Goal: Information Seeking & Learning: Check status

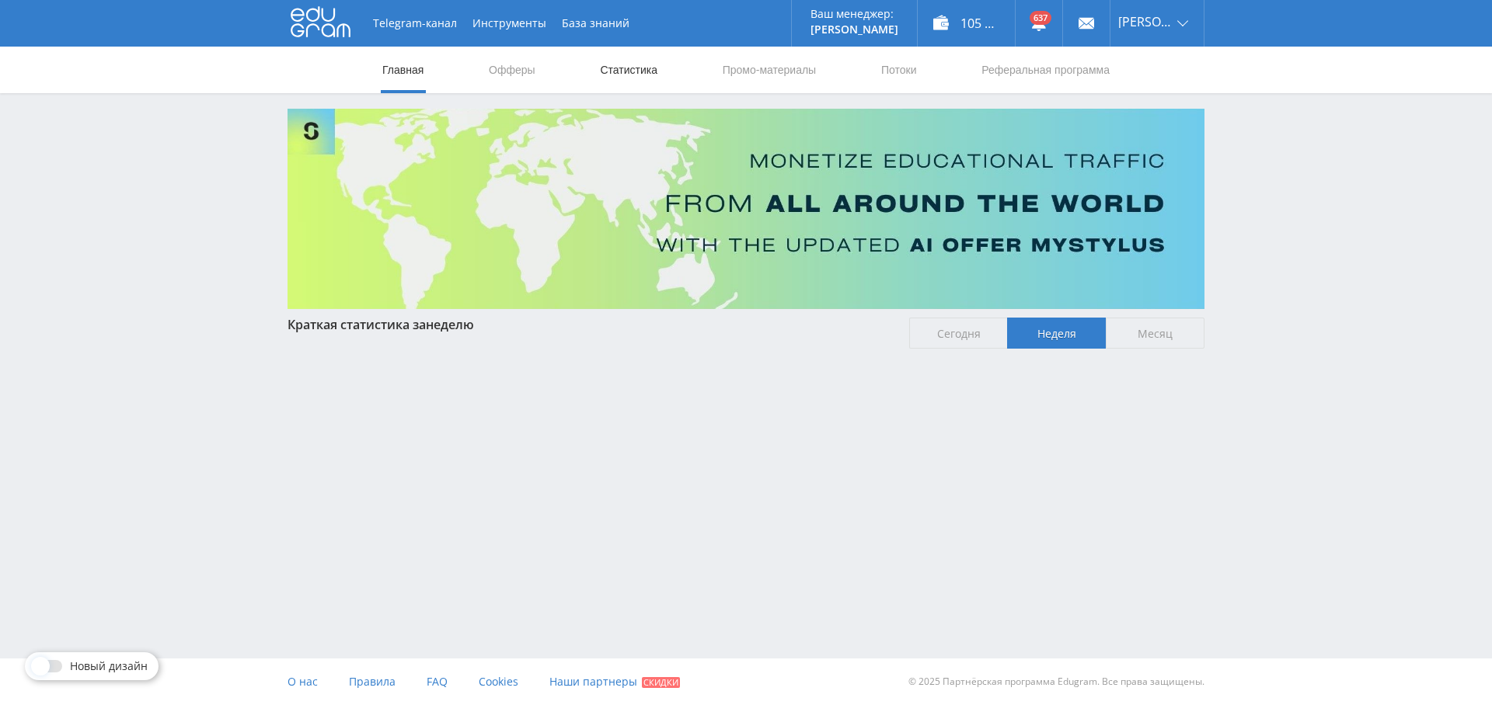
click at [610, 83] on link "Статистика" at bounding box center [628, 70] width 61 height 47
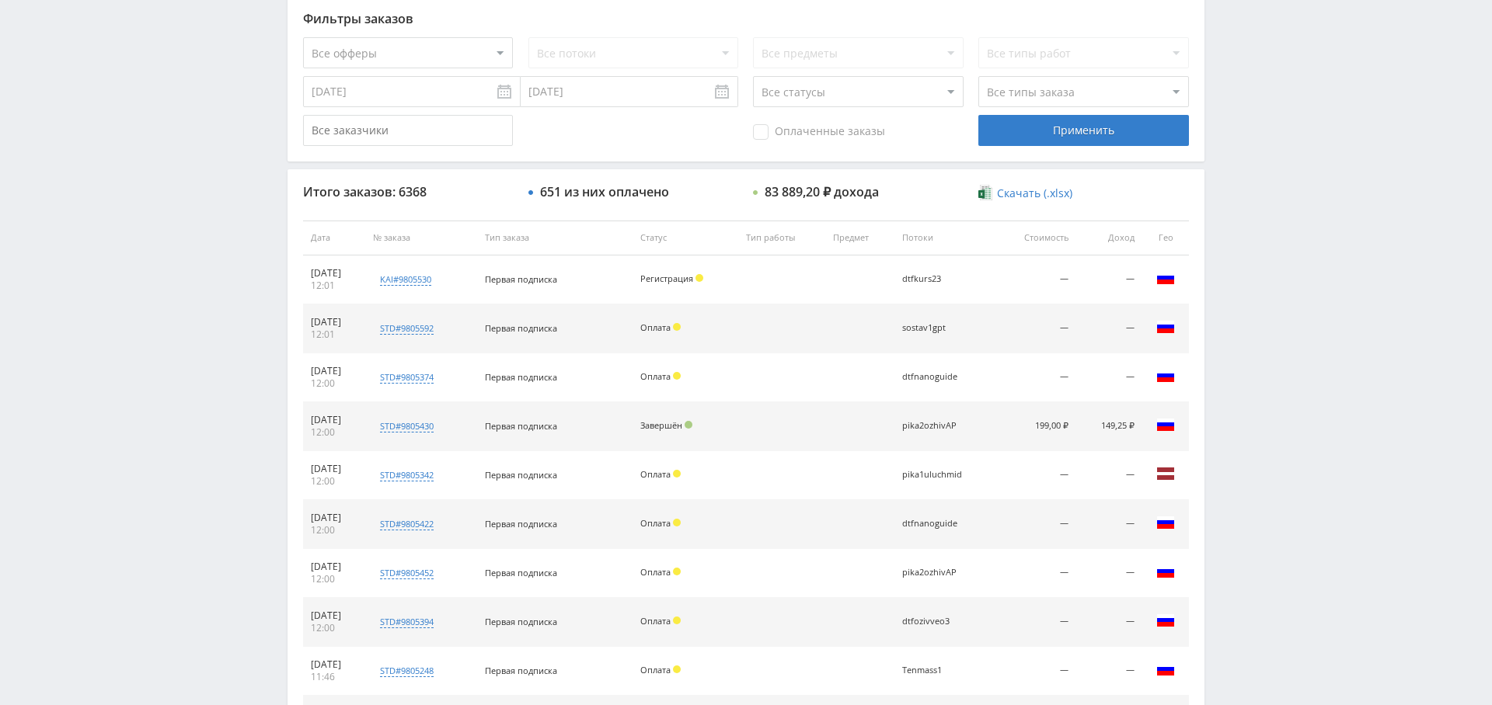
scroll to position [247, 0]
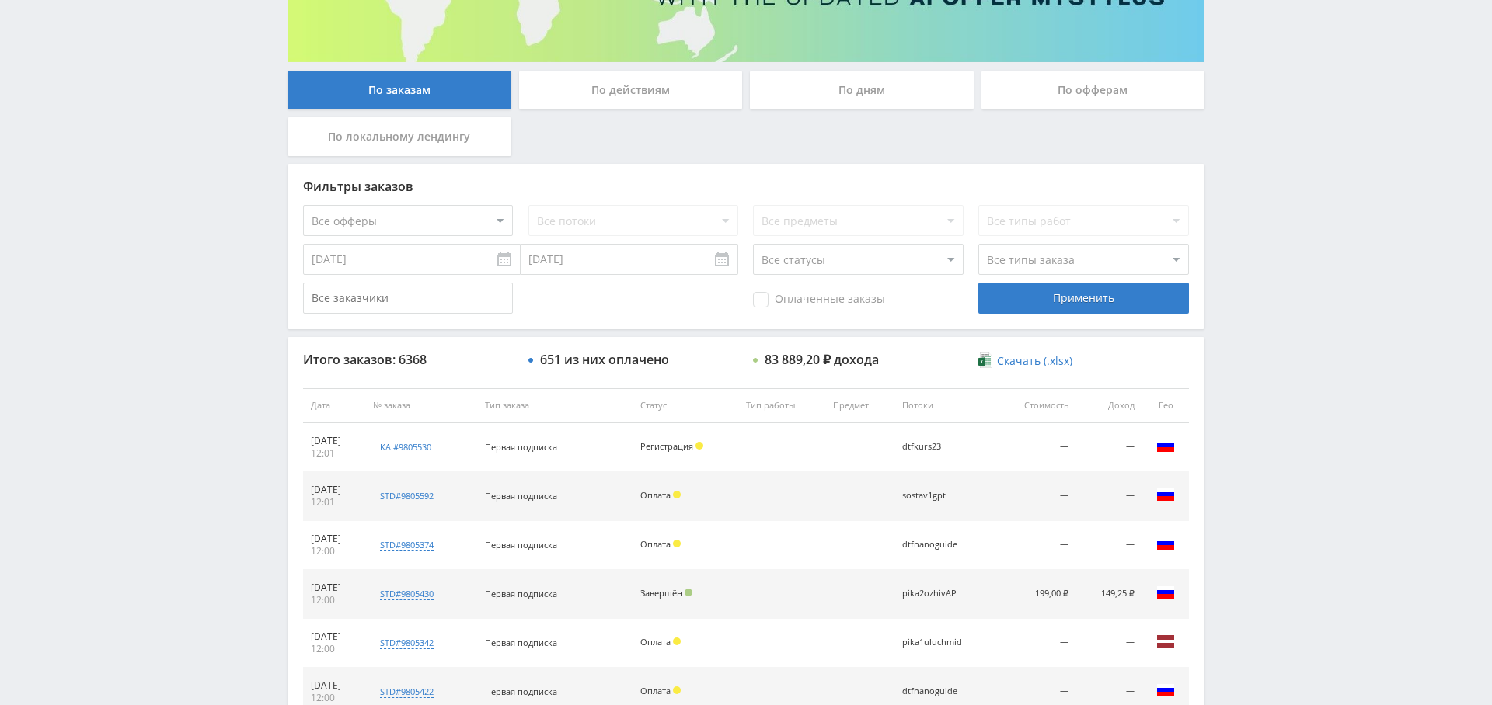
click at [856, 109] on div "По дням" at bounding box center [862, 90] width 224 height 39
click at [0, 0] on input "По дням" at bounding box center [0, 0] width 0 height 0
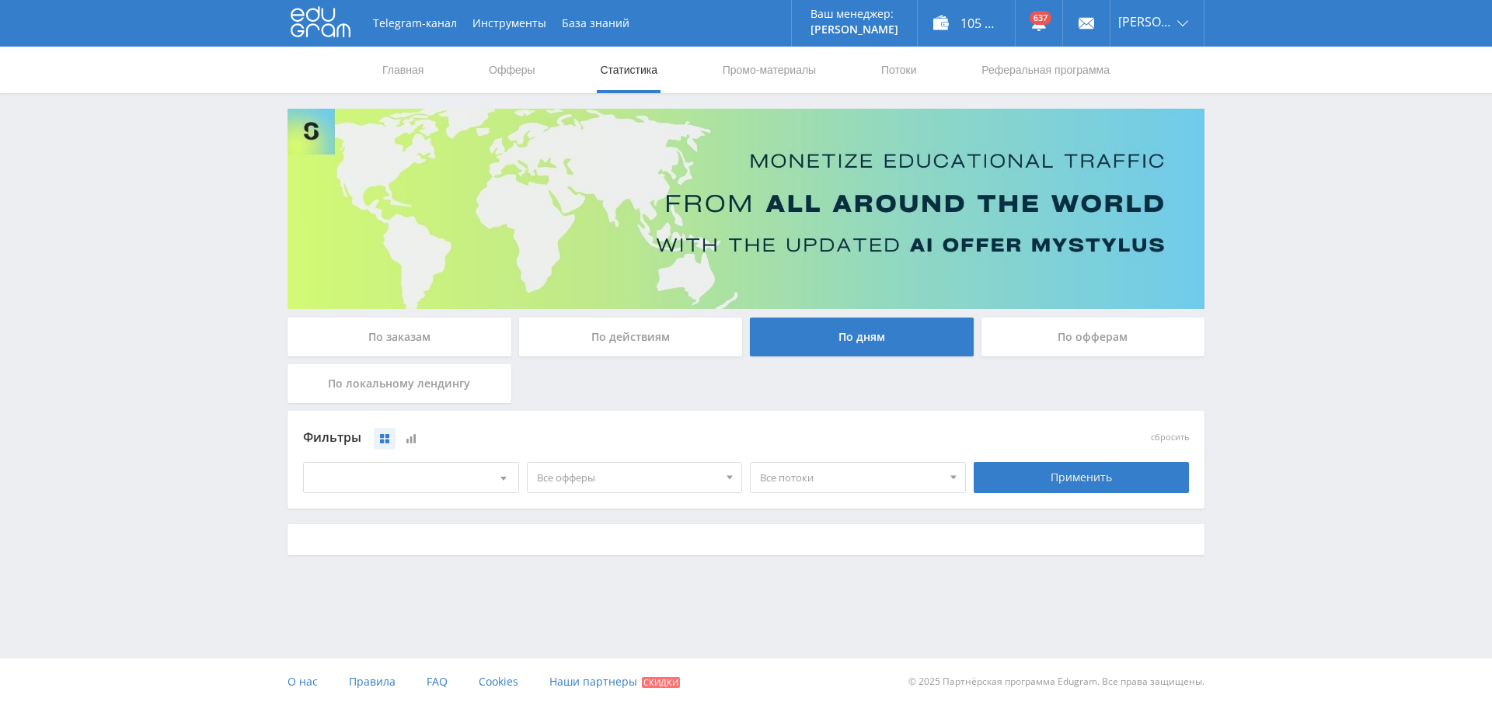
scroll to position [0, 0]
click at [605, 489] on span "Все офферы" at bounding box center [628, 478] width 182 height 30
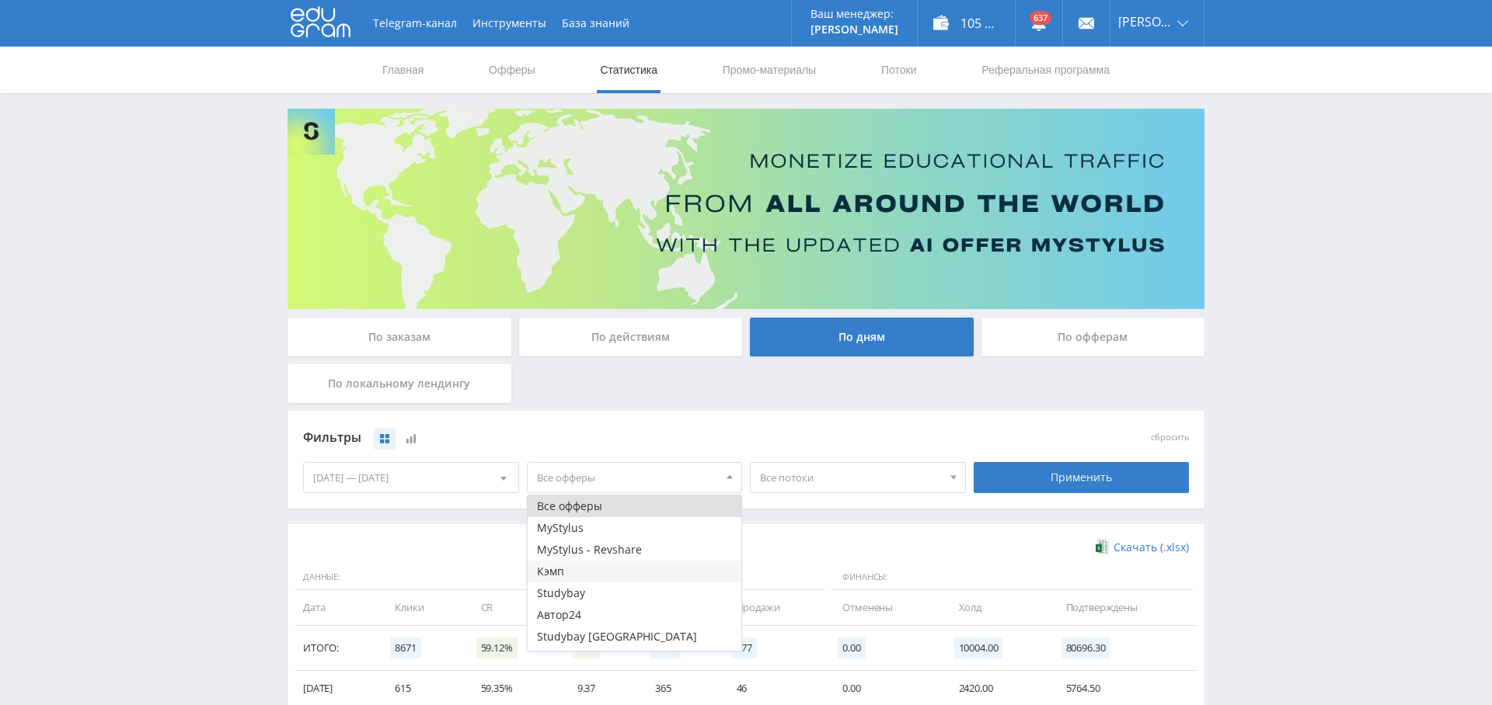
click at [611, 563] on button "Кэмп" at bounding box center [635, 572] width 214 height 22
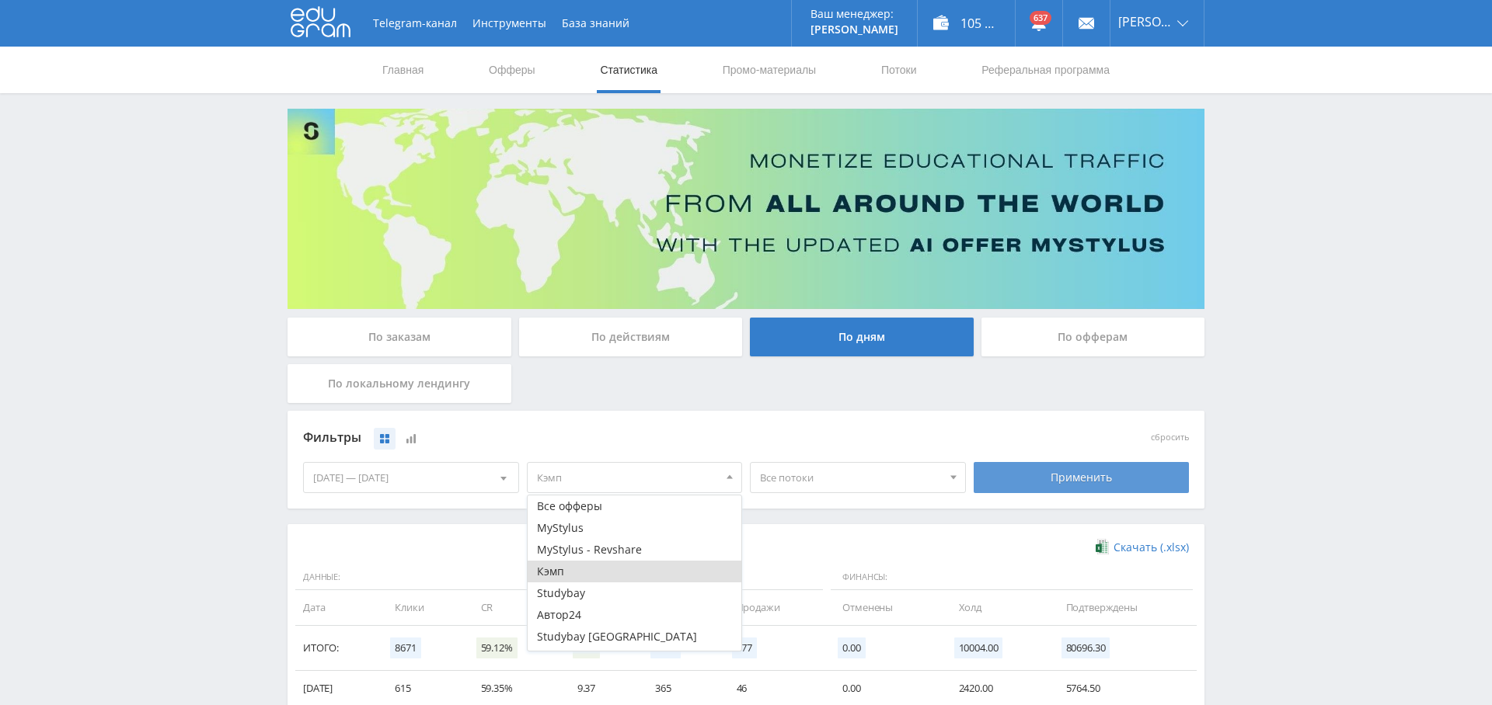
drag, startPoint x: 1079, startPoint y: 475, endPoint x: 1036, endPoint y: 482, distance: 44.2
click at [1078, 475] on div "Применить" at bounding box center [1081, 477] width 216 height 31
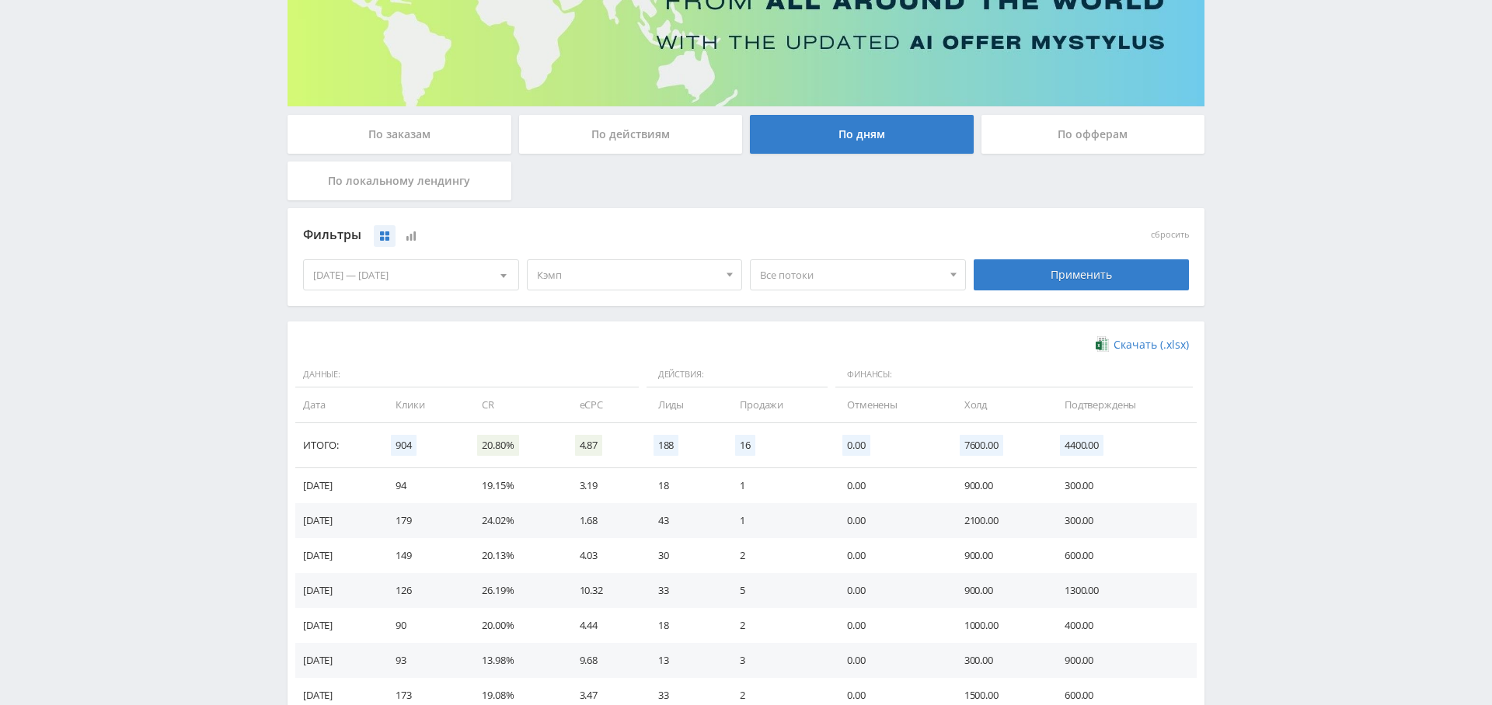
scroll to position [310, 0]
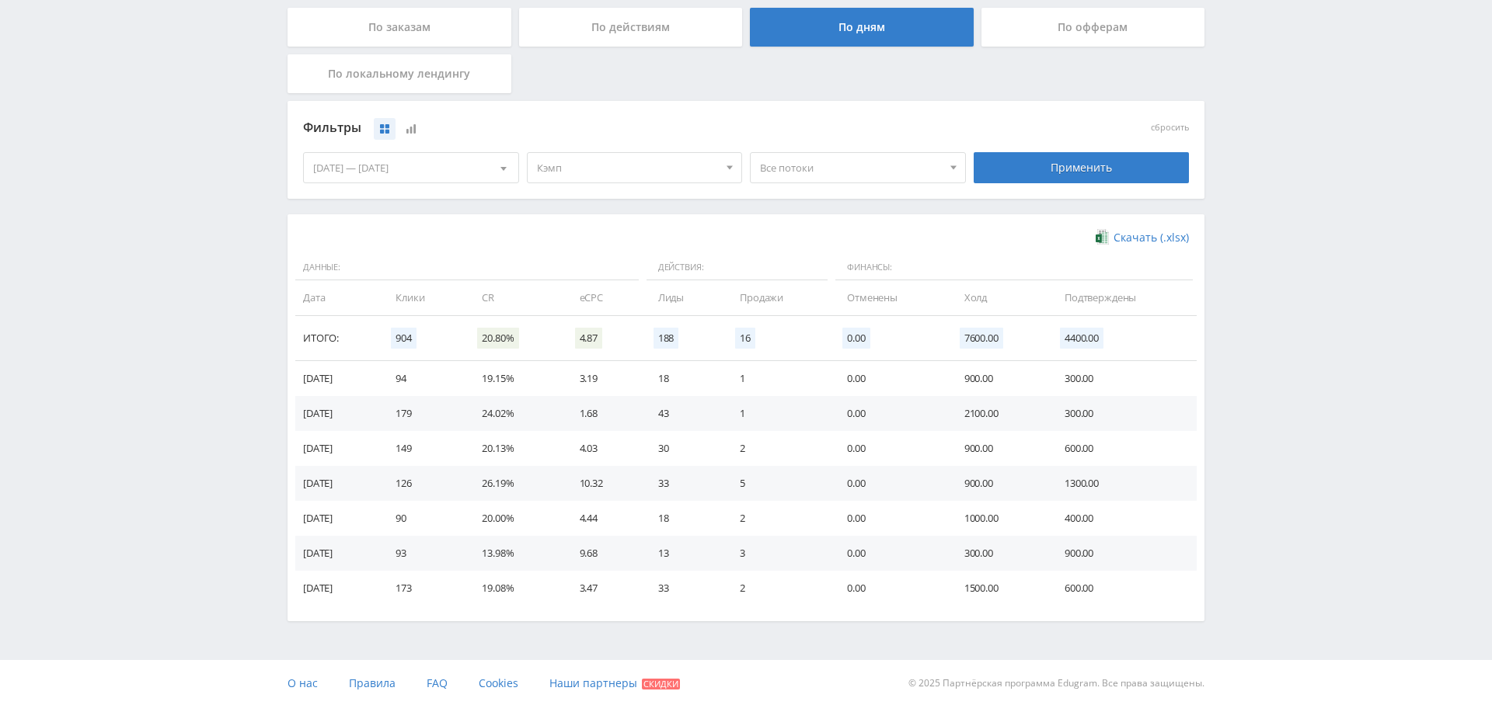
click at [824, 167] on span "Все потоки" at bounding box center [851, 168] width 182 height 30
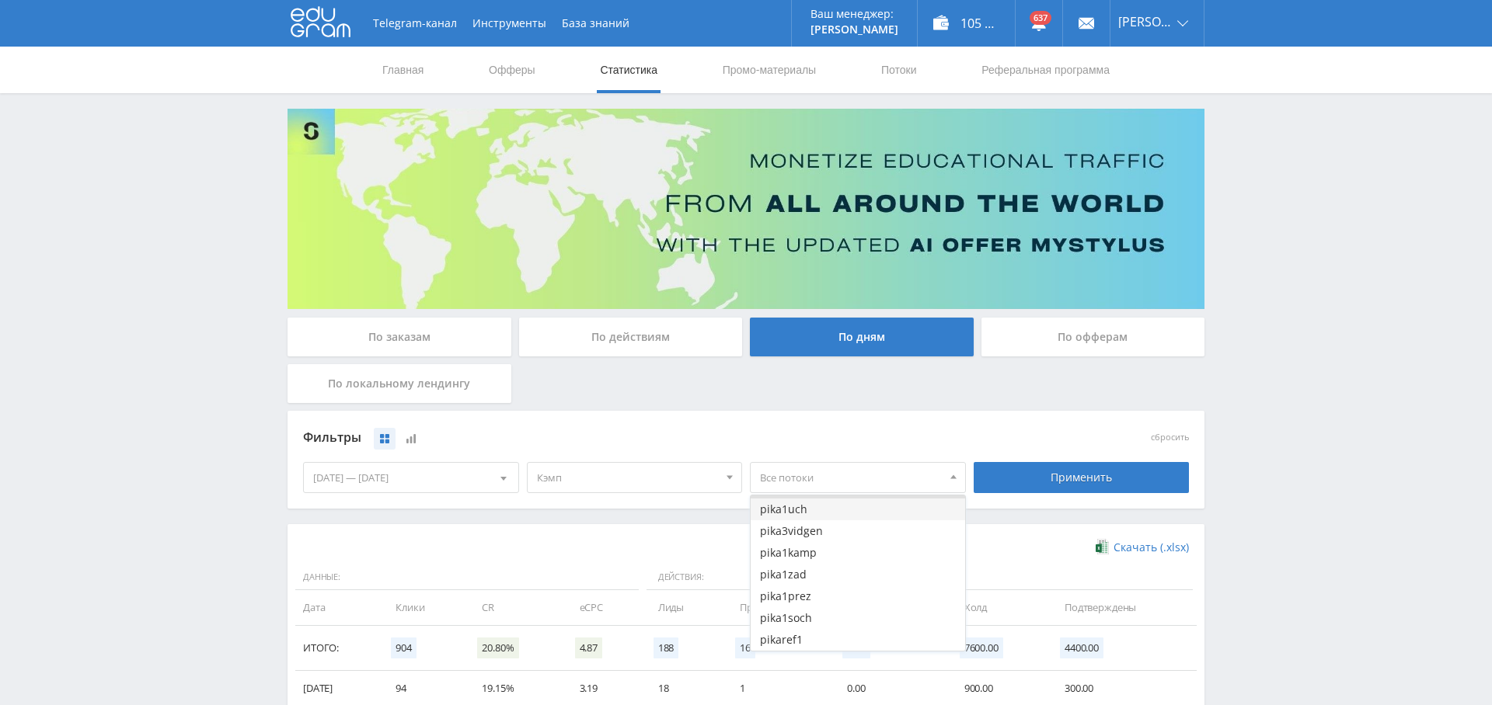
scroll to position [0, 0]
click at [1102, 518] on div "Фильтры сбросить [DATE] — [DATE] Календарь Период Октябрь, 2025 Пн Вт Ср Чт Пт …" at bounding box center [745, 467] width 917 height 113
click at [433, 323] on div "По заказам" at bounding box center [399, 337] width 224 height 39
click at [0, 0] on input "По заказам" at bounding box center [0, 0] width 0 height 0
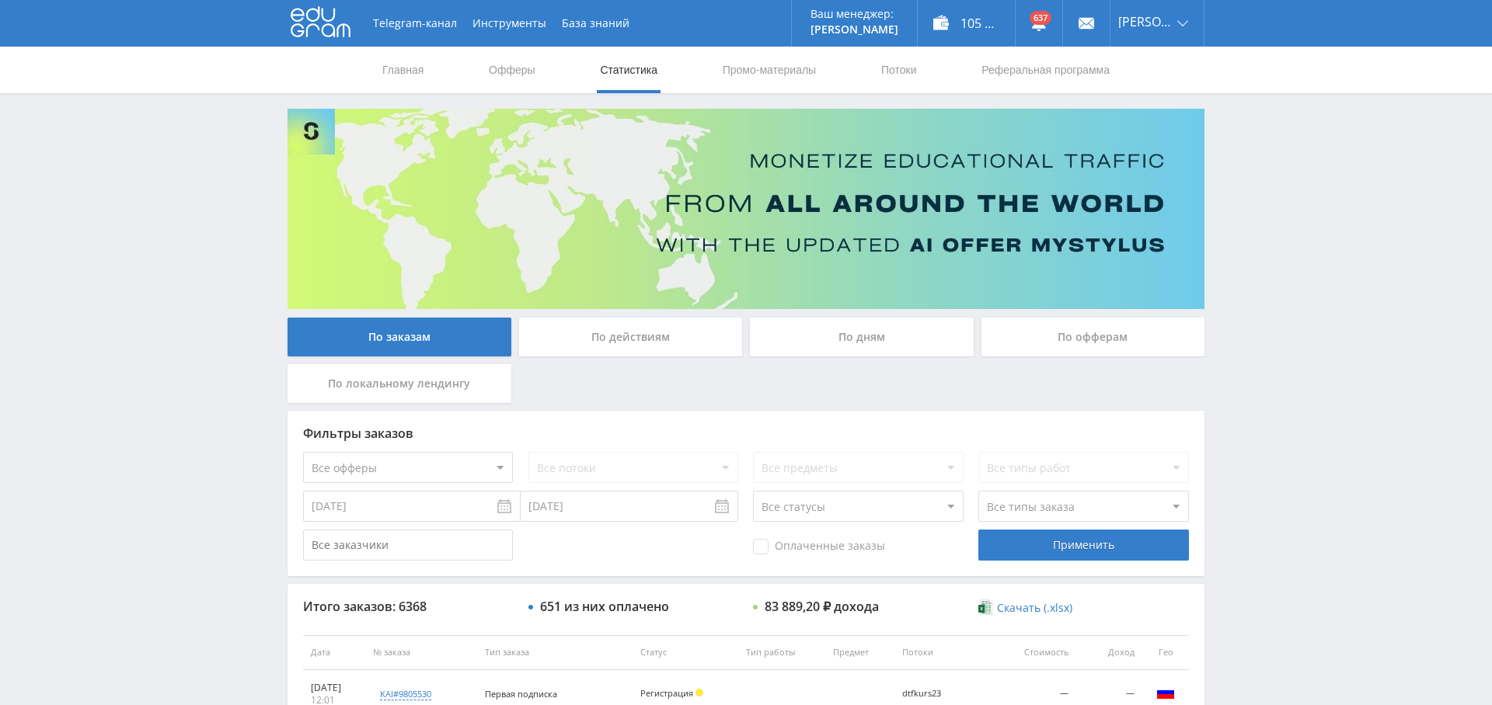
click at [450, 466] on select "Все офферы MyStylus MyStylus - Revshare Кэмп Studybay Автор24 Studybay [GEOGRAP…" at bounding box center [408, 467] width 210 height 31
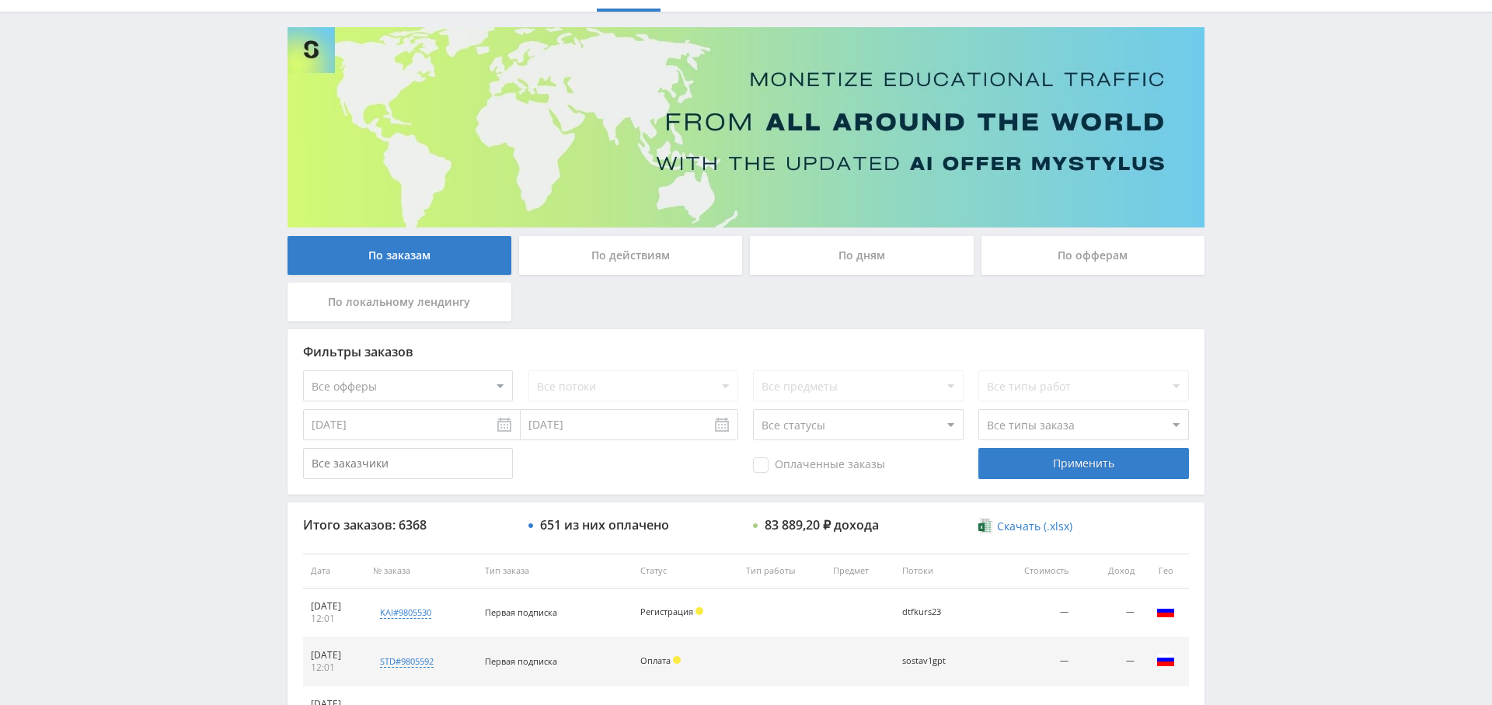
scroll to position [84, 0]
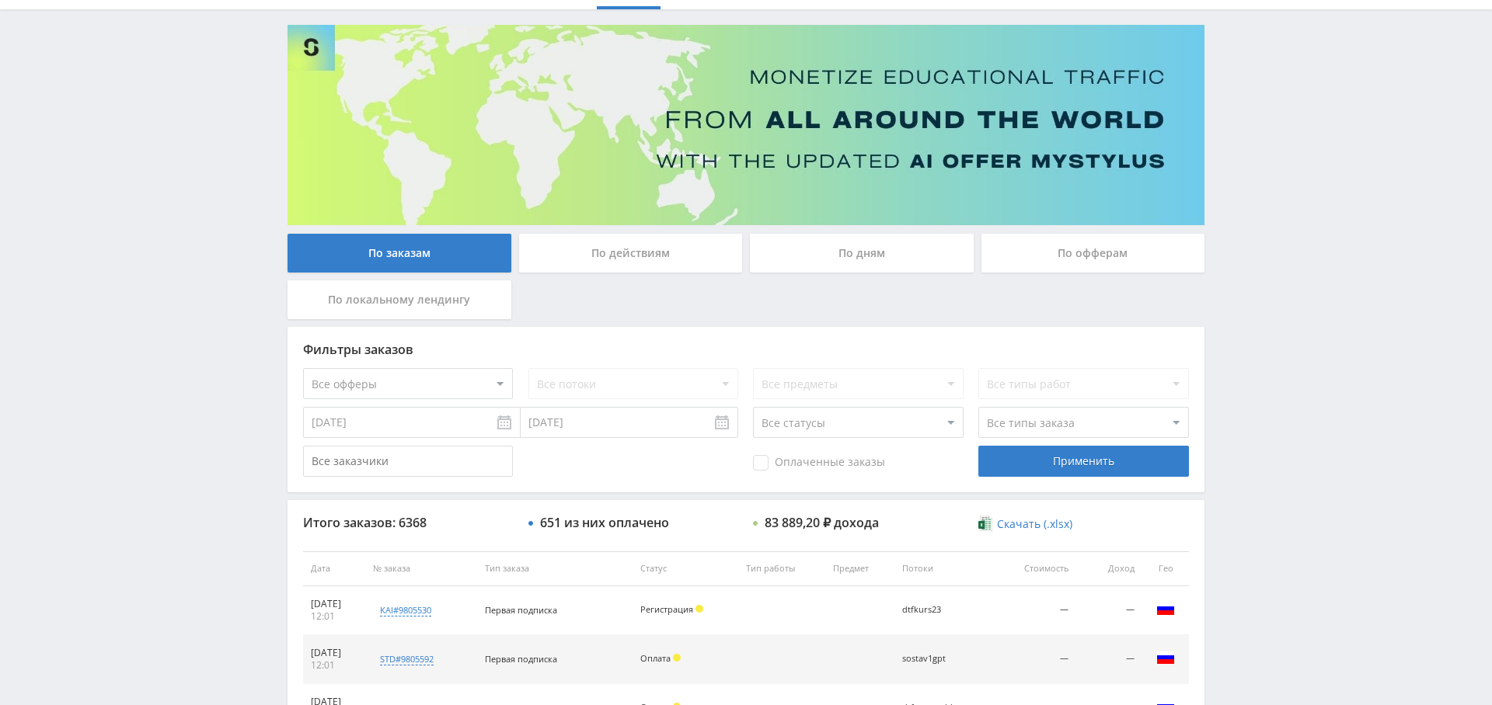
click at [431, 378] on select "Все офферы MyStylus MyStylus - Revshare Кэмп Studybay Автор24 Studybay [GEOGRAP…" at bounding box center [408, 383] width 210 height 31
select select "341"
click at [420, 385] on select "Все офферы MyStylus MyStylus - Revshare Кэмп Studybay Автор24 Studybay [GEOGRAP…" at bounding box center [408, 383] width 210 height 31
select select "340"
click at [1120, 467] on div "Применить" at bounding box center [1083, 461] width 210 height 31
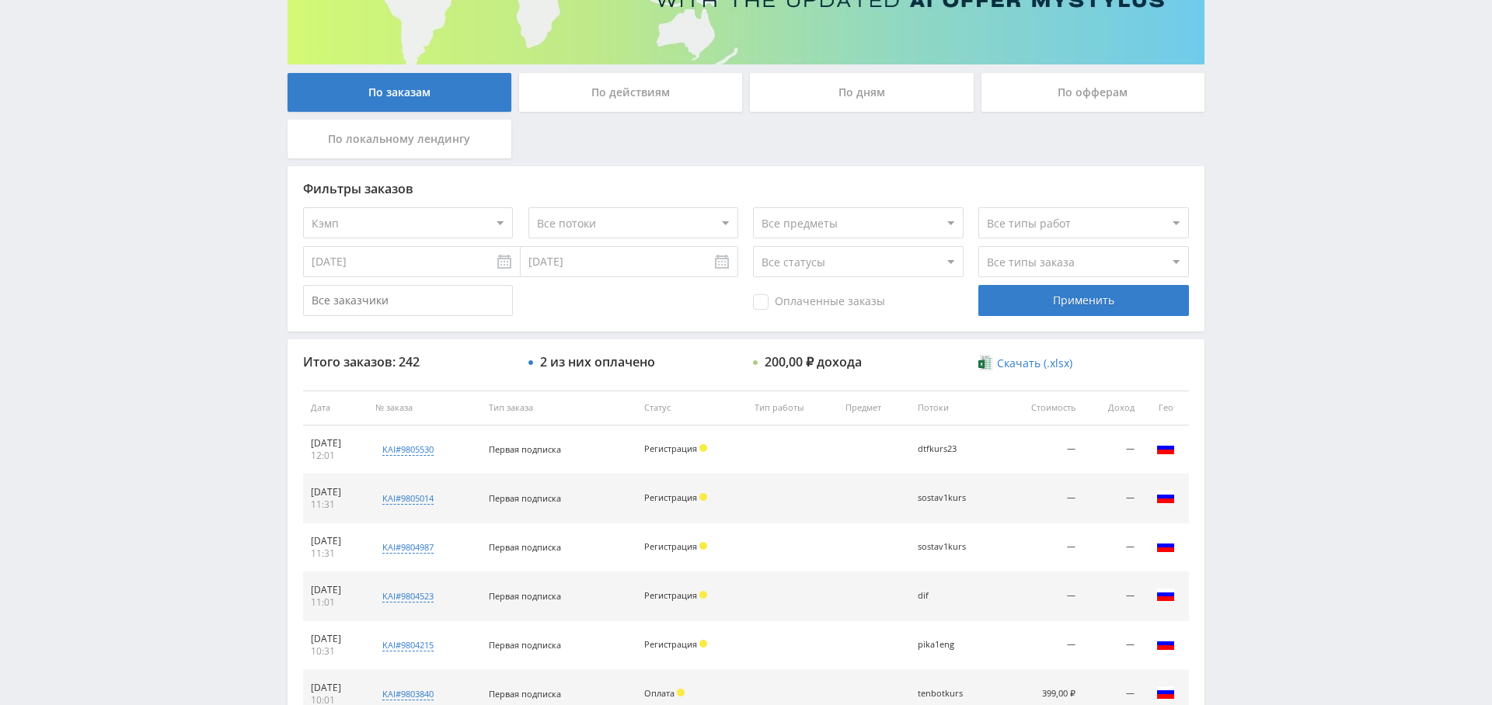
scroll to position [248, 0]
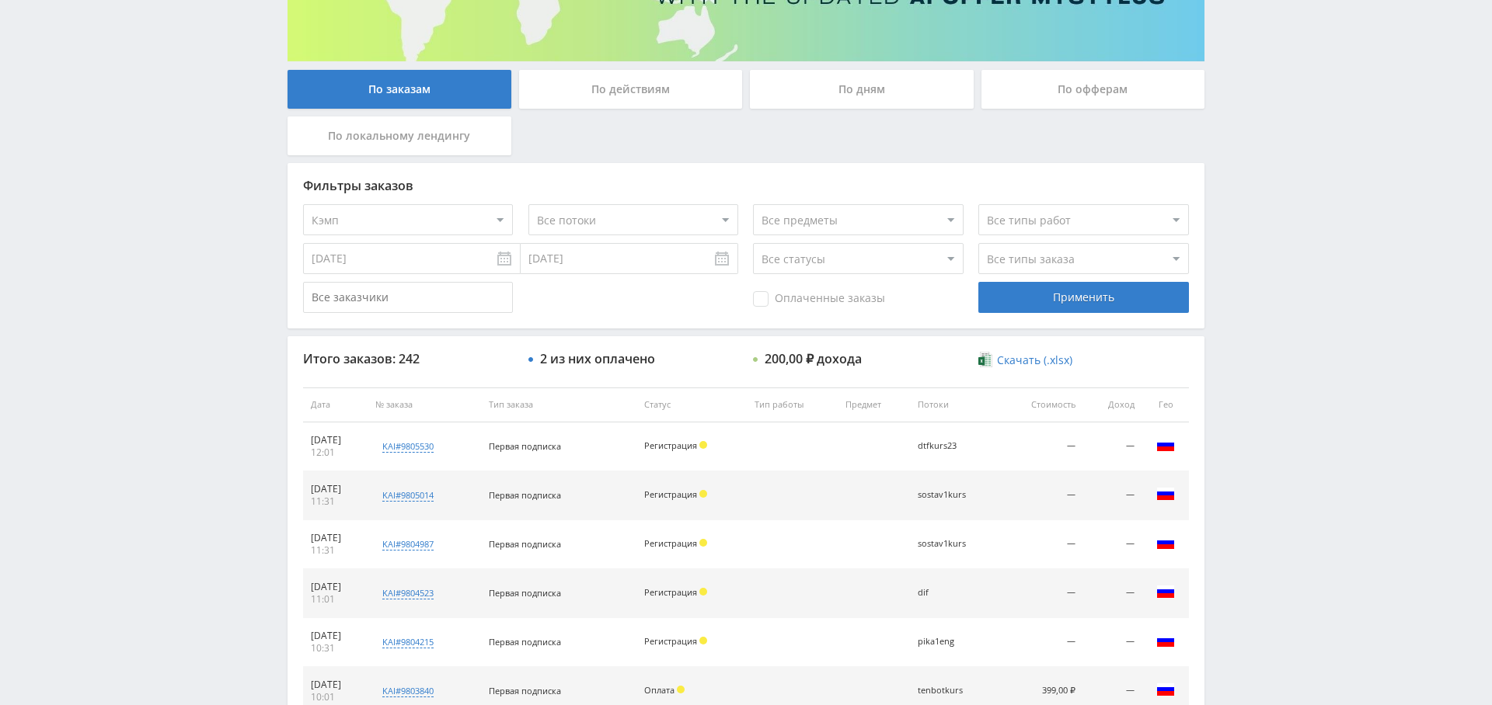
click at [1088, 262] on select "Все типы заказа [PERSON_NAME] Новый заказ" at bounding box center [1083, 258] width 210 height 31
select select "2"
click at [978, 243] on select "Все типы заказа [PERSON_NAME] Новый заказ" at bounding box center [1083, 258] width 210 height 31
click at [1082, 288] on div "Применить" at bounding box center [1083, 297] width 210 height 31
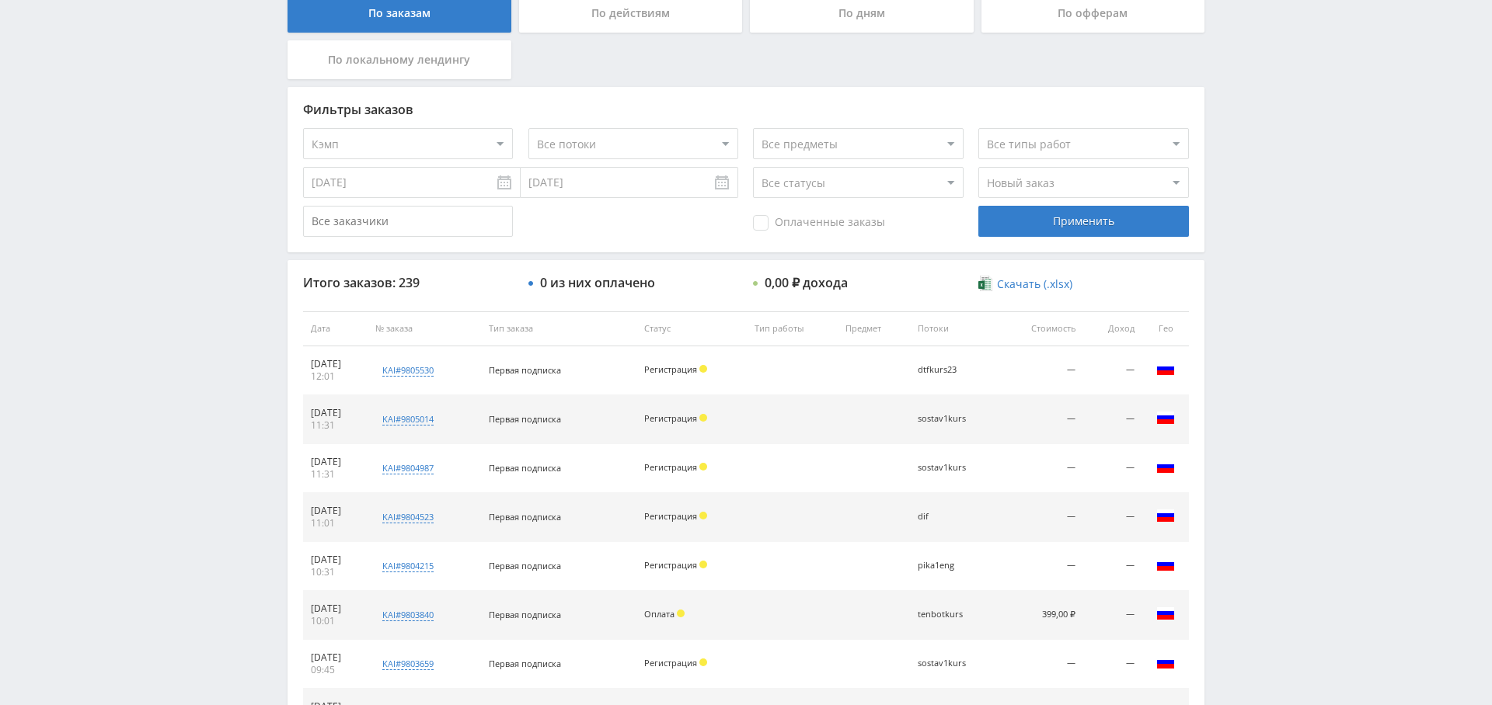
scroll to position [270, 0]
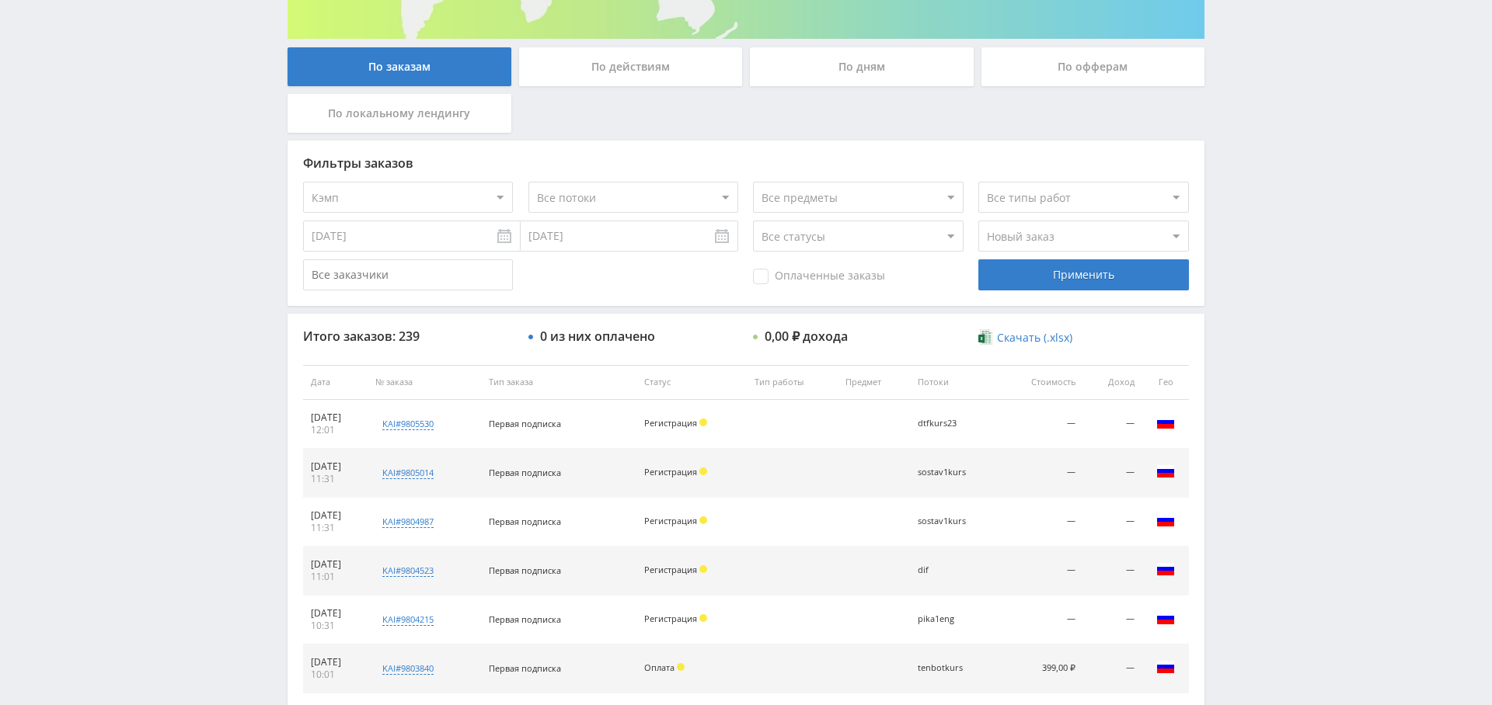
click at [796, 239] on select "Все статусы В аукционе В работе На гарантии Завершен Возврат Черновик" at bounding box center [858, 236] width 210 height 31
click at [855, 200] on select "Все предметы" at bounding box center [858, 197] width 210 height 31
click at [880, 234] on select "Все статусы В аукционе В работе На гарантии Завершен Возврат Черновик" at bounding box center [858, 236] width 210 height 31
click at [827, 222] on select "Все статусы В аукционе В работе На гарантии Завершен Возврат Черновик" at bounding box center [858, 236] width 210 height 31
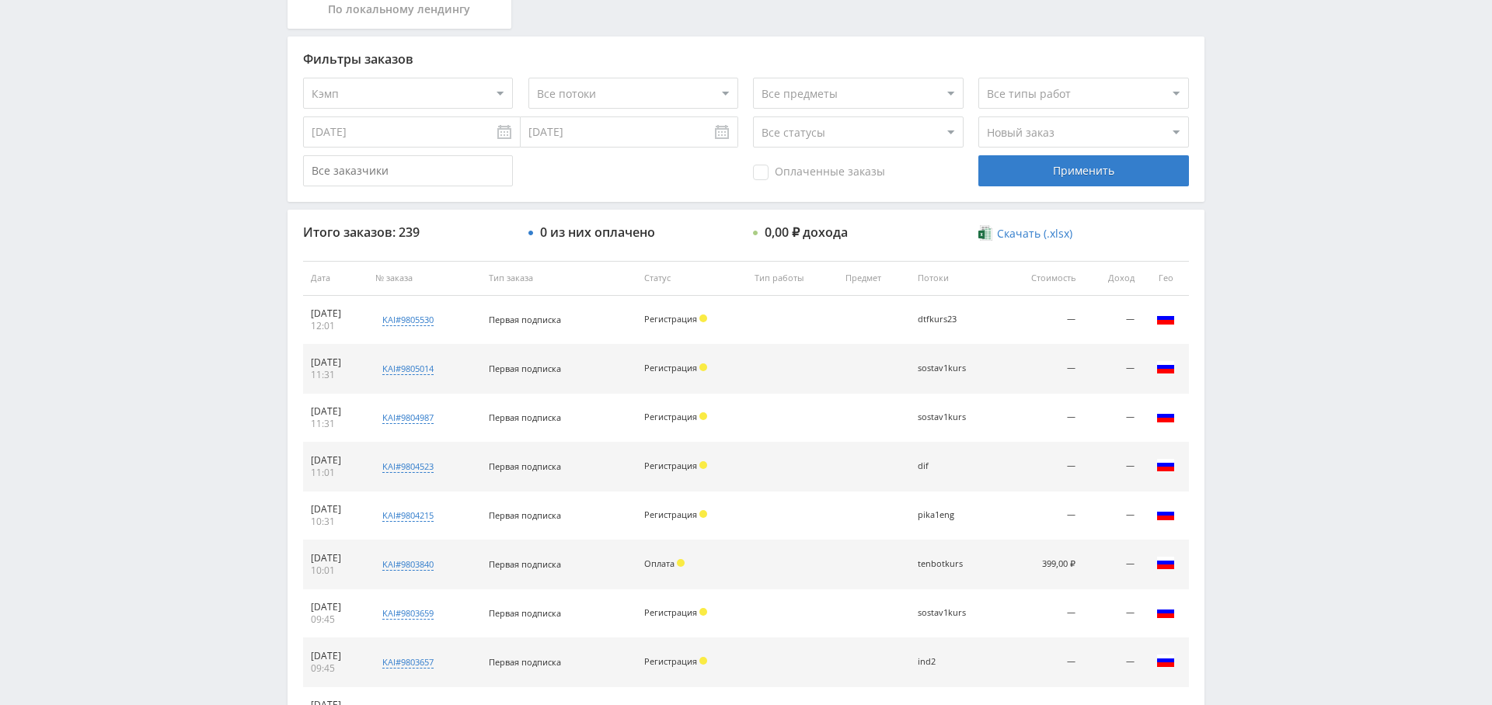
scroll to position [256, 0]
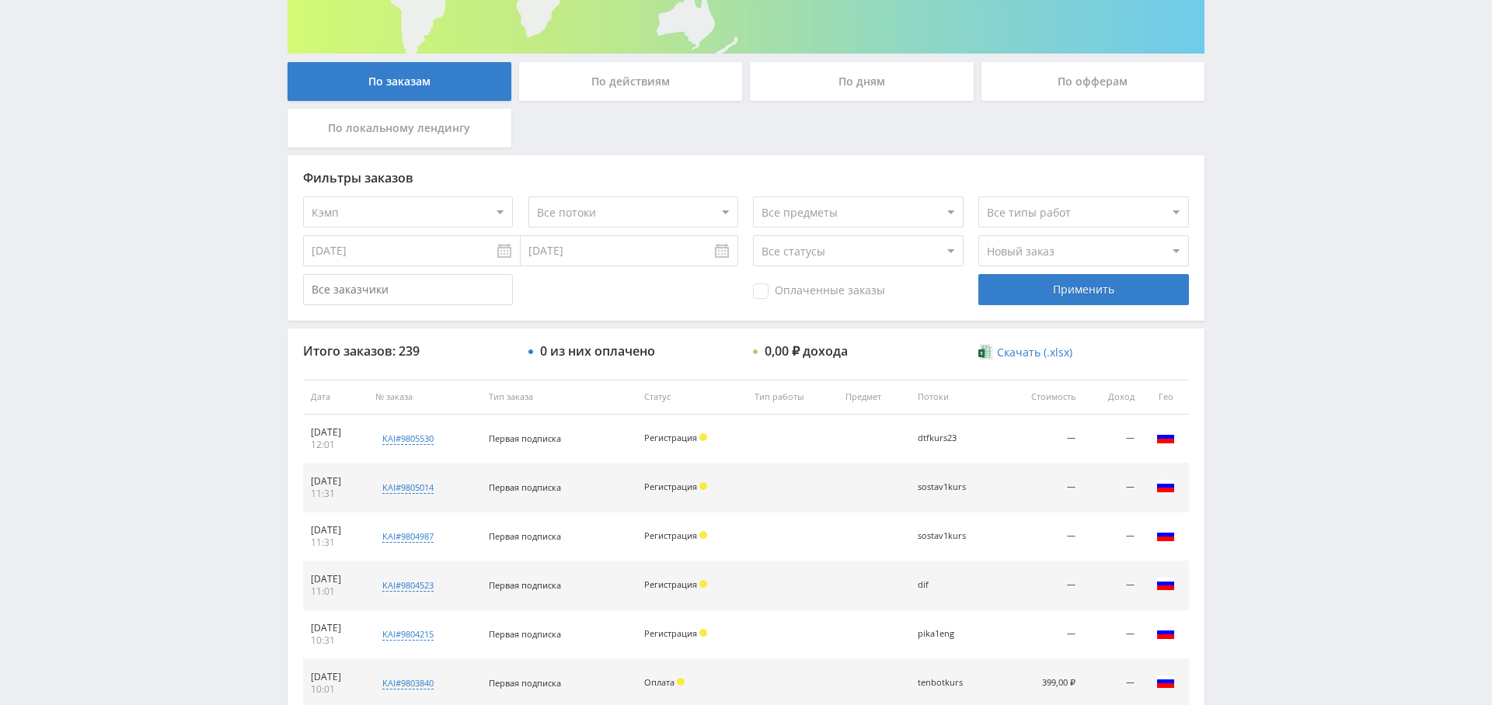
click at [851, 239] on select "Все статусы В аукционе В работе На гарантии Завершен Возврат Черновик" at bounding box center [858, 250] width 210 height 31
click at [666, 205] on select "Все потоки pika1uch pika3vidgen pika1kamp pika1zad pika1prez pika1soch pikaref1…" at bounding box center [633, 212] width 210 height 31
click at [940, 205] on select "Все предметы" at bounding box center [858, 212] width 210 height 31
click at [872, 250] on select "Все статусы В аукционе В работе На гарантии Завершен Возврат Черновик" at bounding box center [858, 250] width 210 height 31
select select "1"
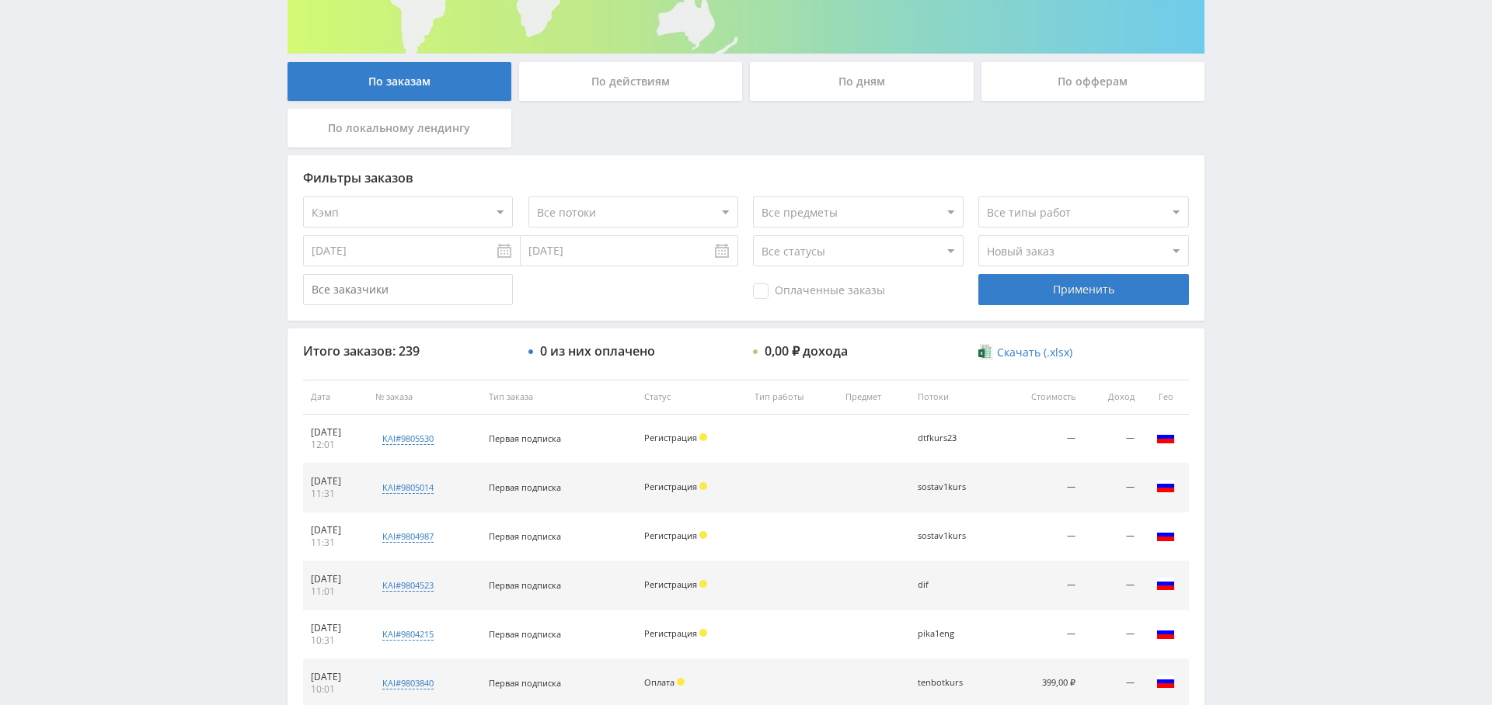
click at [753, 235] on select "Все статусы В аукционе В работе На гарантии Завершен Возврат Черновик" at bounding box center [858, 250] width 210 height 31
click at [1071, 293] on div "Применить" at bounding box center [1083, 289] width 210 height 31
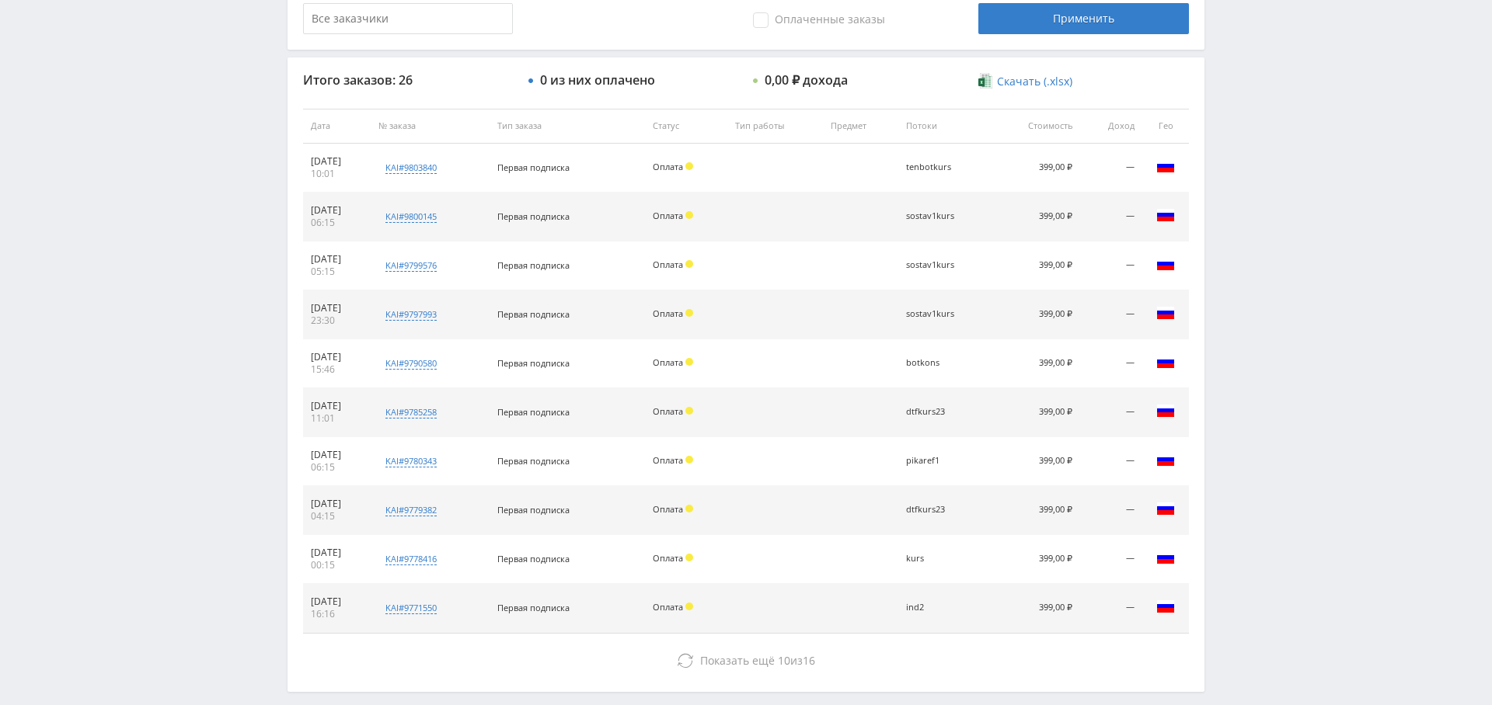
scroll to position [595, 0]
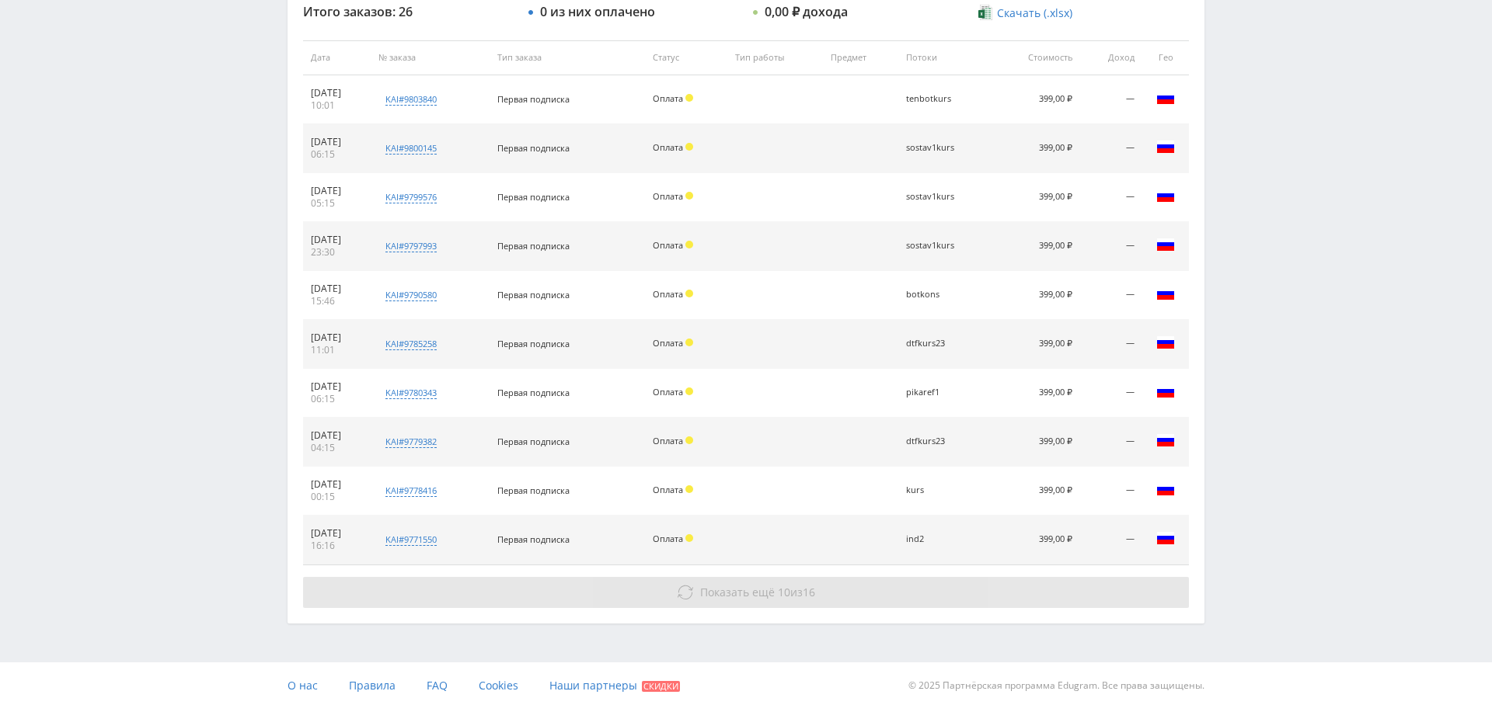
click at [796, 591] on span "Показать ещё 10 из 16" at bounding box center [757, 592] width 115 height 15
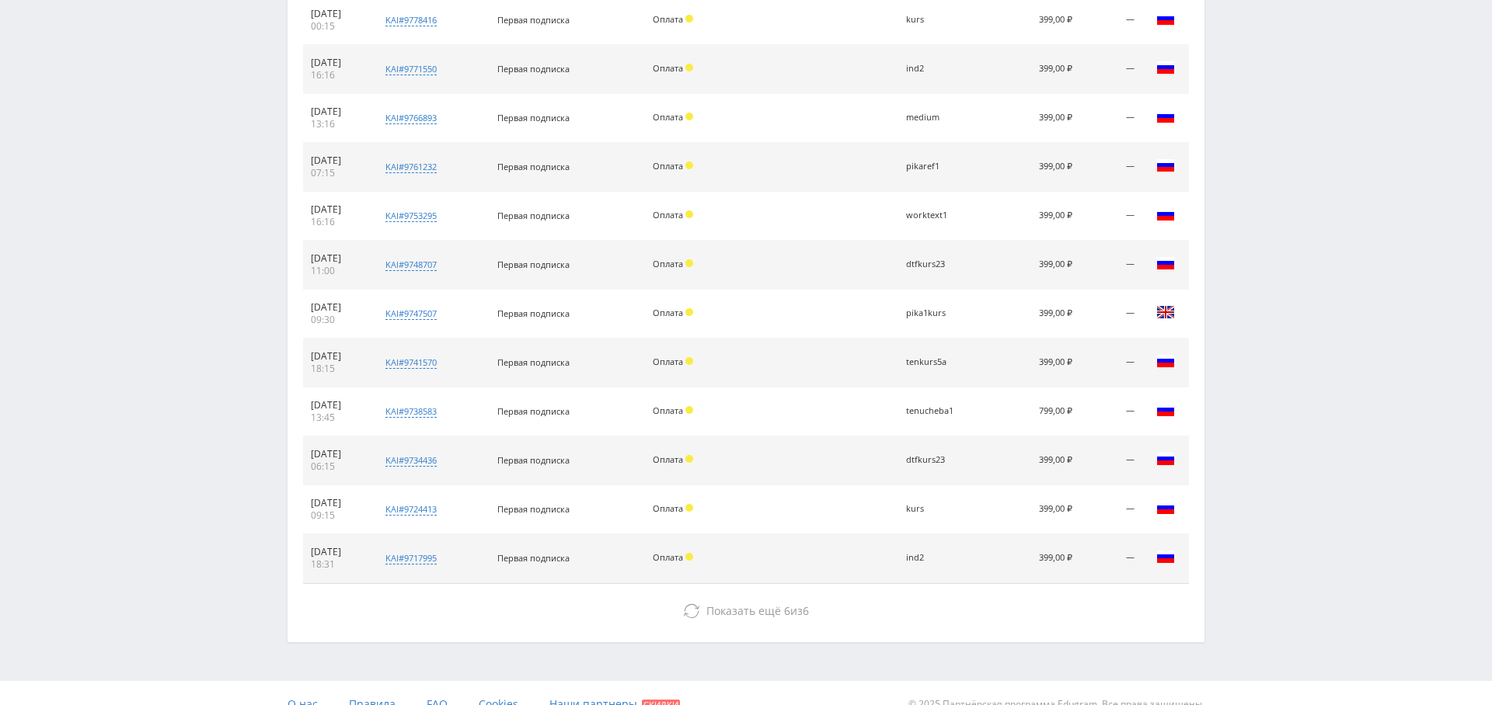
scroll to position [1082, 0]
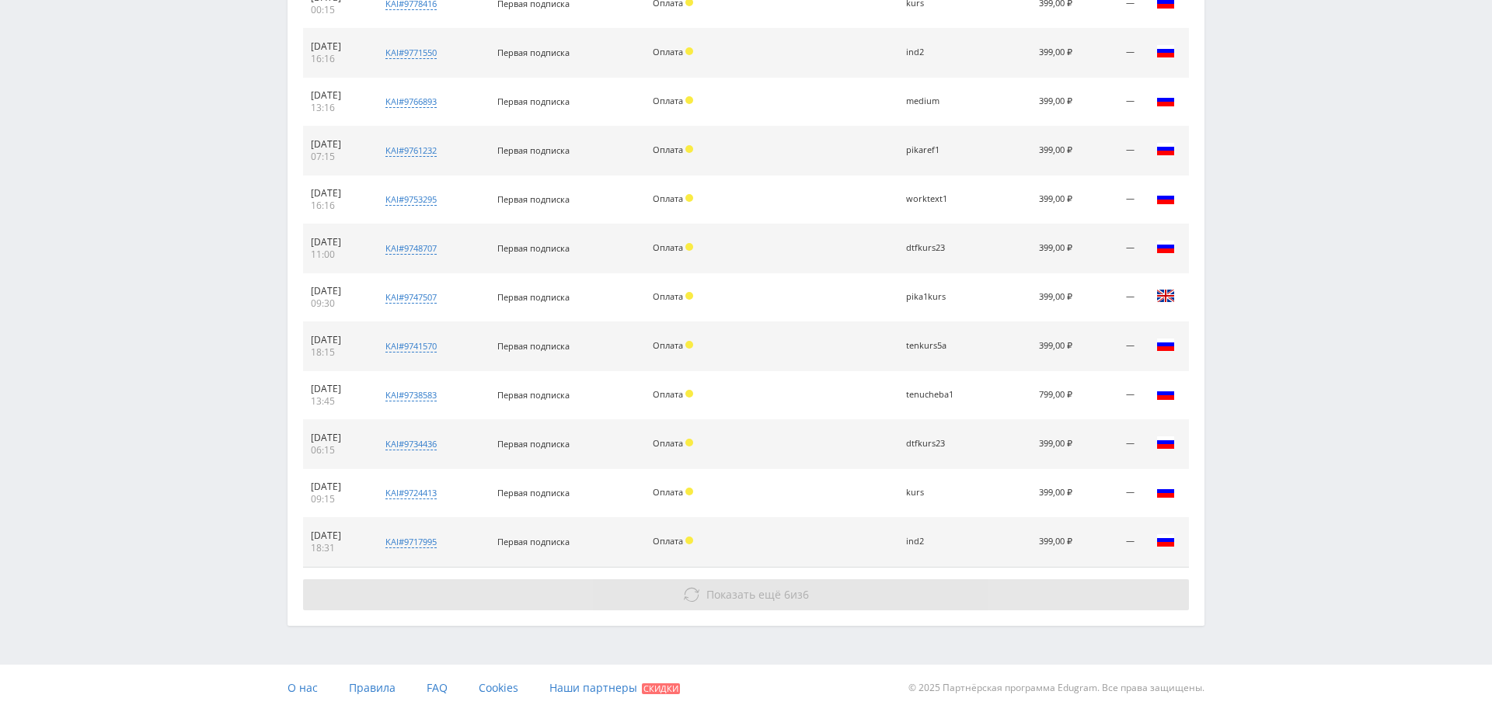
click at [767, 594] on span "Показать ещё" at bounding box center [743, 594] width 75 height 15
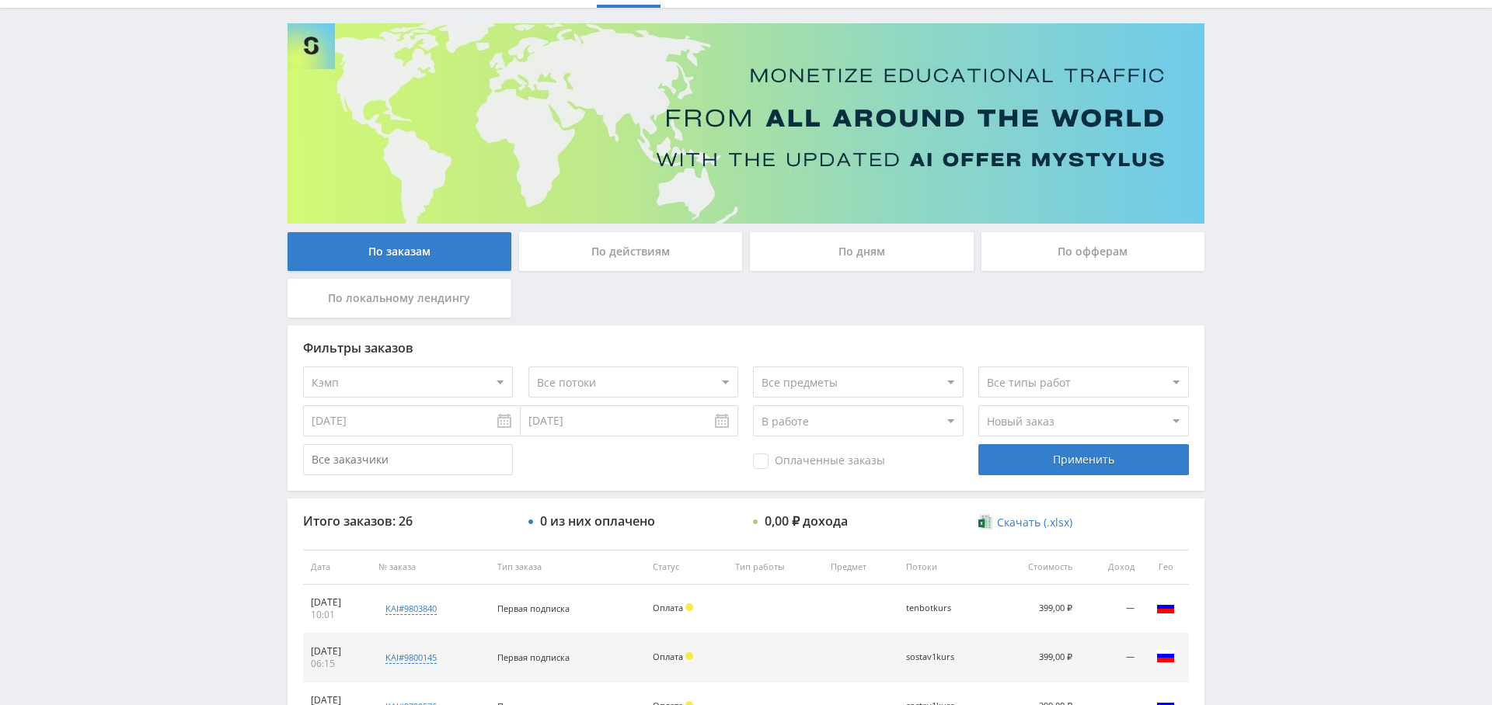
scroll to position [0, 0]
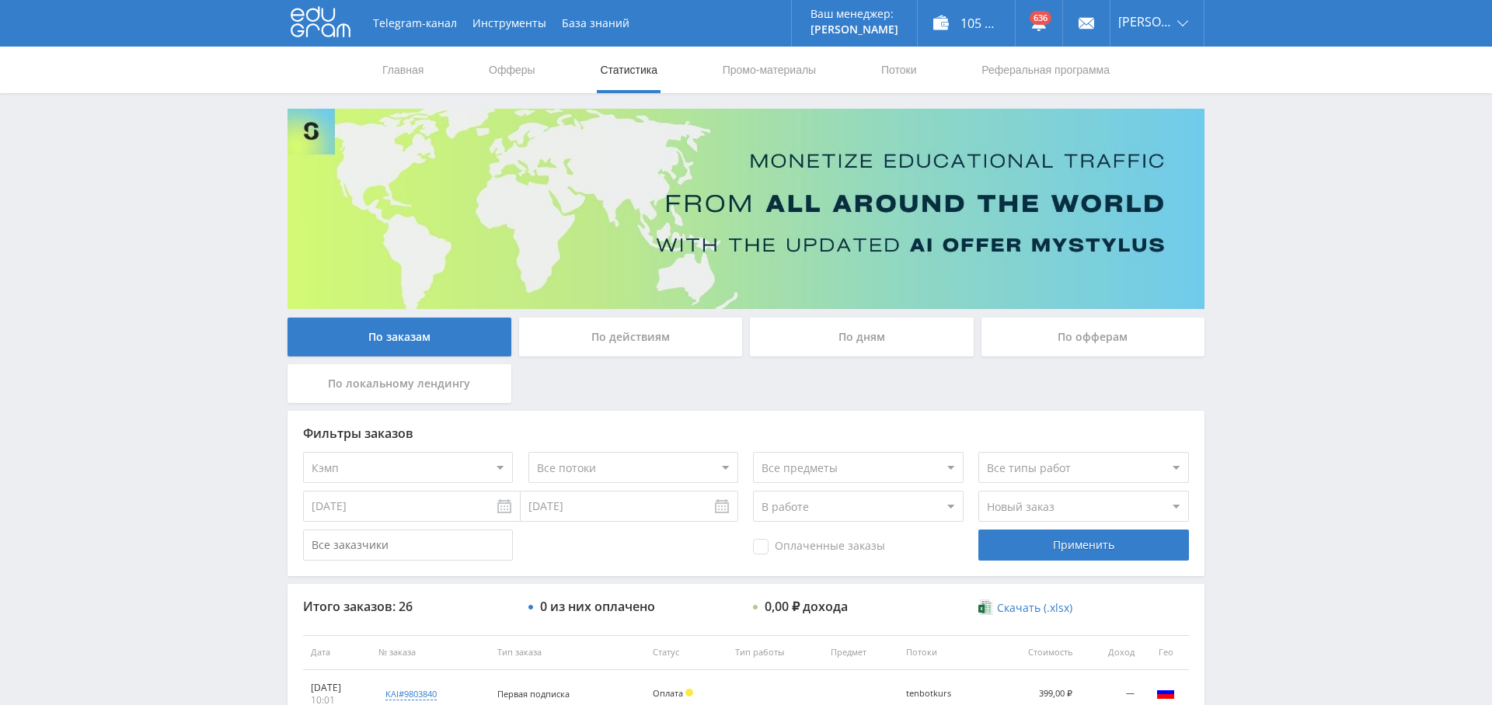
click at [877, 343] on div "По дням" at bounding box center [862, 337] width 224 height 39
click at [0, 0] on input "По дням" at bounding box center [0, 0] width 0 height 0
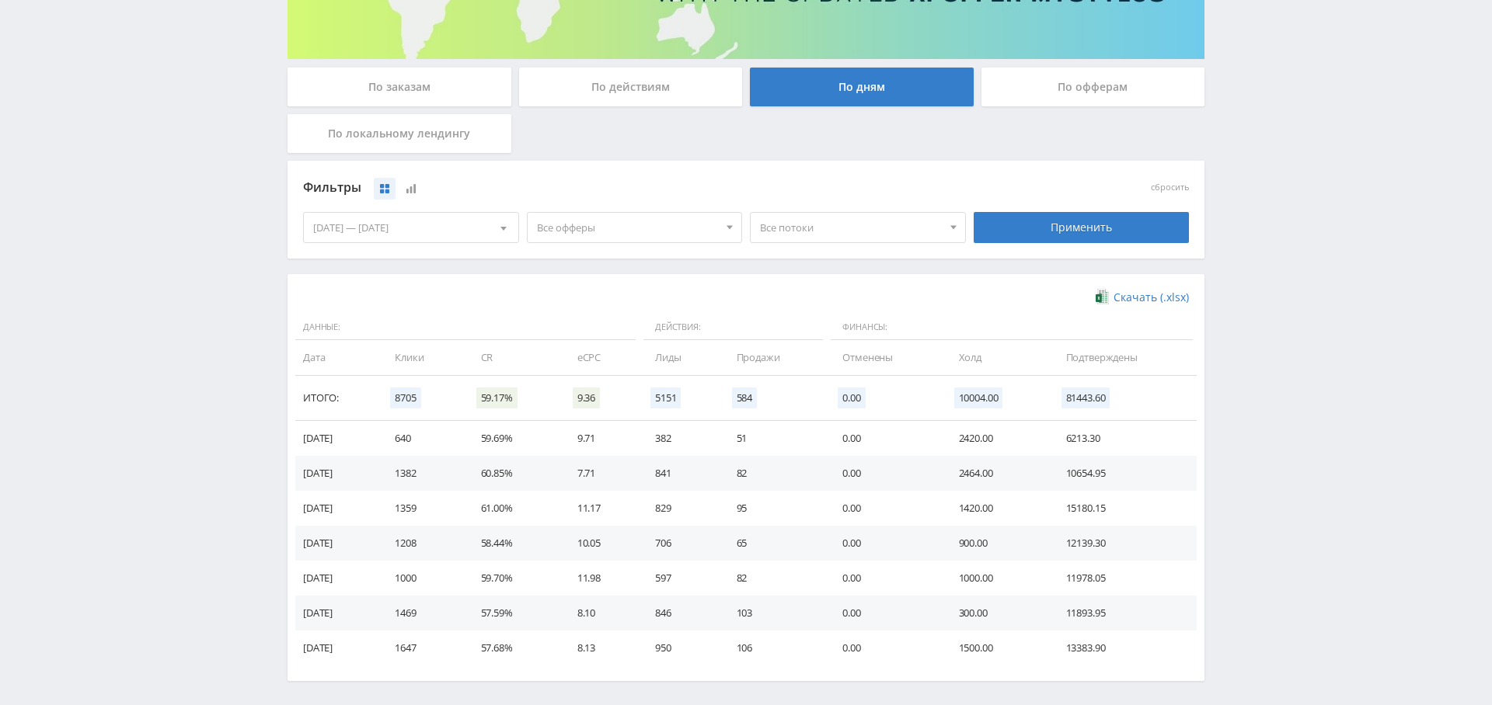
scroll to position [249, 0]
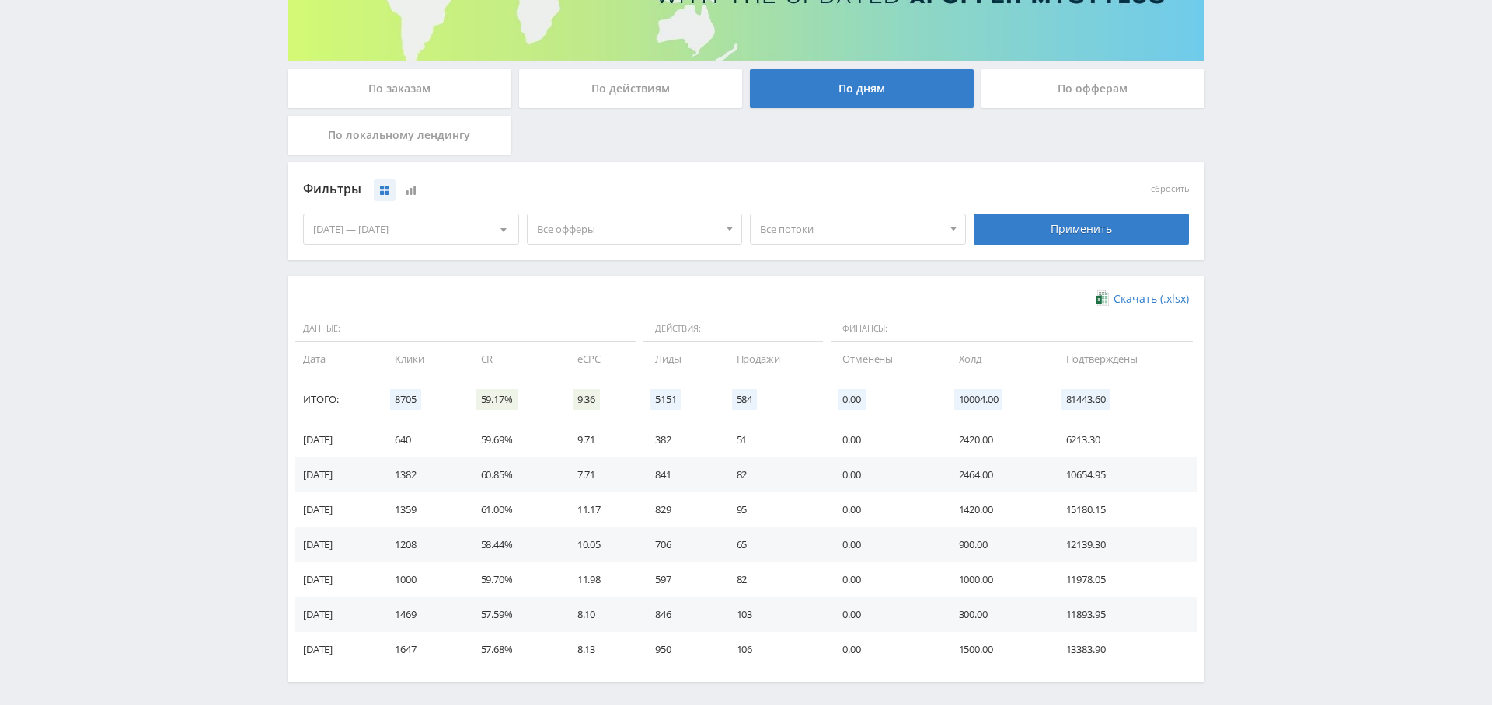
drag, startPoint x: 603, startPoint y: 220, endPoint x: 612, endPoint y: 241, distance: 23.0
click at [603, 220] on span "Все офферы" at bounding box center [628, 229] width 182 height 30
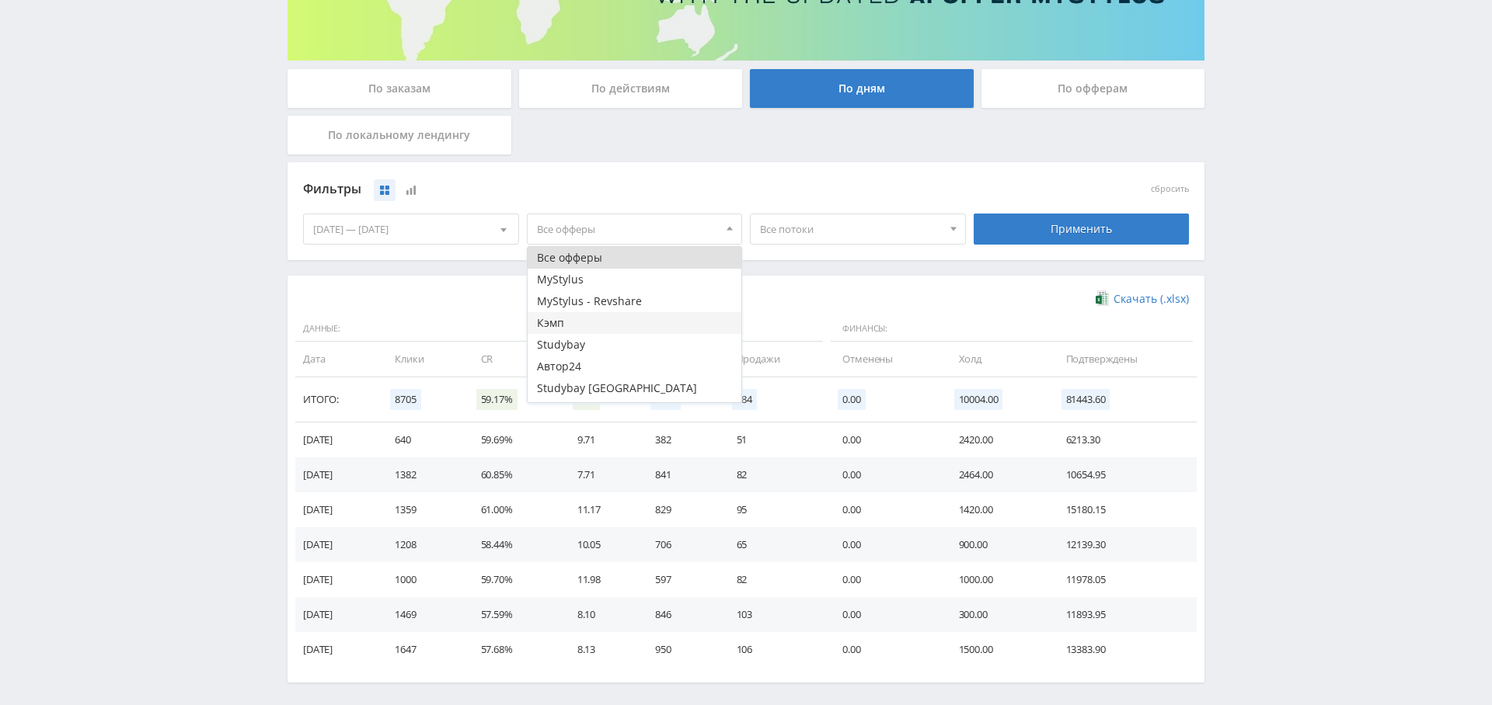
click at [602, 316] on button "Кэмп" at bounding box center [635, 323] width 214 height 22
drag, startPoint x: 1142, startPoint y: 219, endPoint x: 1035, endPoint y: 273, distance: 119.9
click at [1142, 219] on div "Применить" at bounding box center [1081, 229] width 216 height 31
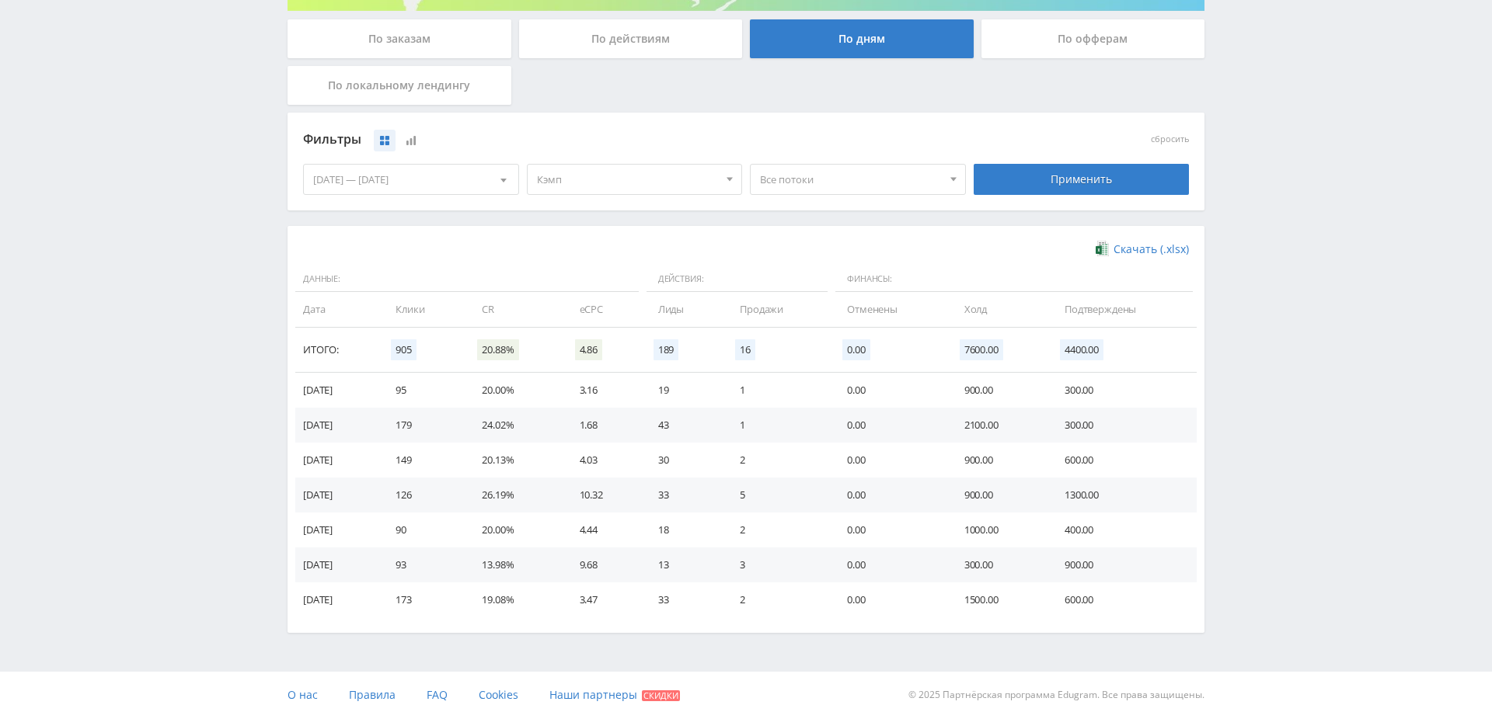
scroll to position [310, 0]
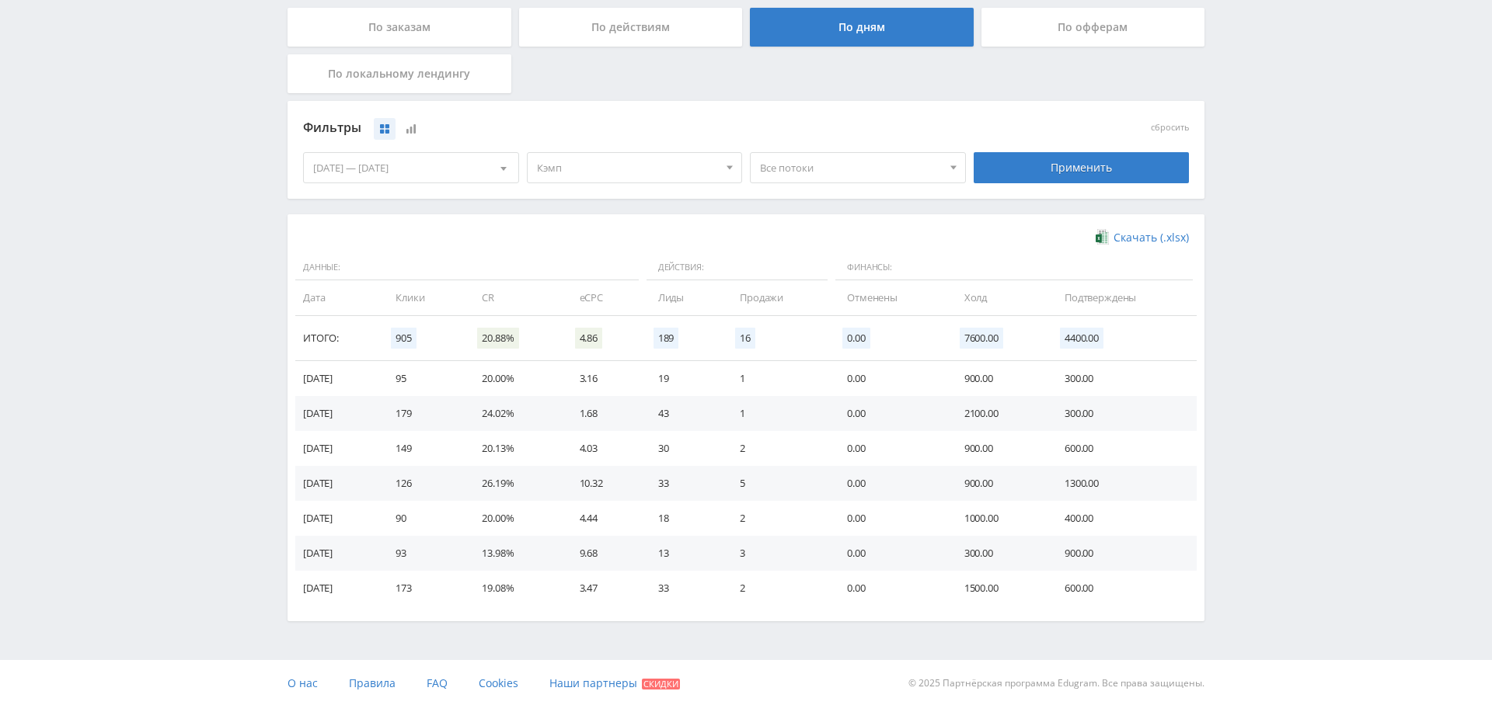
click at [423, 146] on div "[DATE] — [DATE] Календарь Период Октябрь, 2025 Пн Вт Ср Чт Пт Сб Вс 29 30 1 2 3…" at bounding box center [411, 168] width 224 height 44
click at [411, 129] on icon at bounding box center [410, 128] width 9 height 9
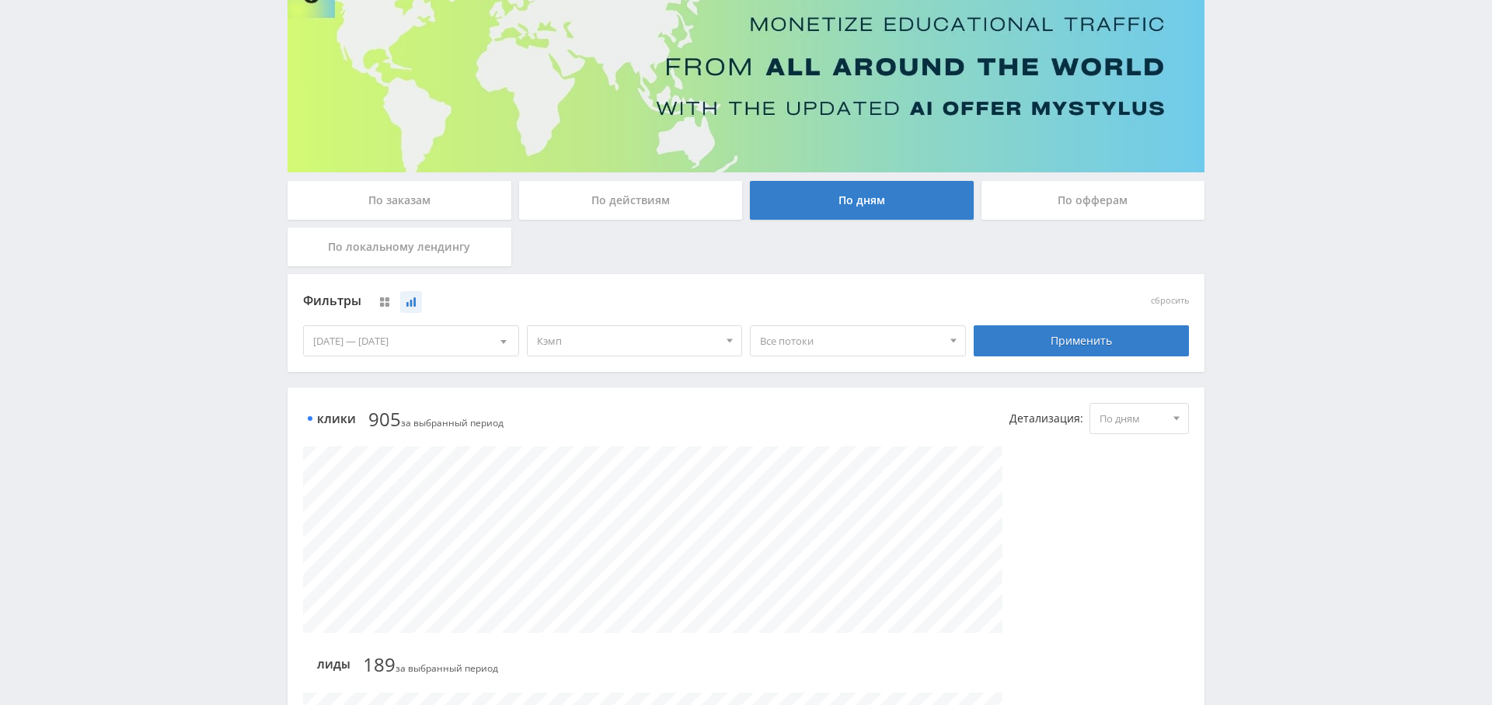
scroll to position [141, 0]
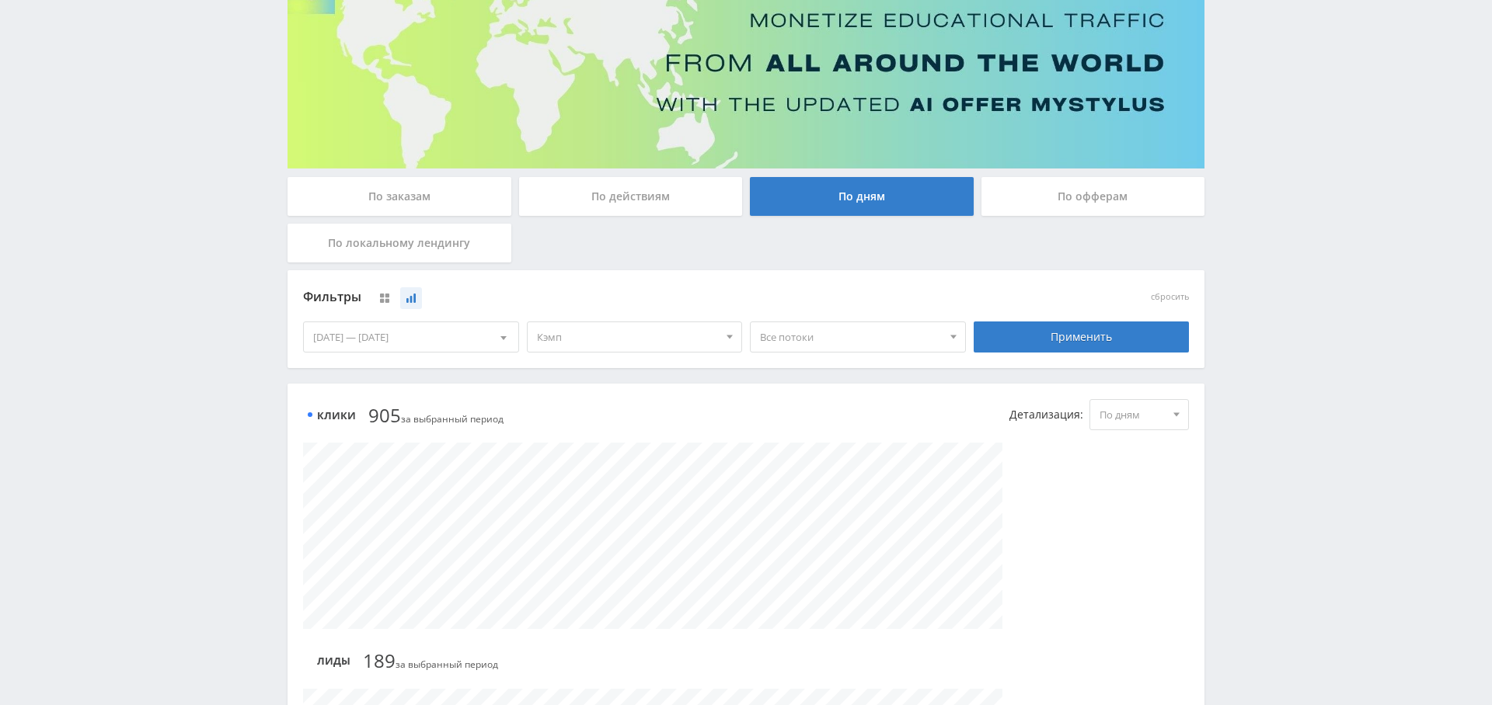
click at [407, 342] on div "[DATE] — [DATE]" at bounding box center [411, 337] width 214 height 30
click at [319, 400] on span at bounding box center [318, 402] width 8 height 8
click at [319, 401] on span at bounding box center [318, 402] width 8 height 8
click at [443, 454] on div "1" at bounding box center [439, 453] width 28 height 18
click at [504, 398] on span at bounding box center [501, 402] width 8 height 8
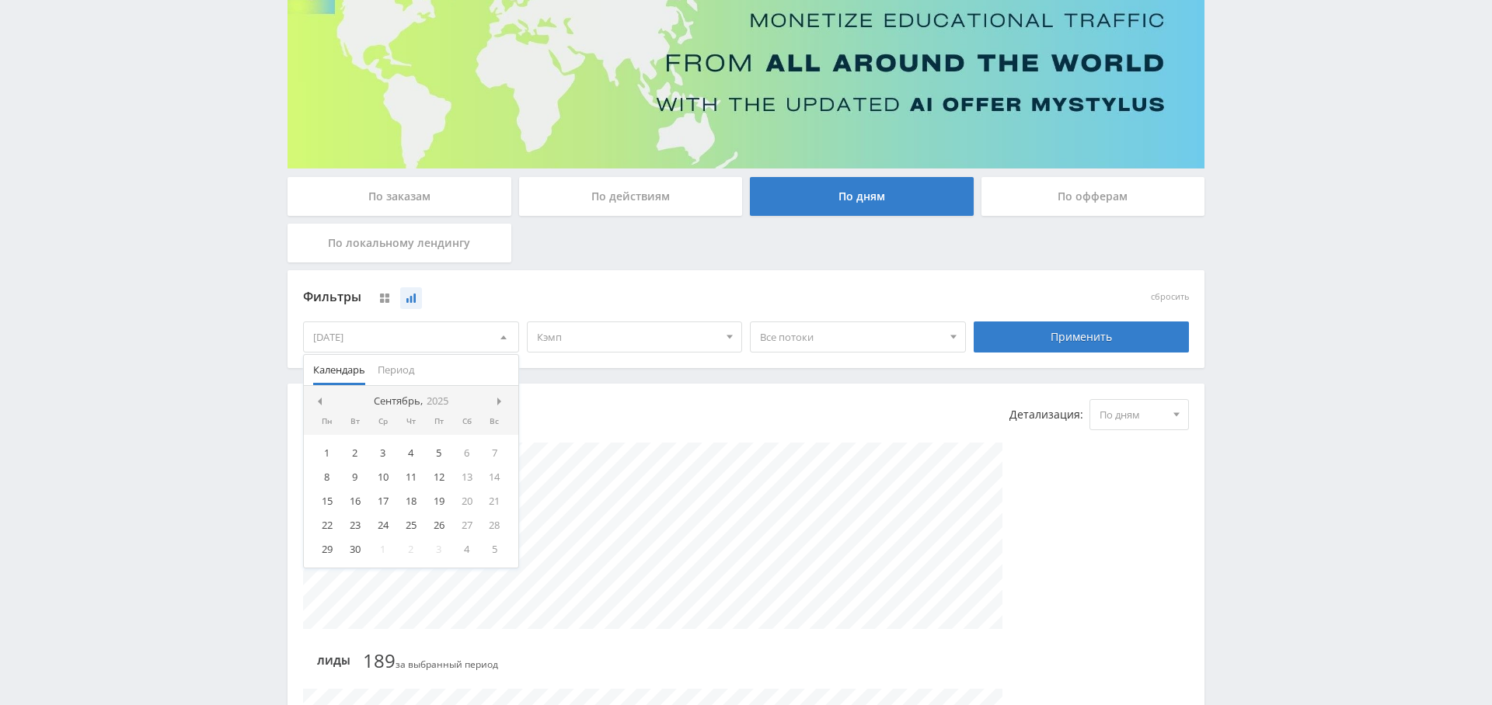
click at [504, 397] on div at bounding box center [502, 401] width 12 height 12
click at [382, 474] on div "8" at bounding box center [383, 477] width 28 height 18
drag, startPoint x: 649, startPoint y: 291, endPoint x: 722, endPoint y: 305, distance: 74.5
click at [649, 291] on div "Фильтры" at bounding box center [634, 297] width 663 height 23
drag, startPoint x: 1083, startPoint y: 342, endPoint x: 1039, endPoint y: 356, distance: 46.4
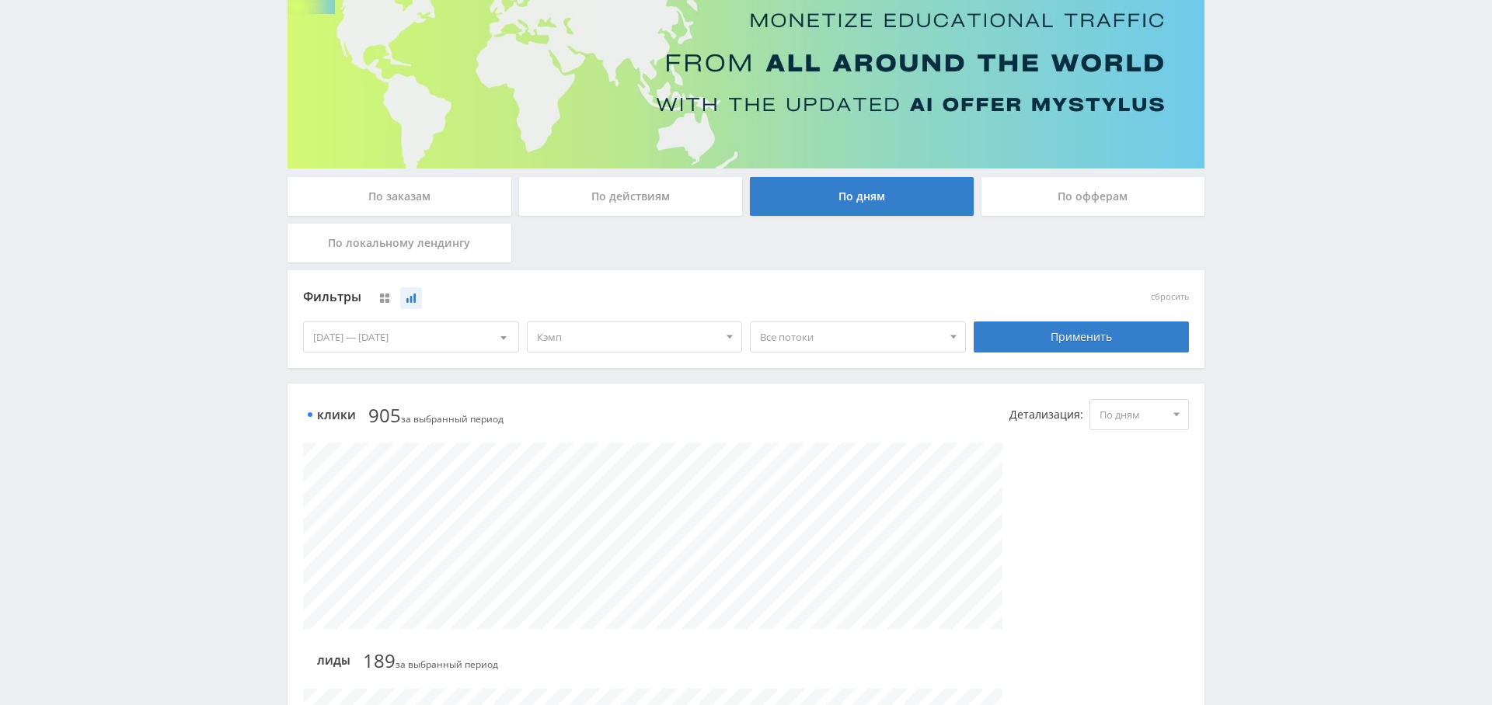
click at [1083, 342] on div "Применить" at bounding box center [1081, 337] width 216 height 31
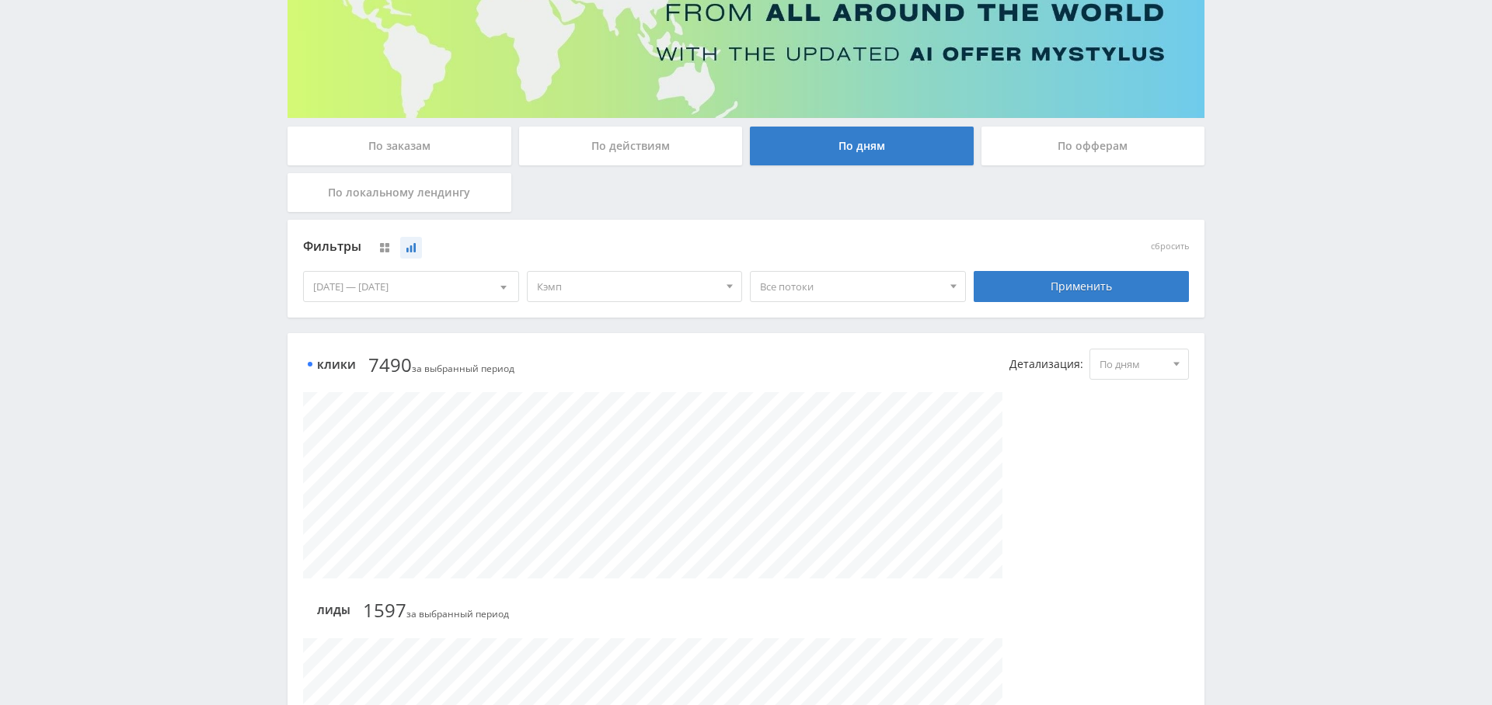
scroll to position [190, 0]
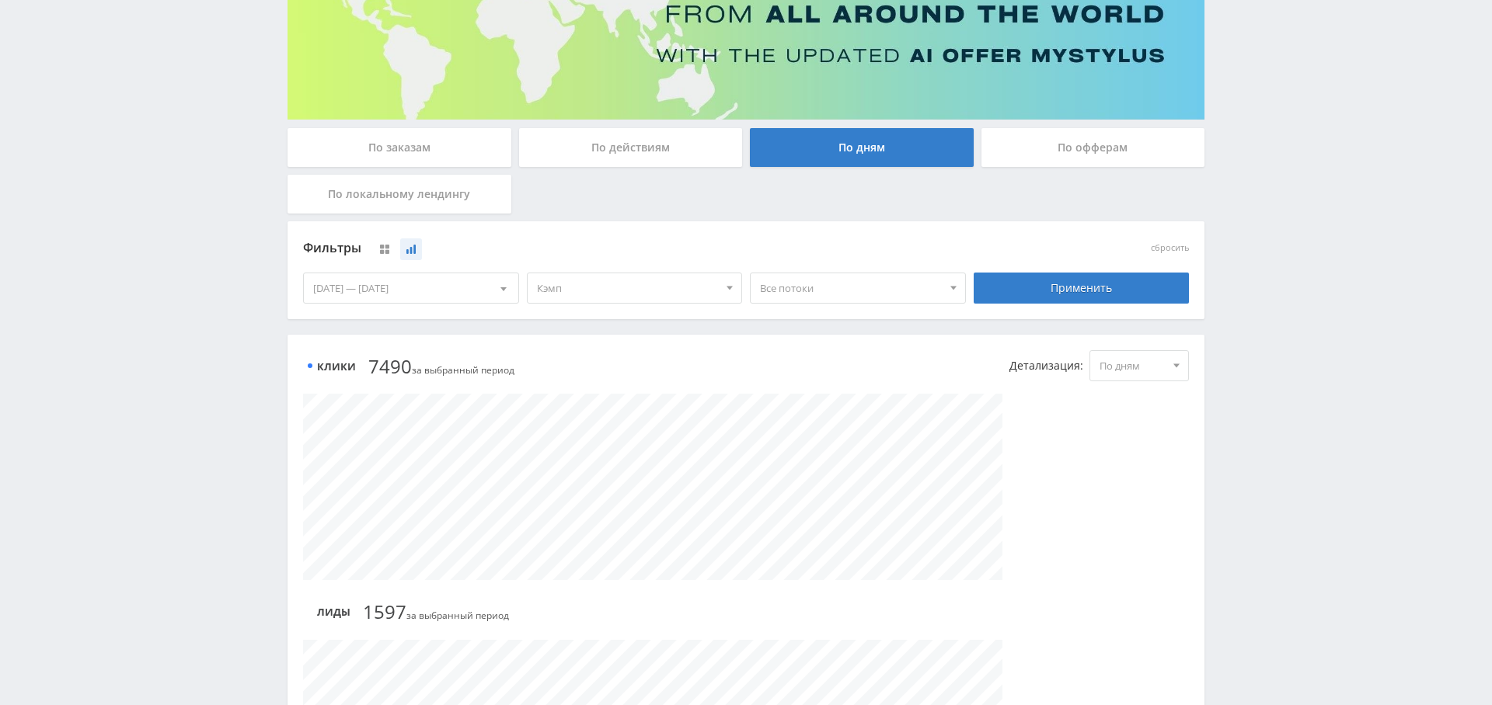
click at [410, 282] on div "[DATE] — [DATE]" at bounding box center [411, 288] width 214 height 30
click at [401, 316] on span "Период" at bounding box center [396, 321] width 37 height 30
click at [359, 434] on button "6 месяцев" at bounding box center [411, 440] width 214 height 21
click at [1053, 288] on div "Применить" at bounding box center [1081, 288] width 216 height 31
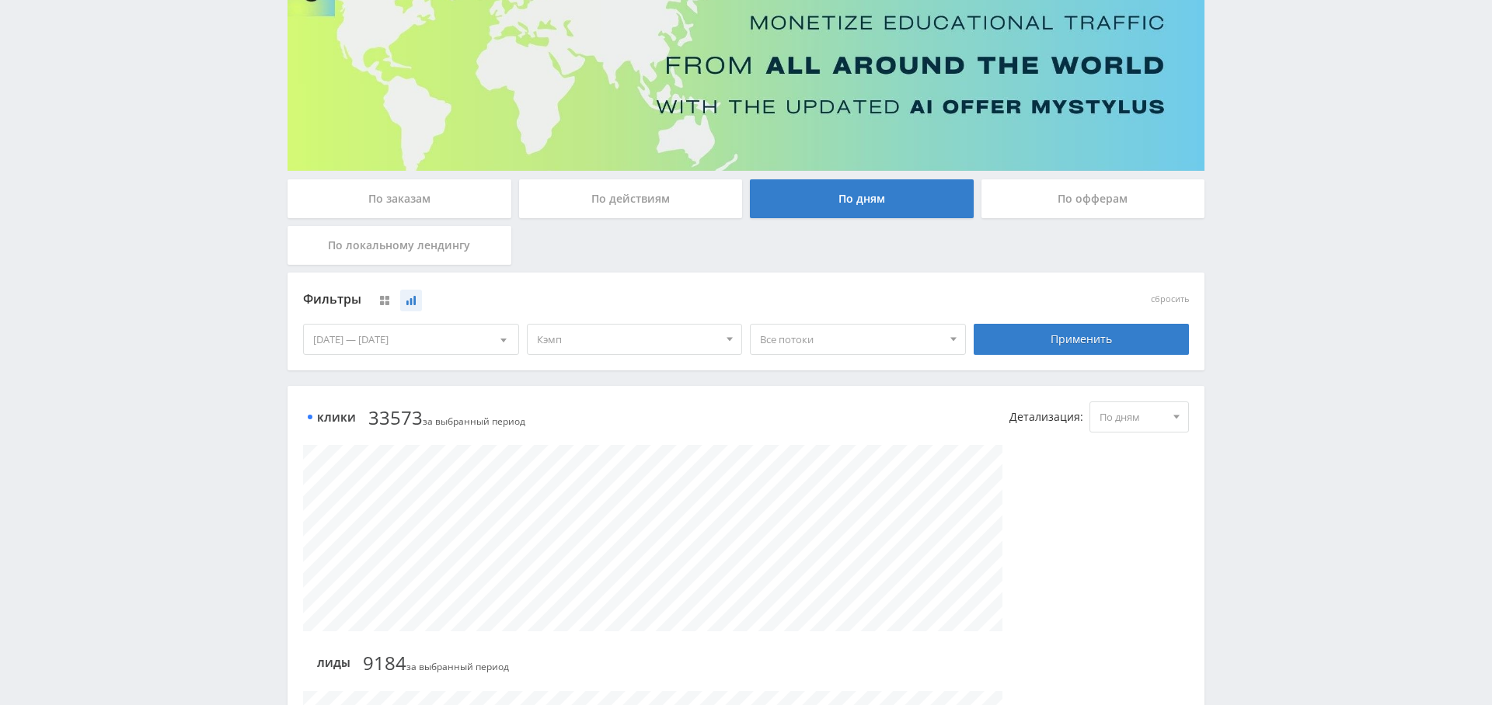
scroll to position [0, 0]
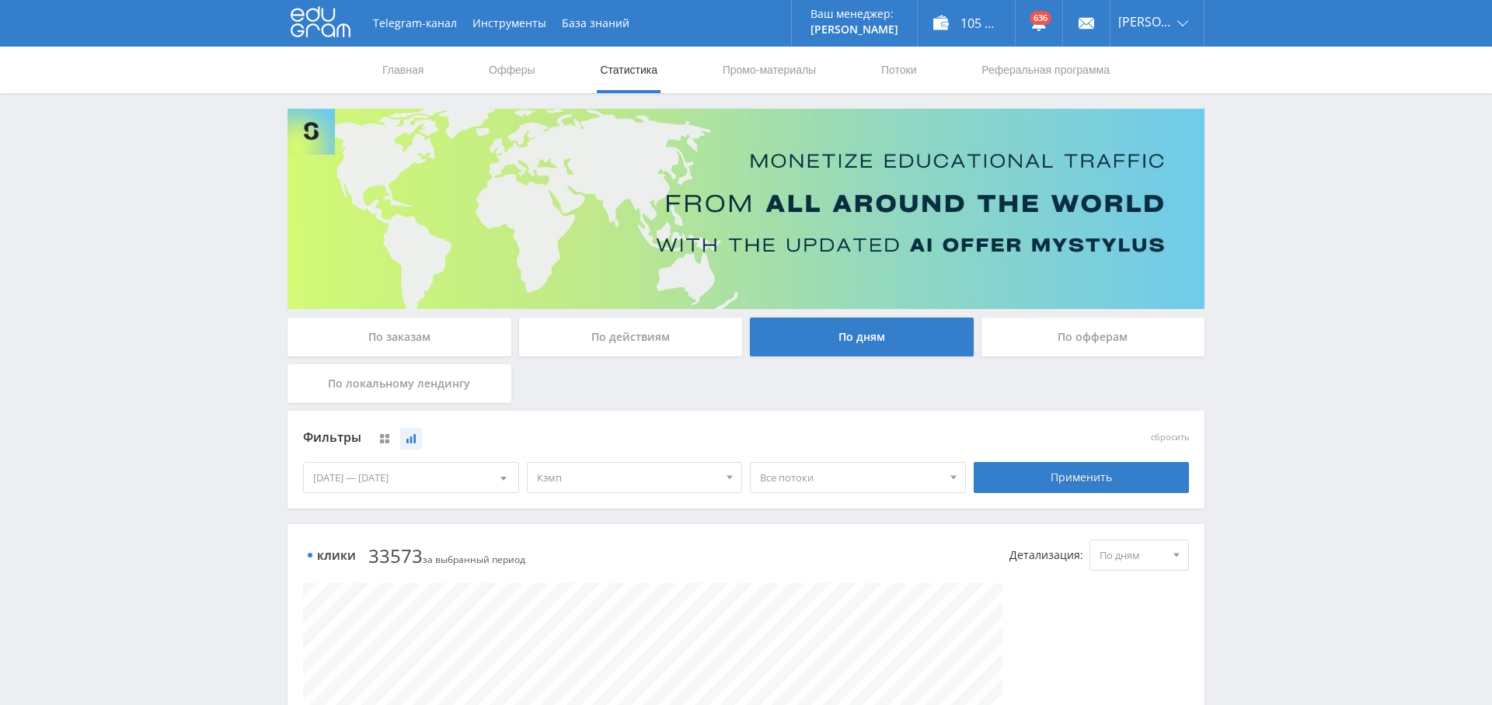
click at [624, 471] on span "Кэмп" at bounding box center [628, 478] width 182 height 30
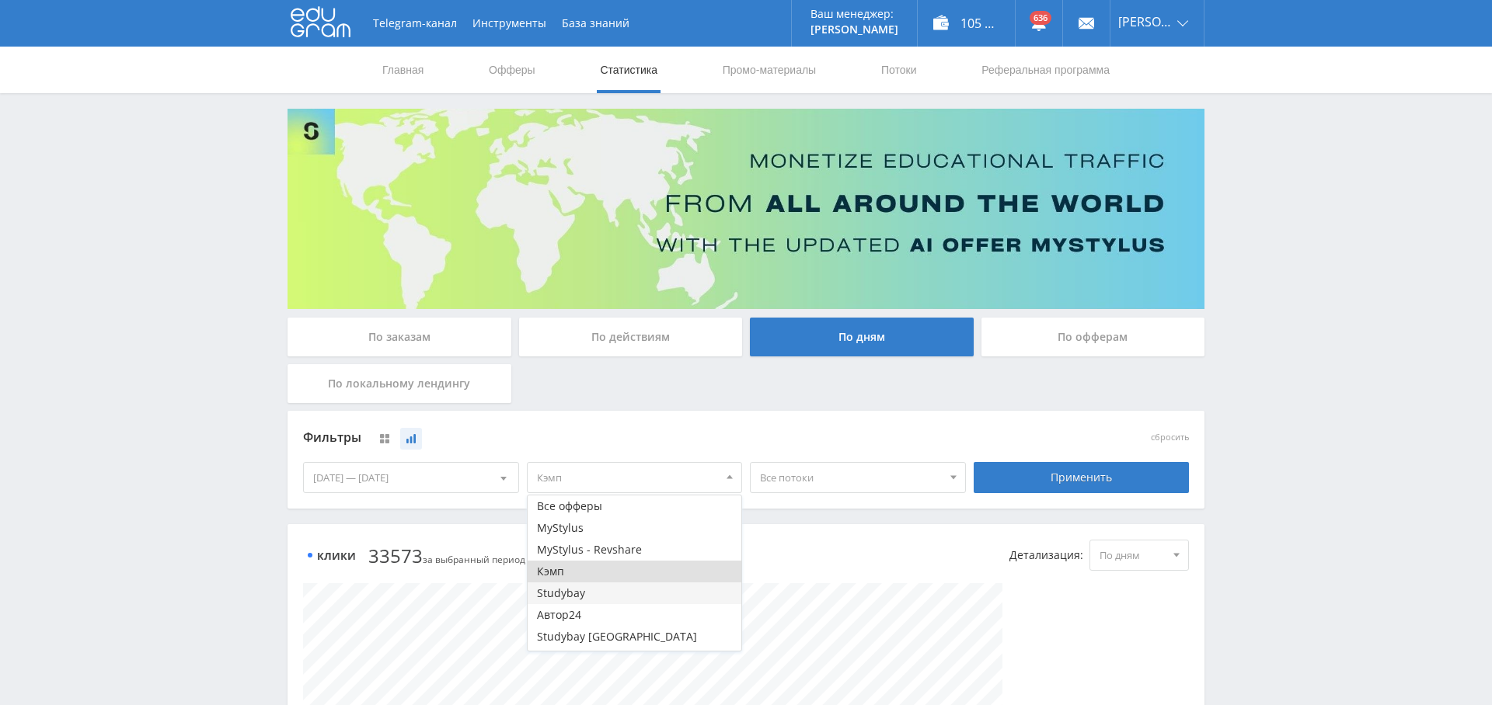
scroll to position [19, 0]
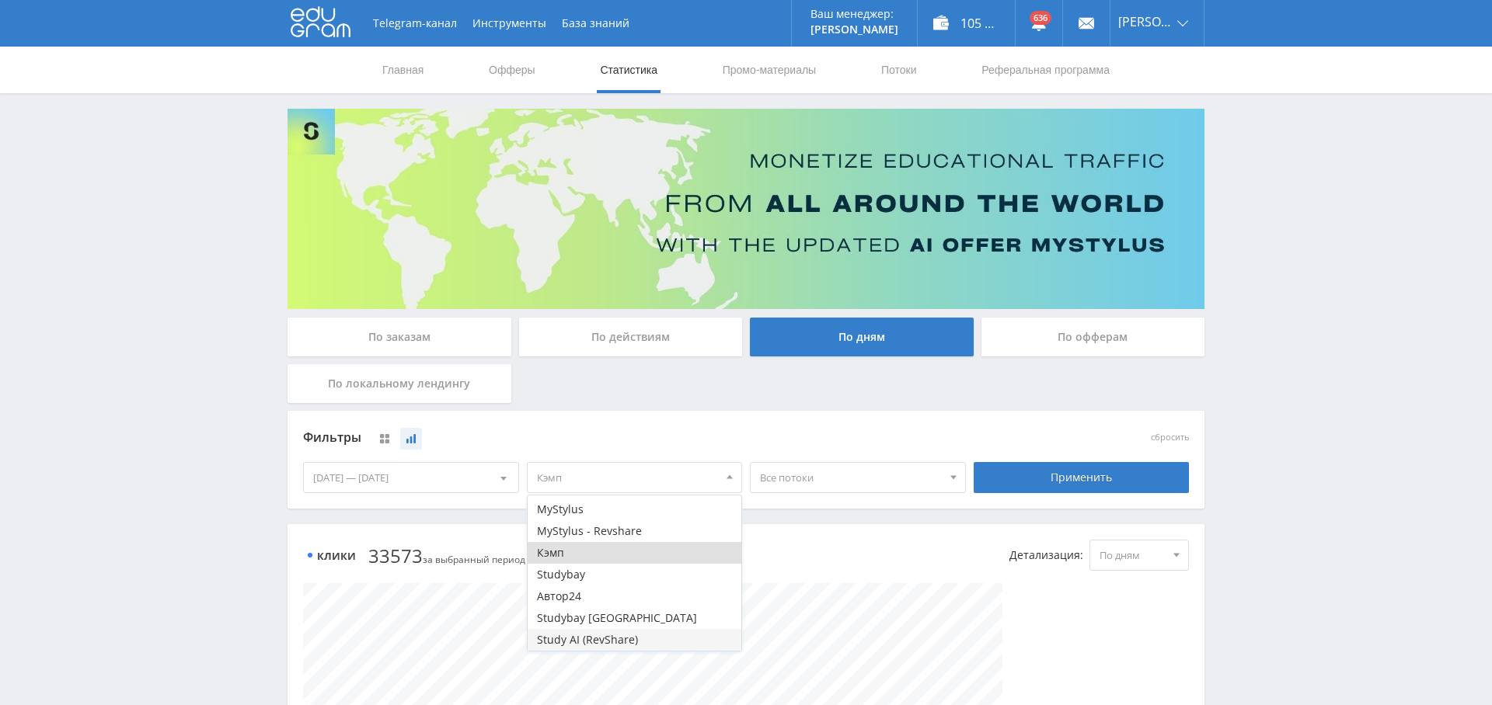
click at [608, 637] on button "Study AI (RevShare)" at bounding box center [635, 640] width 214 height 22
click at [612, 552] on button "Кэмп" at bounding box center [635, 553] width 214 height 22
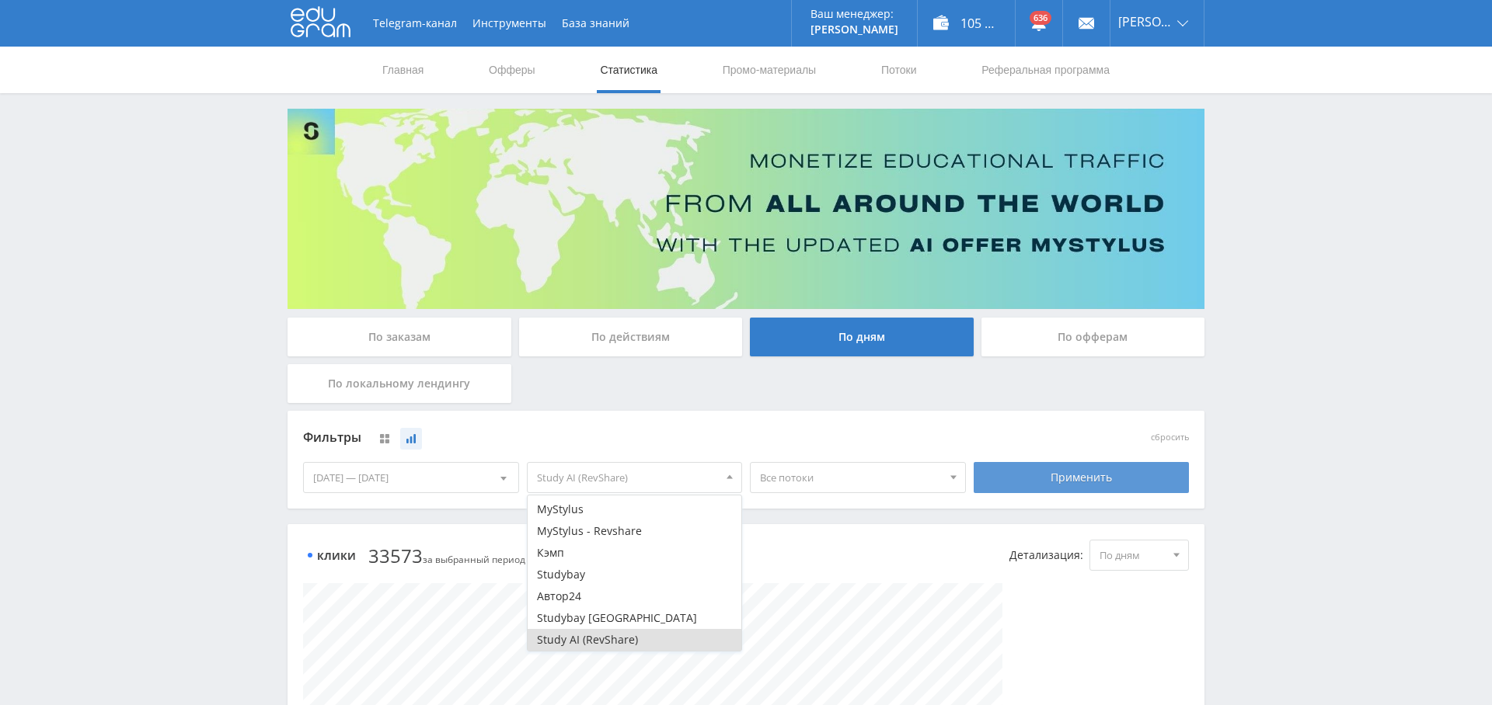
click at [1057, 476] on div "Применить" at bounding box center [1081, 477] width 216 height 31
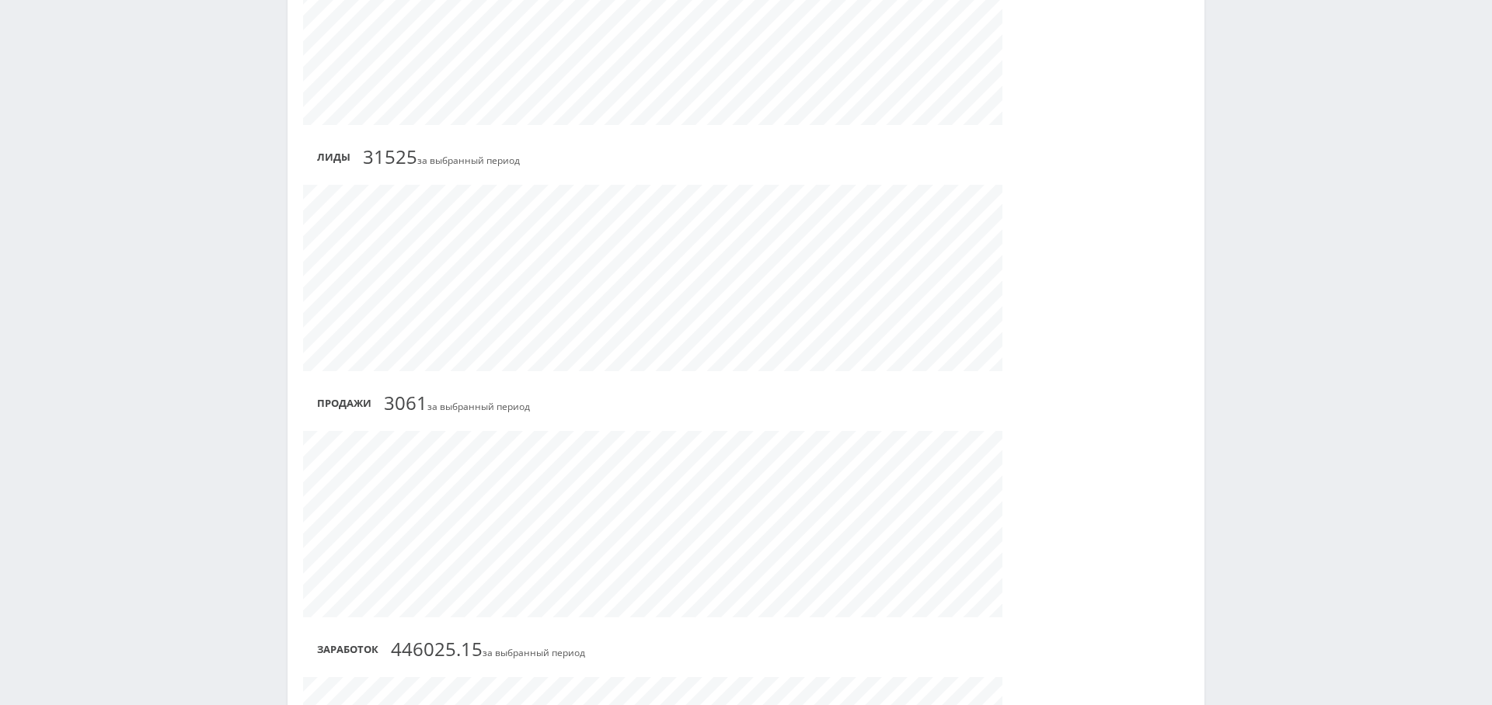
scroll to position [0, 0]
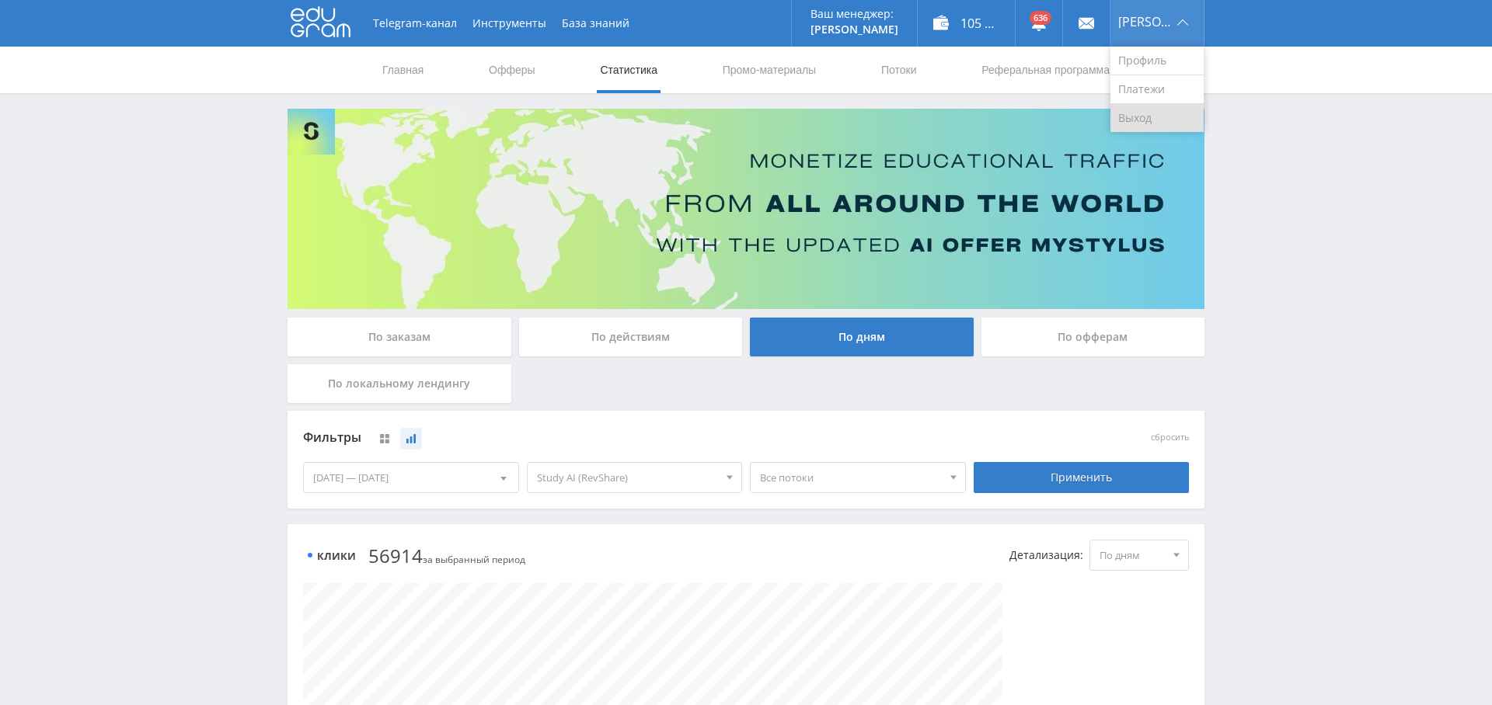
click at [1161, 116] on link "Выход" at bounding box center [1156, 118] width 93 height 28
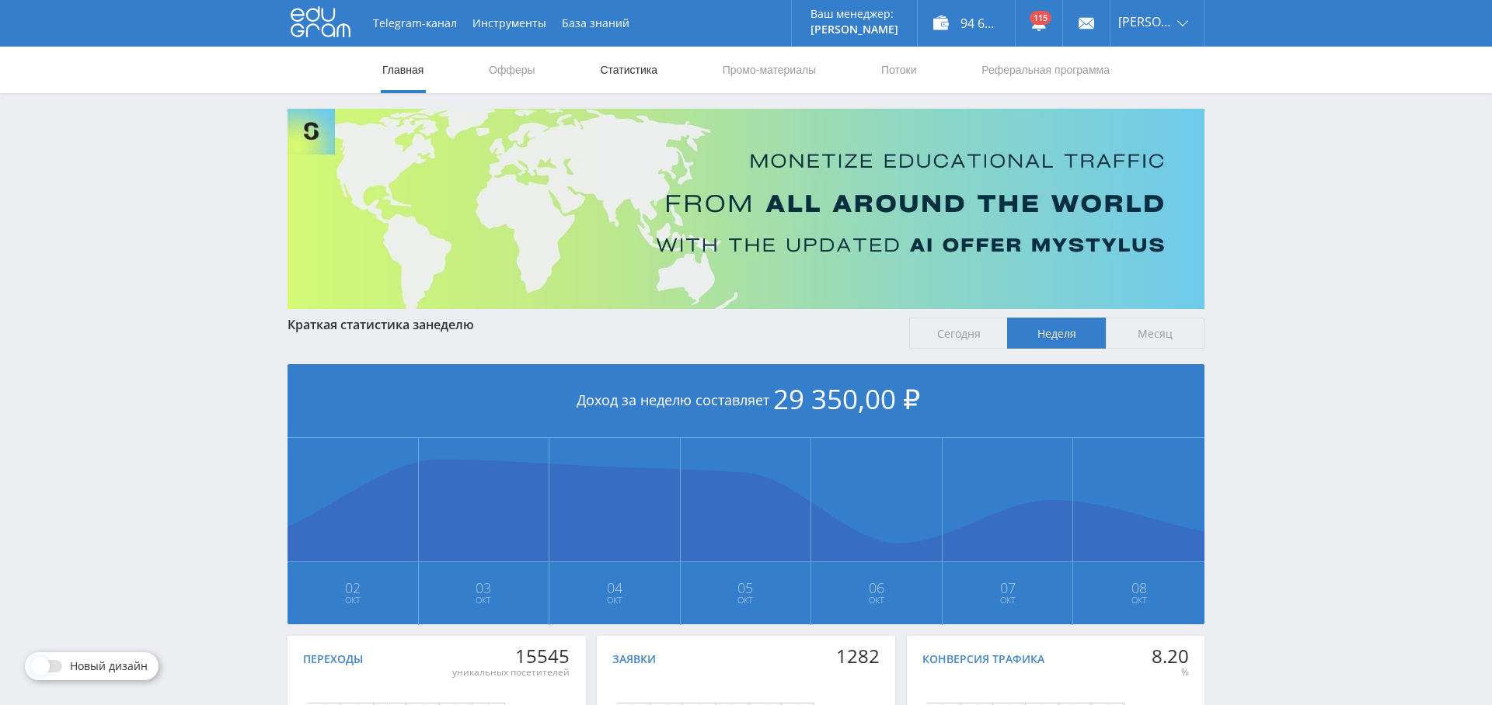
click at [632, 81] on link "Статистика" at bounding box center [628, 70] width 61 height 47
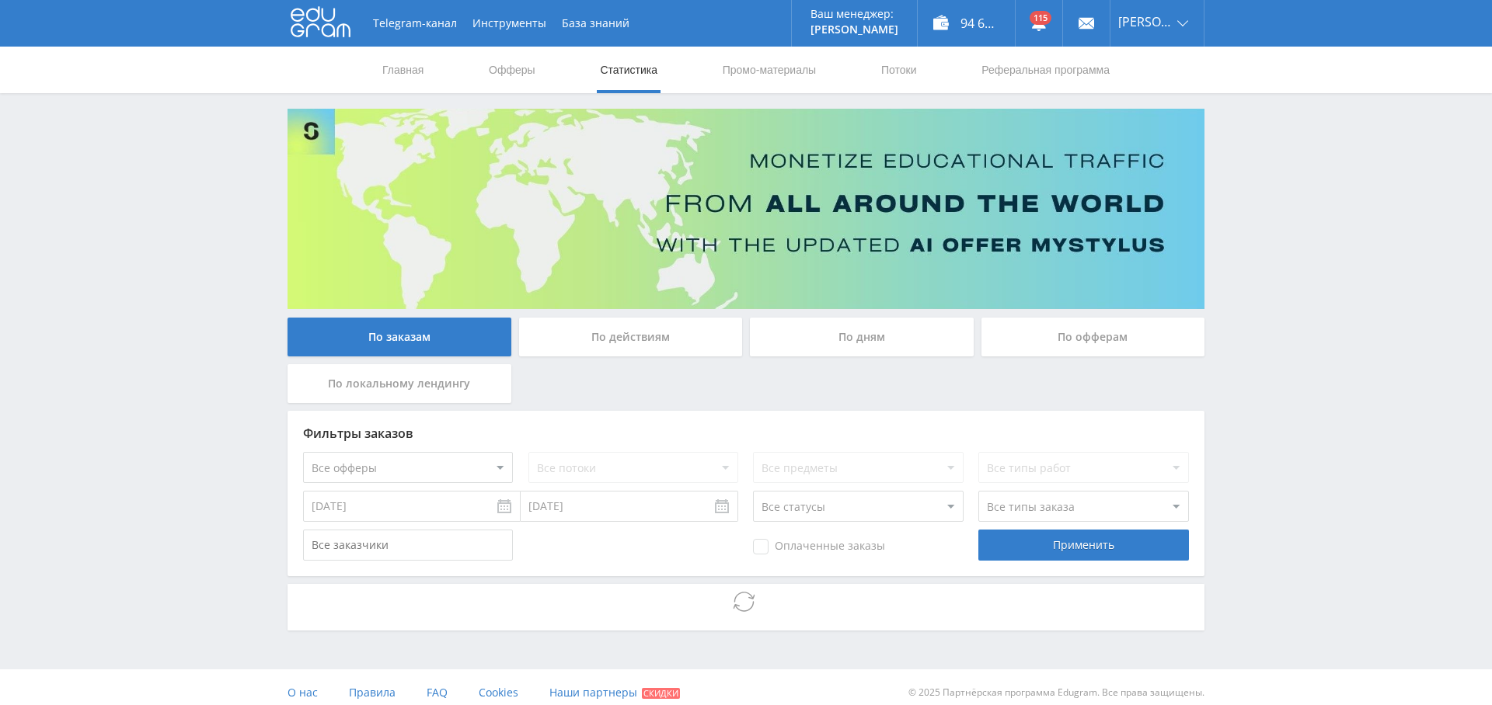
click at [849, 333] on div "По дням" at bounding box center [862, 337] width 224 height 39
click at [0, 0] on input "По дням" at bounding box center [0, 0] width 0 height 0
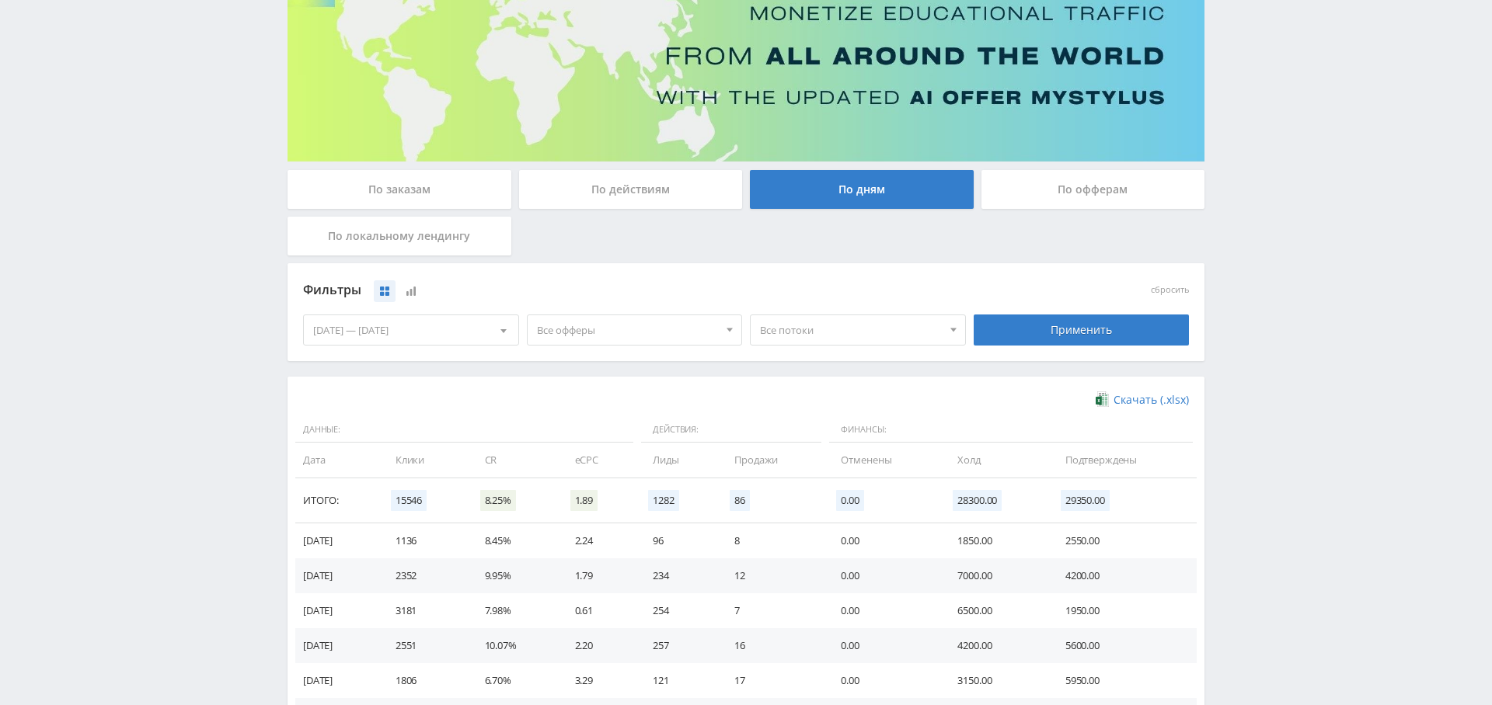
scroll to position [151, 0]
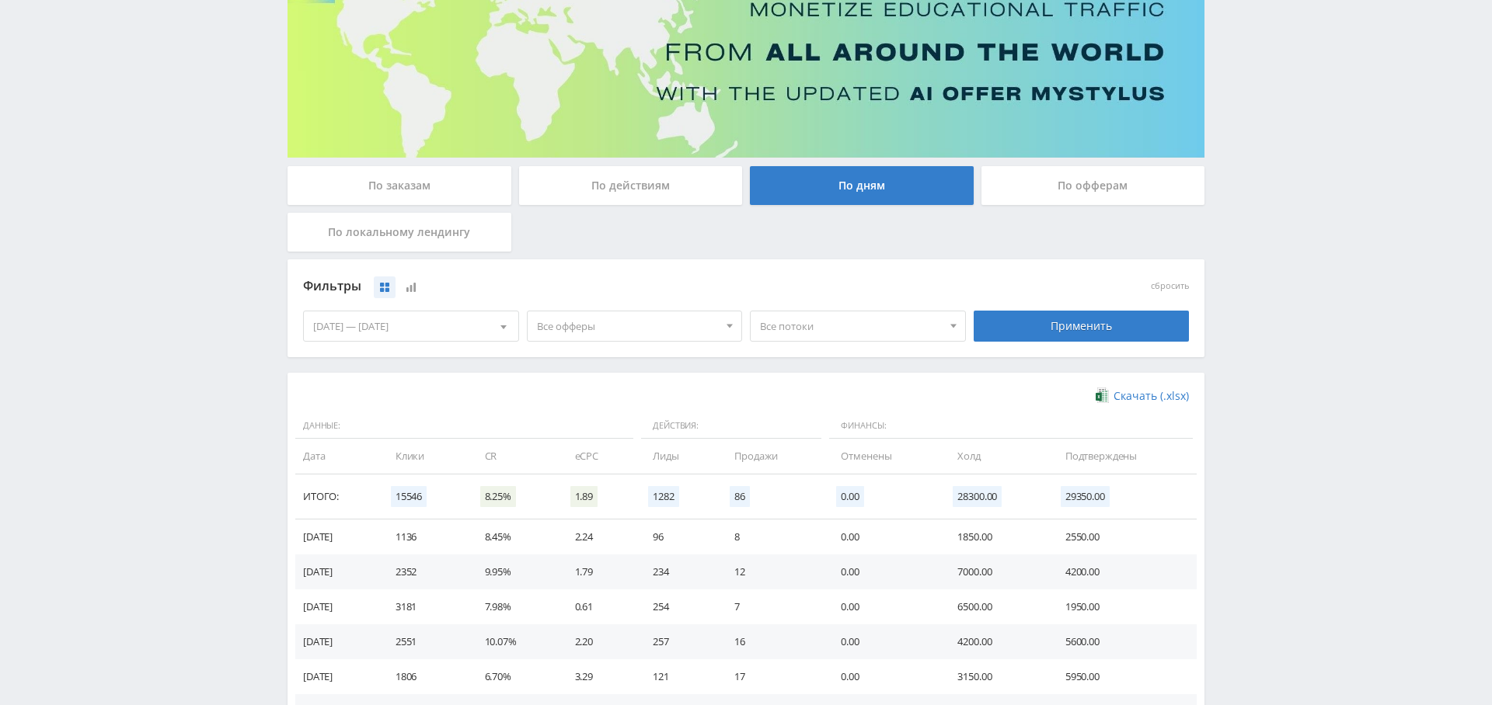
click at [412, 285] on icon at bounding box center [410, 287] width 9 height 9
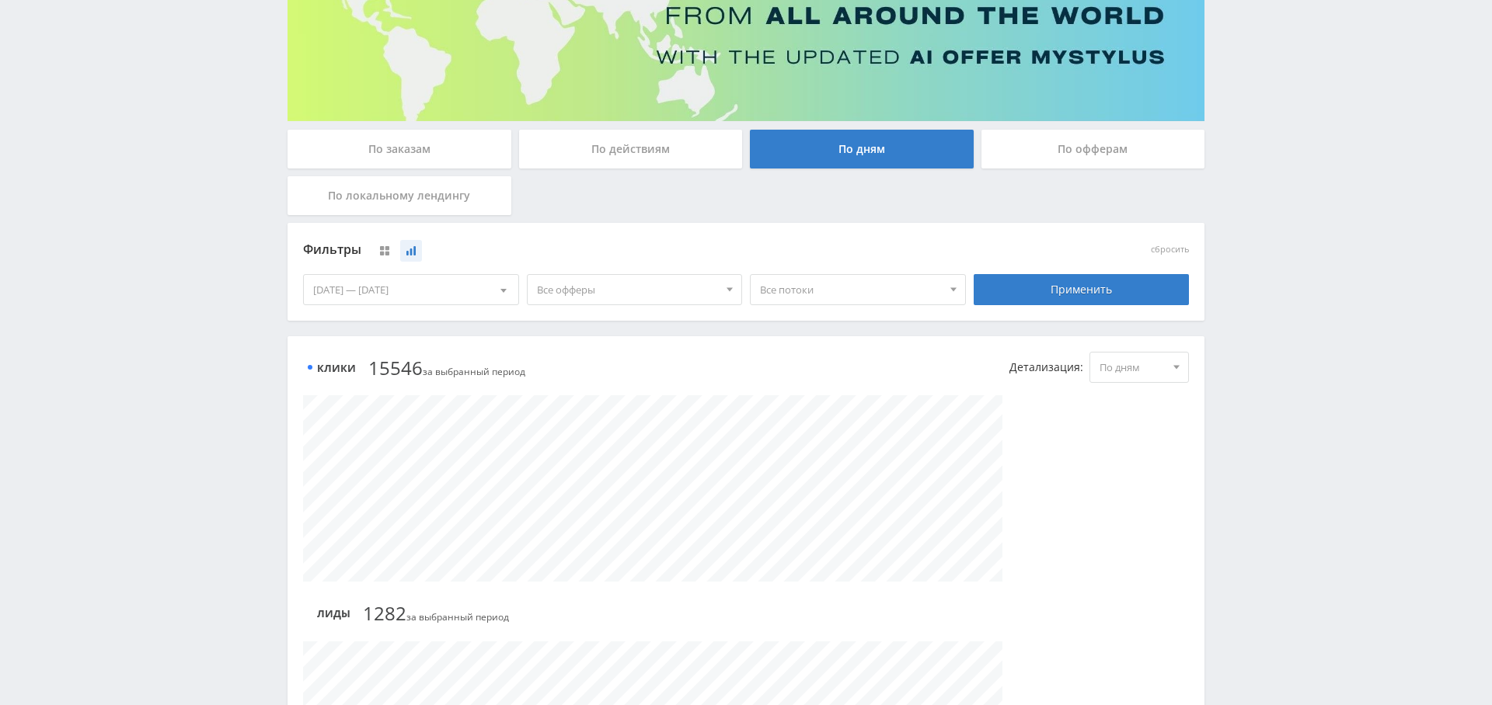
scroll to position [236, 0]
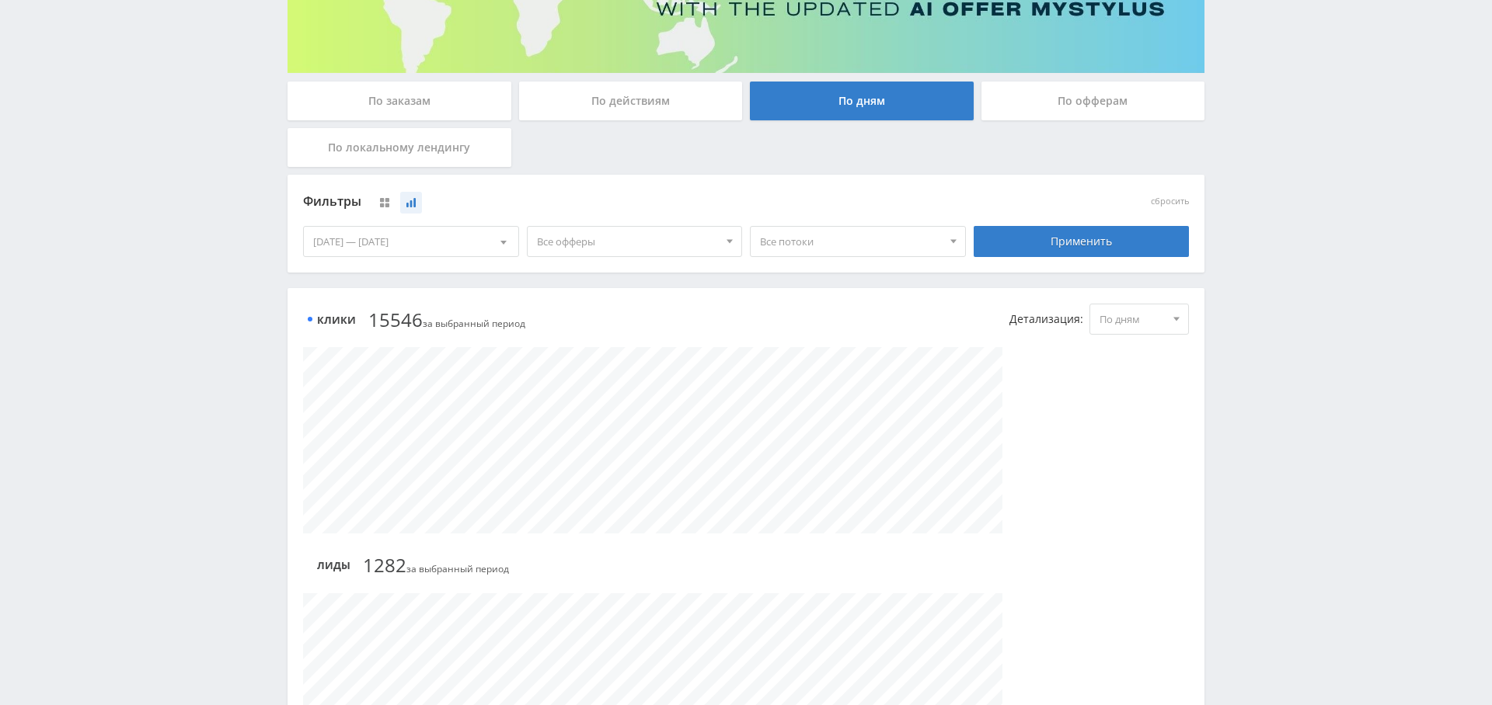
click at [392, 235] on div "[DATE] — [DATE]" at bounding box center [411, 242] width 214 height 30
click at [319, 305] on span at bounding box center [318, 306] width 8 height 8
click at [355, 361] on div "1" at bounding box center [355, 358] width 28 height 18
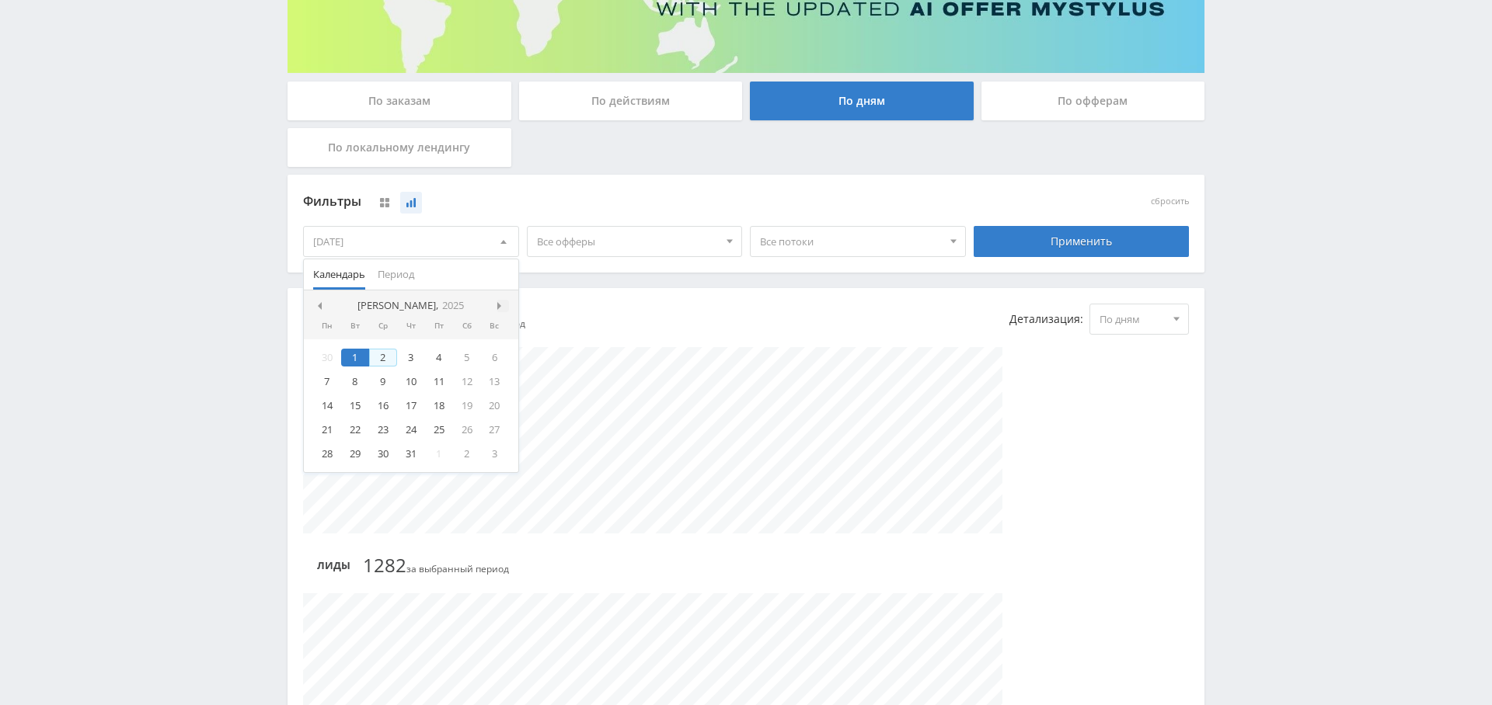
click at [502, 302] on span at bounding box center [501, 306] width 8 height 8
click at [387, 381] on div "8" at bounding box center [383, 382] width 28 height 18
drag, startPoint x: 650, startPoint y: 275, endPoint x: 704, endPoint y: 271, distance: 53.7
click at [649, 275] on div "Фильтры сбросить 01.07.2025 — 08.10.2025 Календарь Период Октябрь, 2025 Пн Вт С…" at bounding box center [745, 231] width 917 height 113
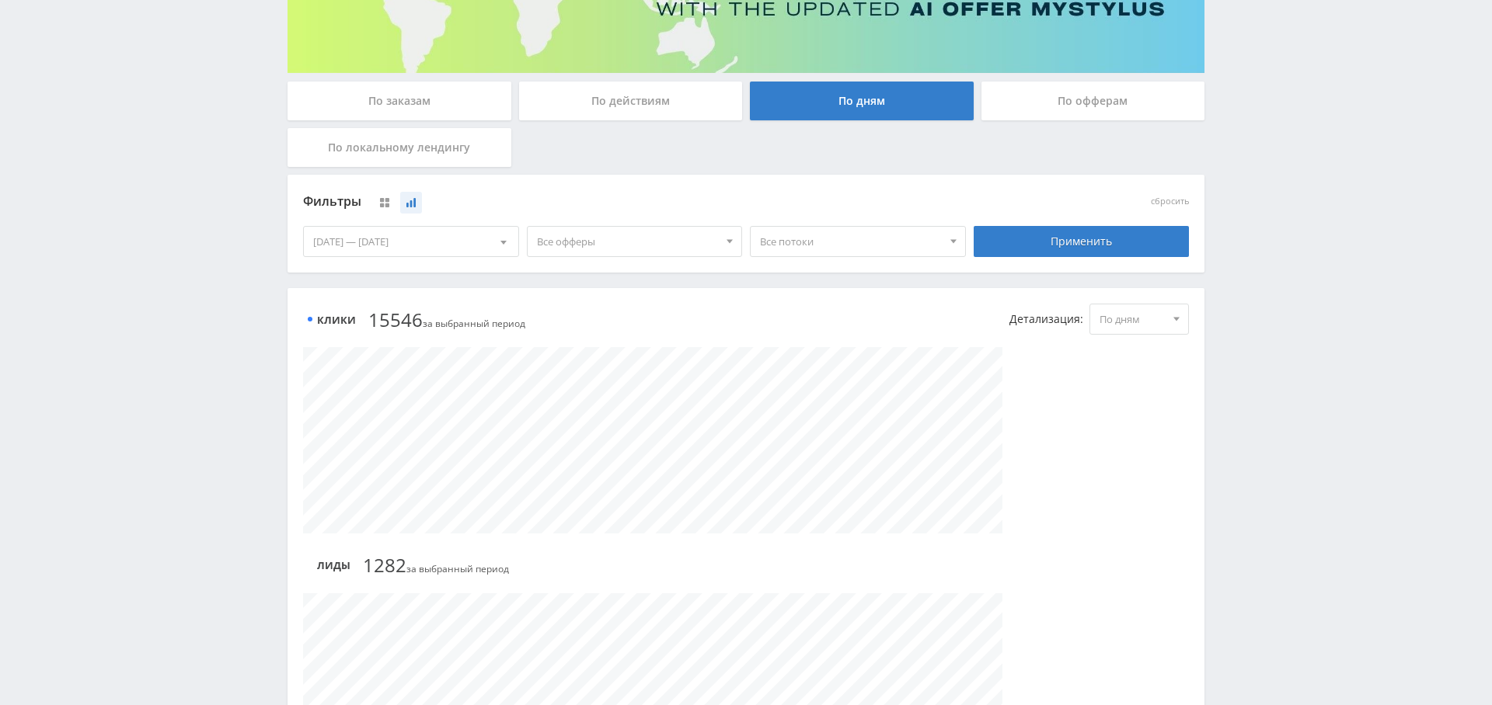
click at [1120, 259] on div "Применить" at bounding box center [1082, 242] width 224 height 44
click at [1069, 246] on div "Применить" at bounding box center [1081, 241] width 216 height 31
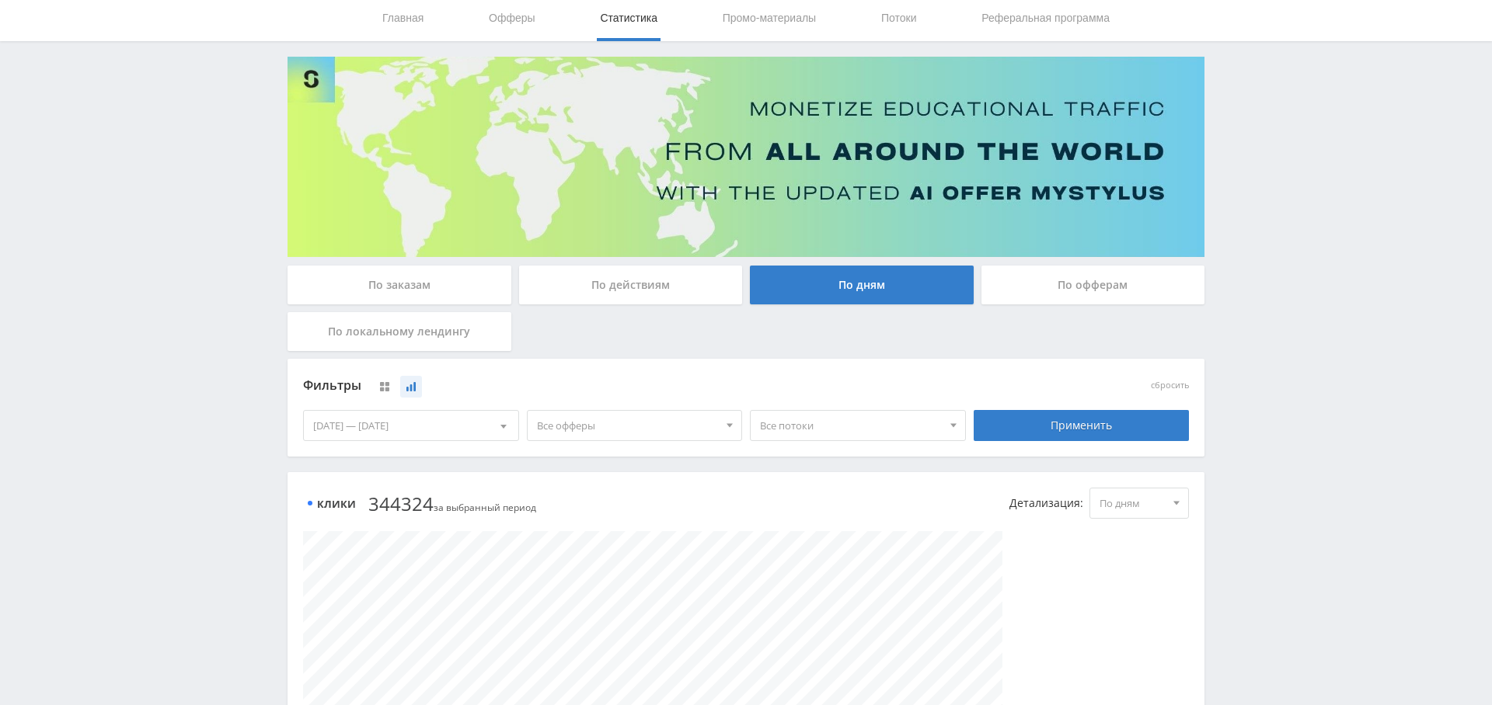
scroll to position [0, 0]
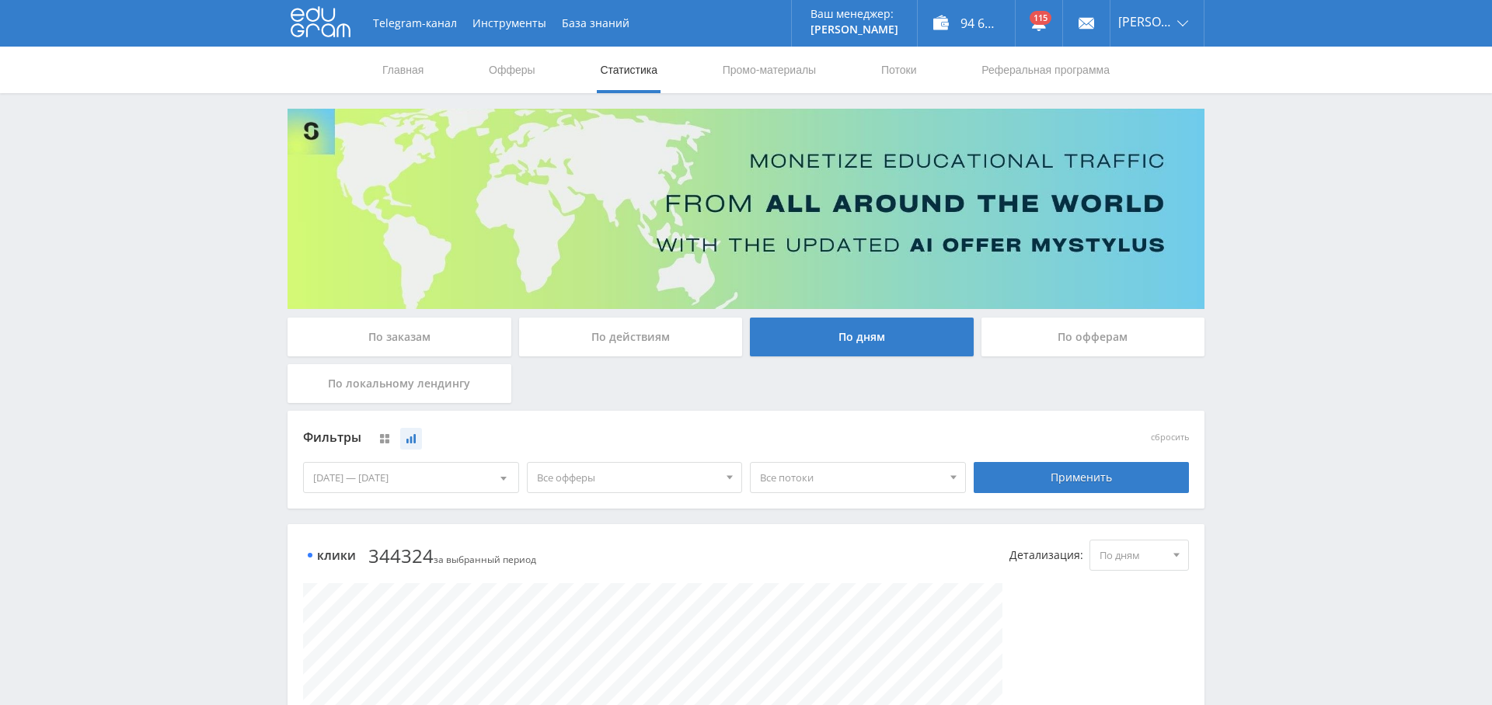
click at [457, 483] on div "01.07.2025 — 08.10.2025" at bounding box center [411, 478] width 214 height 30
click at [569, 447] on div "Фильтры" at bounding box center [634, 438] width 663 height 23
drag, startPoint x: 450, startPoint y: 472, endPoint x: 413, endPoint y: 503, distance: 48.5
click at [449, 472] on div "01.07.2025 — 08.10.2025" at bounding box center [411, 478] width 214 height 30
click at [405, 510] on span "Период" at bounding box center [396, 511] width 37 height 30
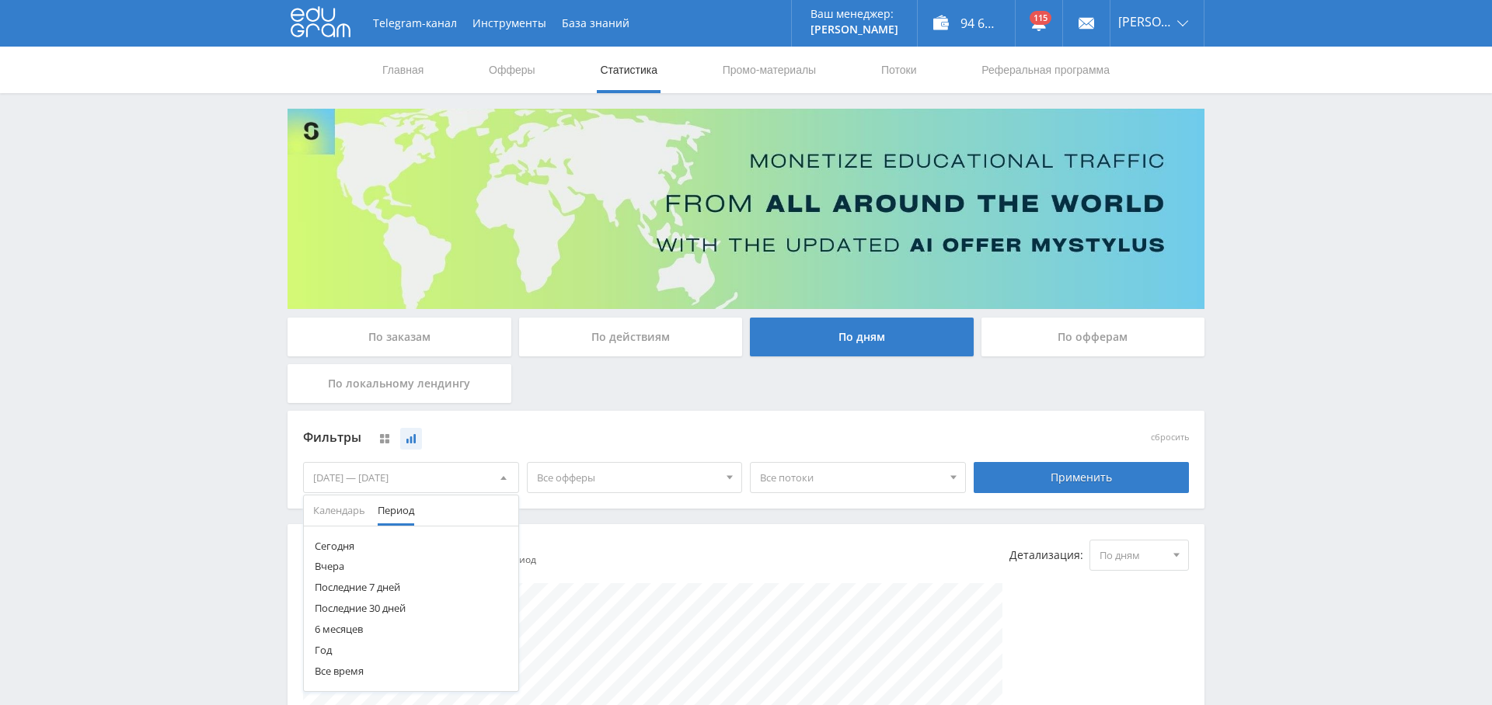
click at [343, 650] on button "Год" at bounding box center [411, 650] width 214 height 21
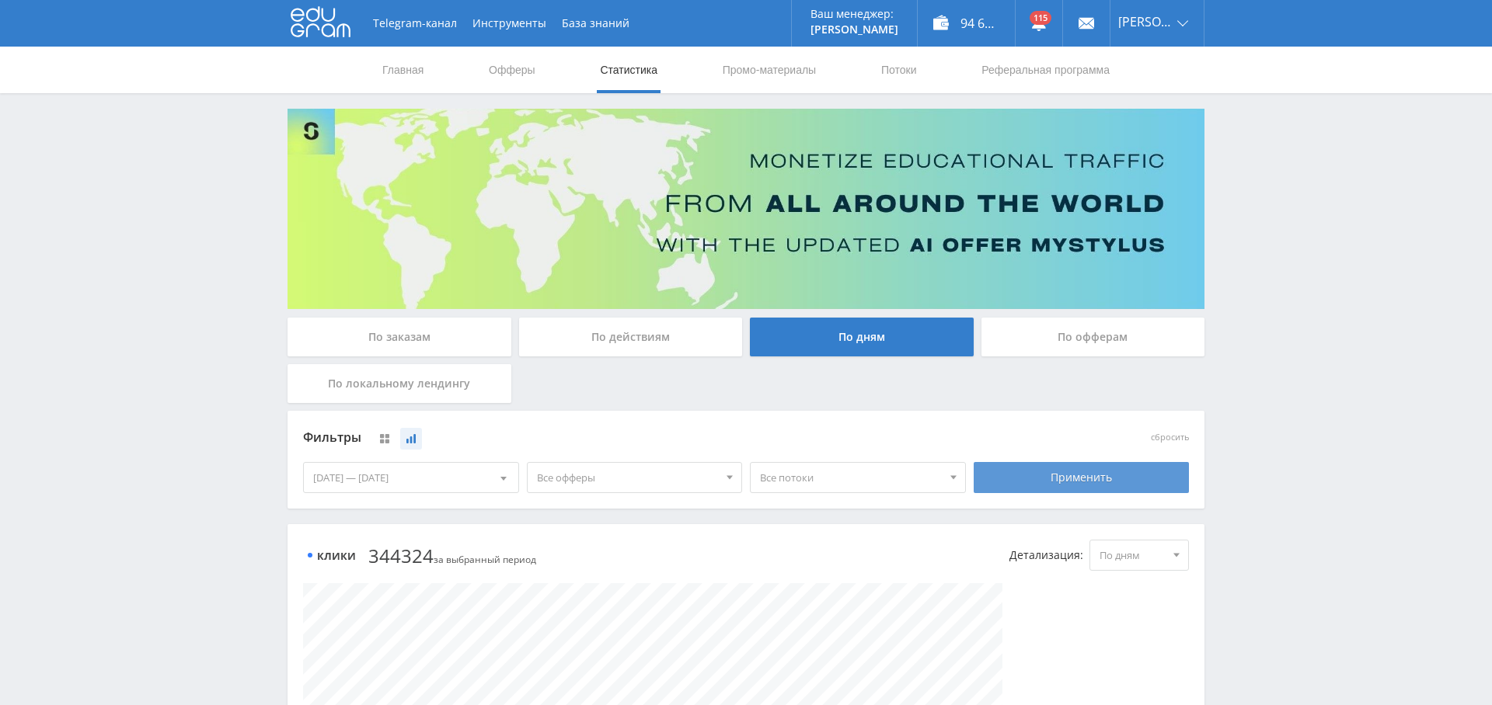
click at [1078, 482] on div "Применить" at bounding box center [1081, 477] width 216 height 31
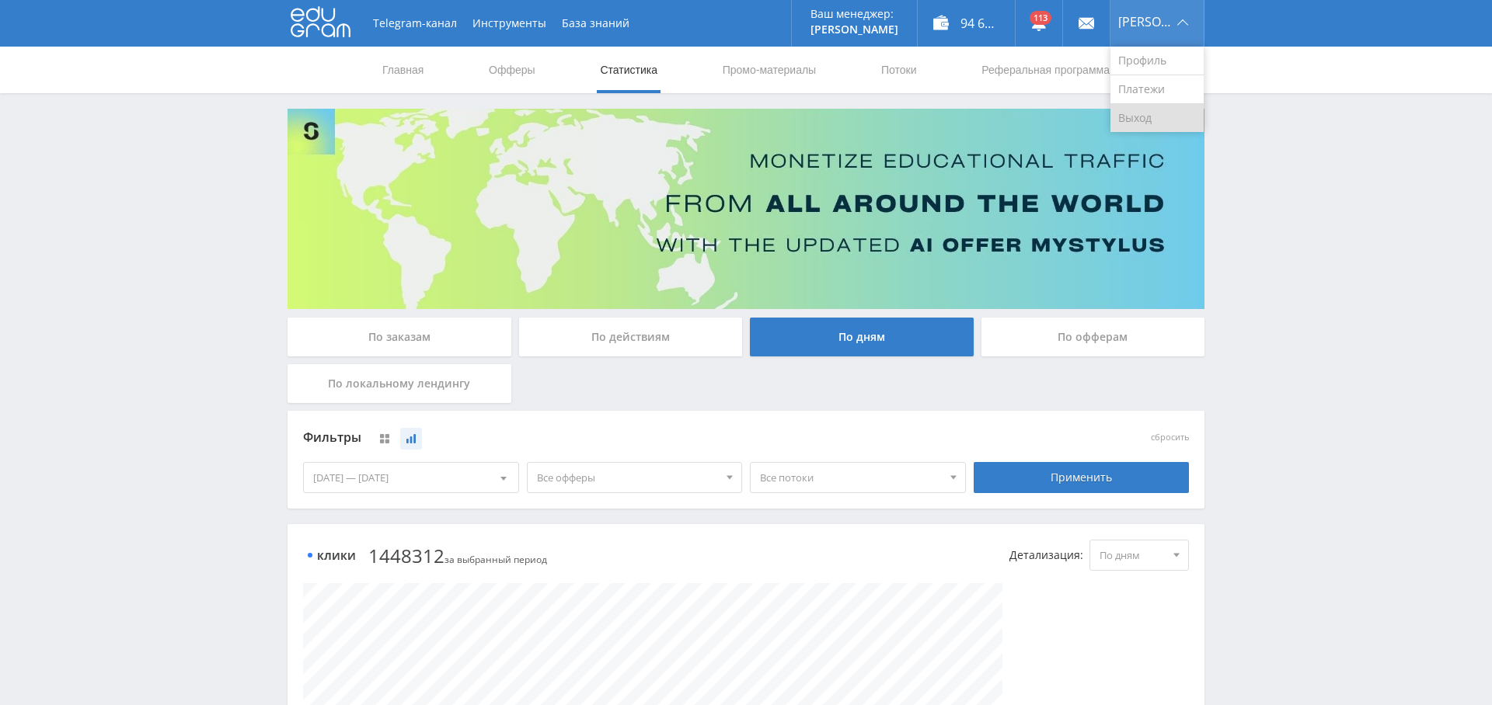
click at [1152, 121] on link "Выход" at bounding box center [1156, 118] width 93 height 28
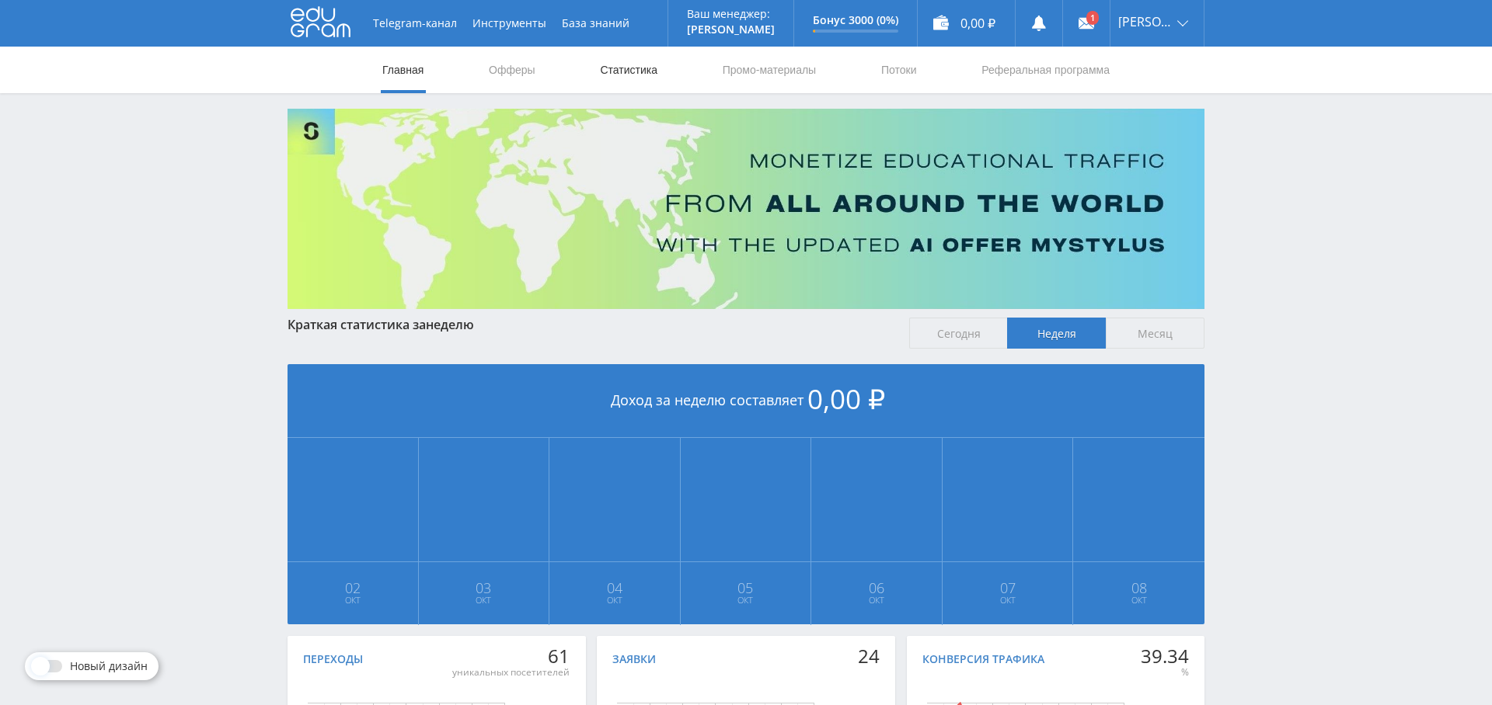
click at [642, 69] on link "Статистика" at bounding box center [628, 70] width 61 height 47
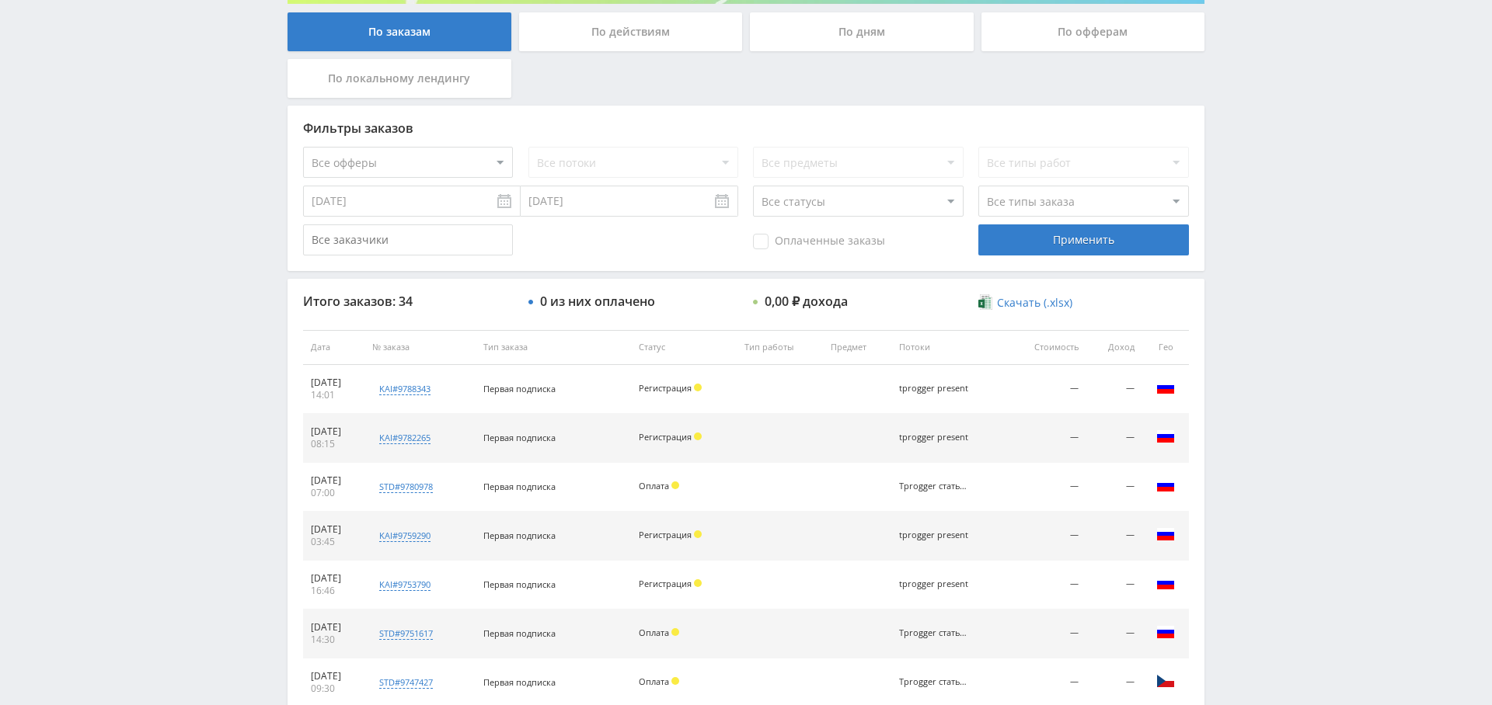
scroll to position [308, 0]
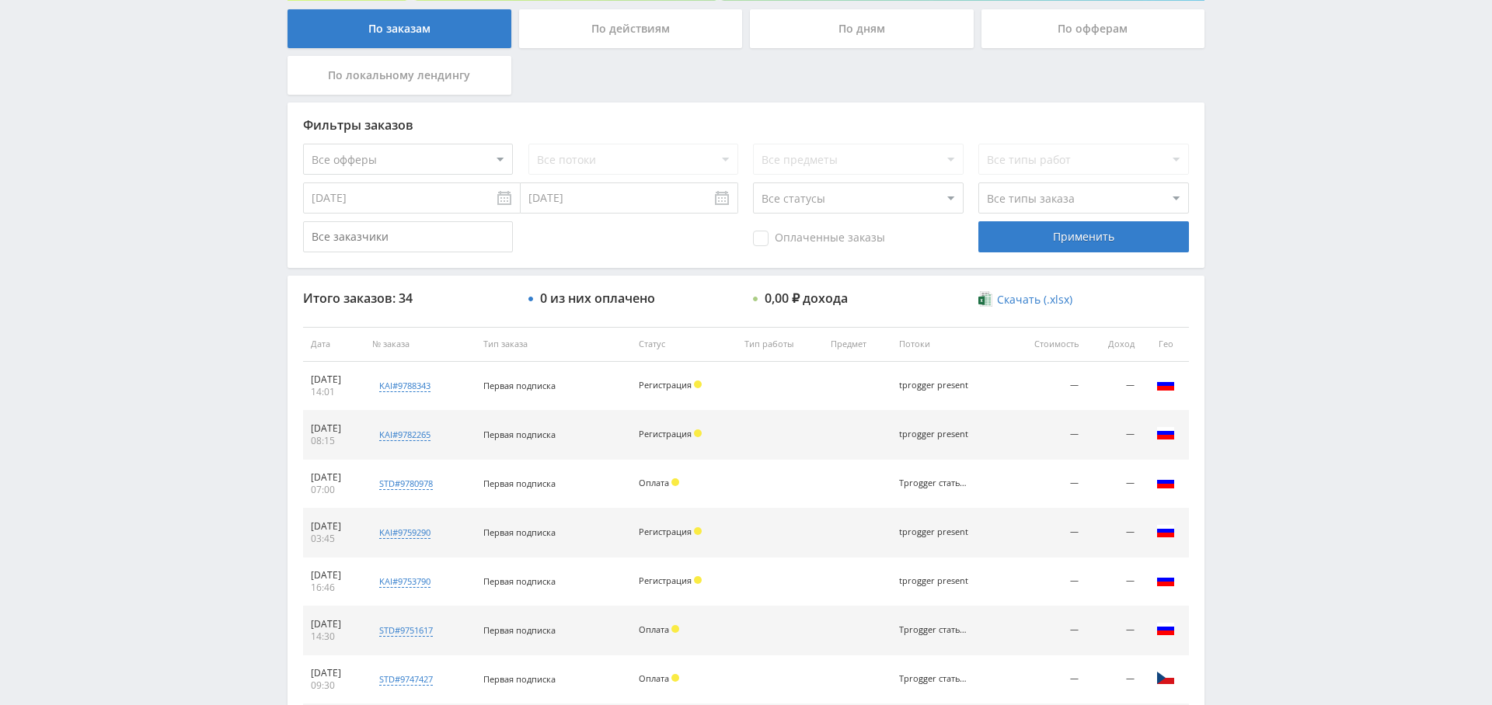
click at [460, 161] on select "Все офферы MyStylus MyStylus - Revshare Кэмп Studybay Автор24 Studybay [GEOGRAP…" at bounding box center [408, 159] width 210 height 31
select select "340"
click at [627, 158] on select "Все потоки tprogger present default" at bounding box center [633, 159] width 210 height 31
click at [528, 144] on select "Все потоки tprogger present default" at bounding box center [633, 159] width 210 height 31
click at [1104, 237] on div "Применить" at bounding box center [1083, 236] width 210 height 31
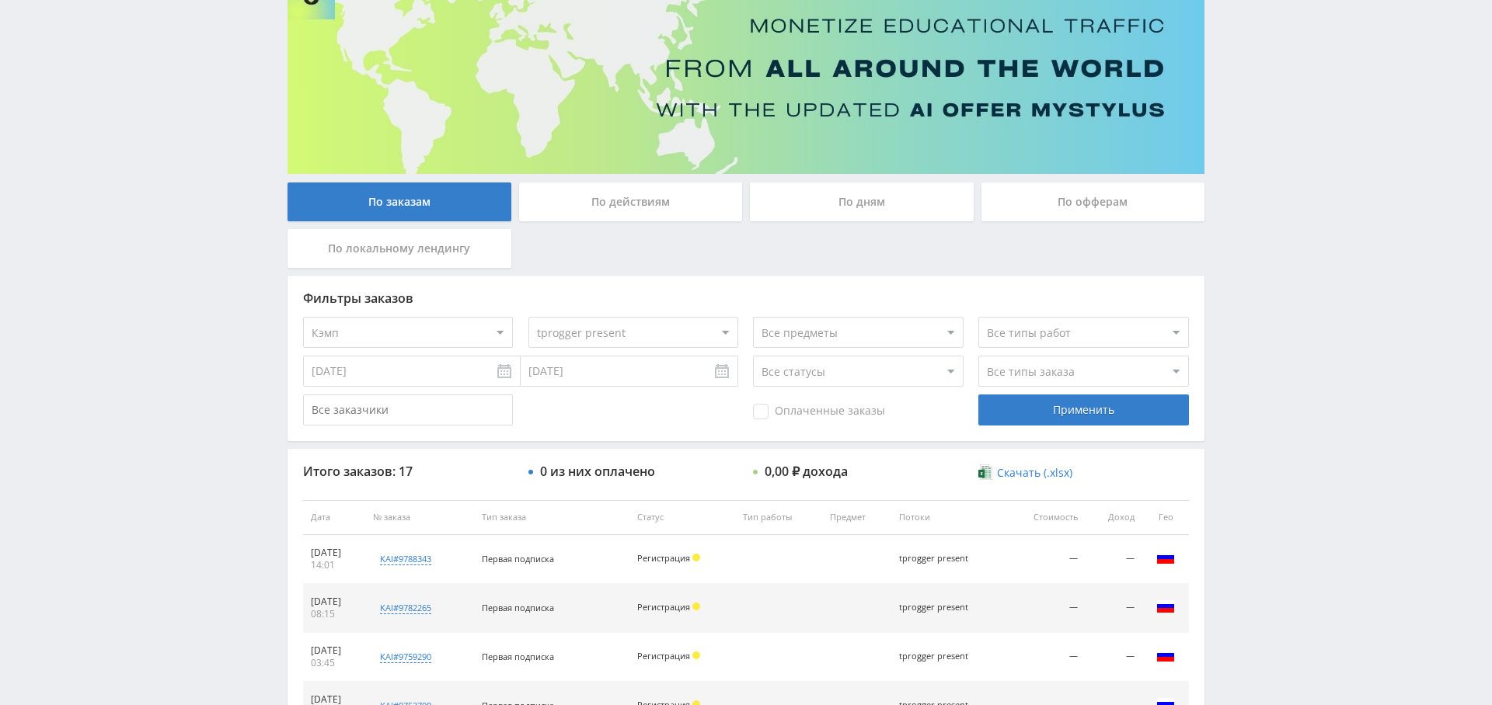
scroll to position [0, 0]
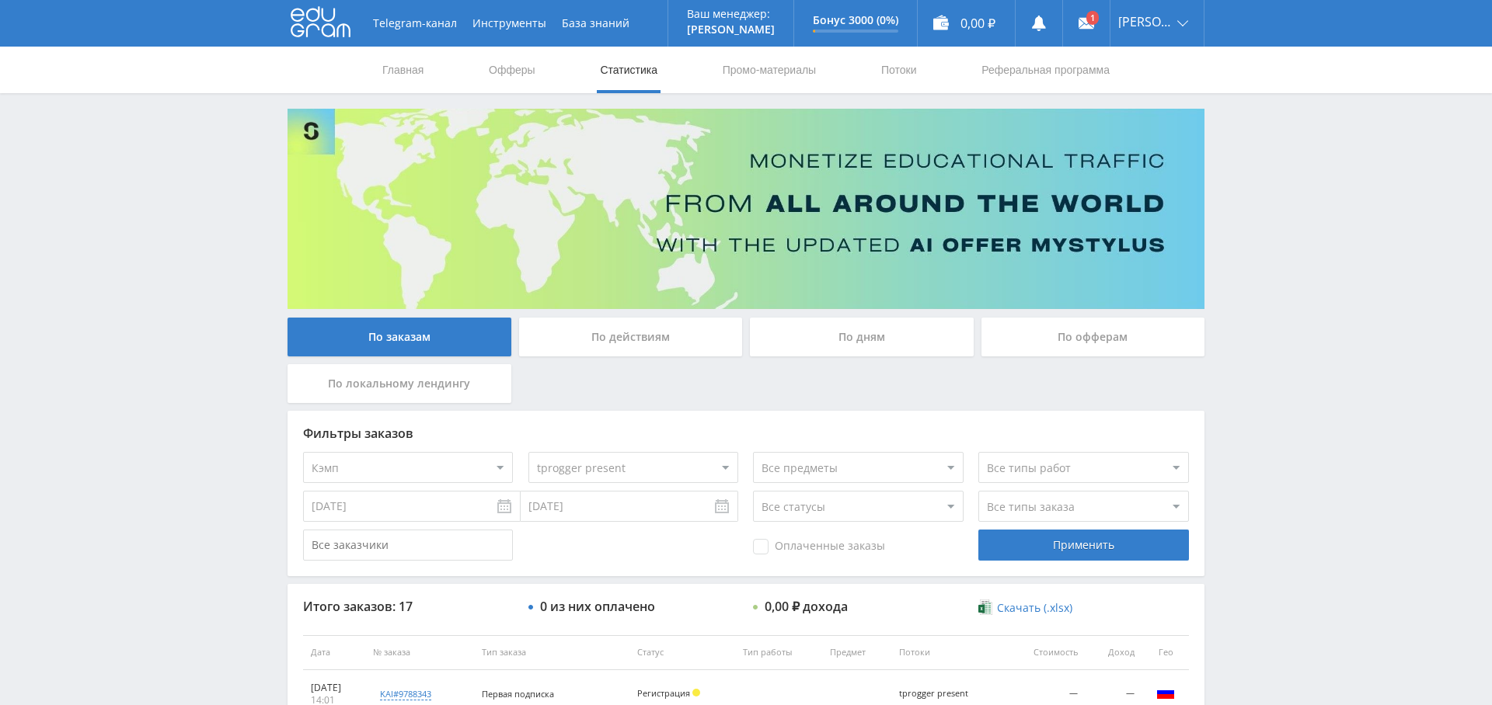
click at [657, 461] on select "Все потоки tprogger present default" at bounding box center [633, 467] width 210 height 31
click at [528, 452] on select "Все потоки tprogger present default" at bounding box center [633, 467] width 210 height 31
click at [1089, 552] on div "Применить" at bounding box center [1083, 545] width 210 height 31
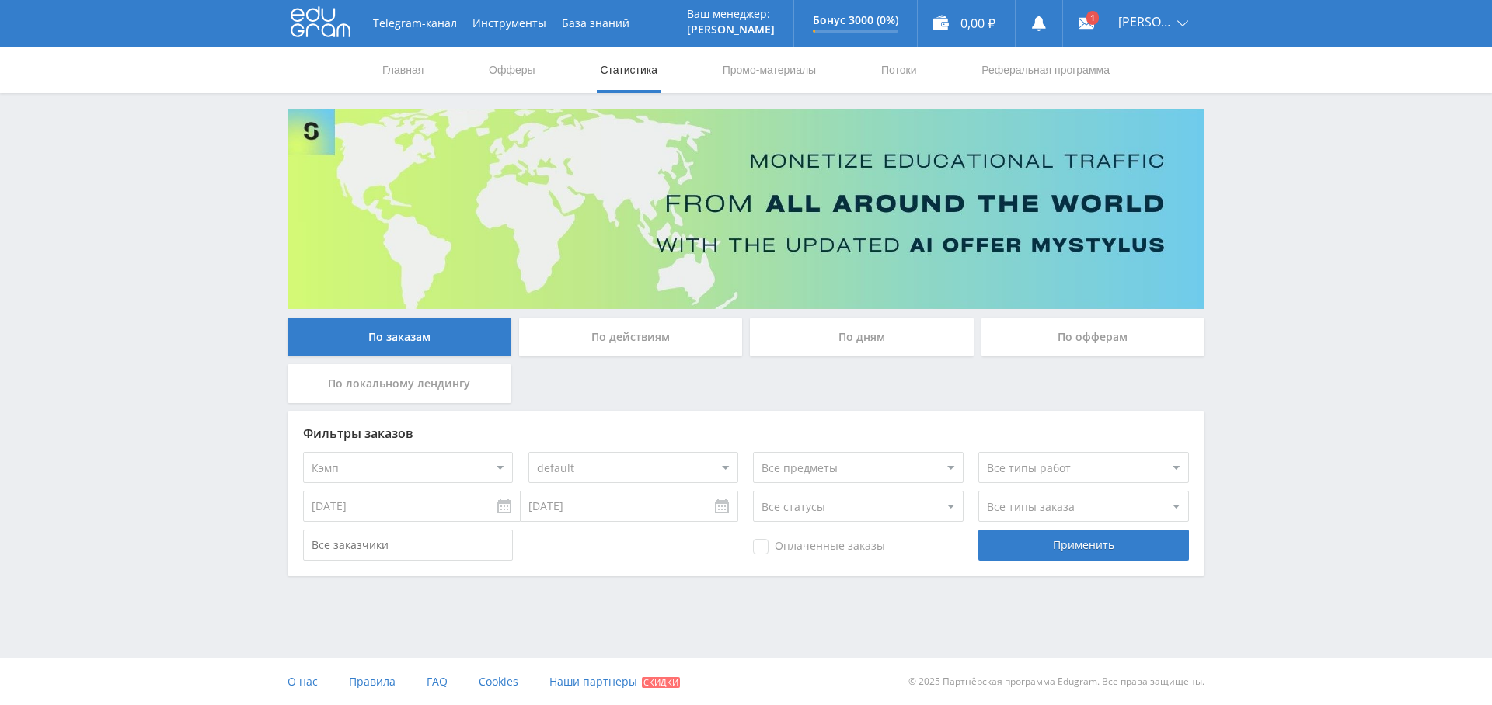
click at [588, 470] on select "Все потоки tprogger present default" at bounding box center [633, 467] width 210 height 31
select select "0"
click at [528, 452] on select "Все потоки tprogger present default" at bounding box center [633, 467] width 210 height 31
click at [1113, 545] on div "Применить" at bounding box center [1083, 545] width 210 height 31
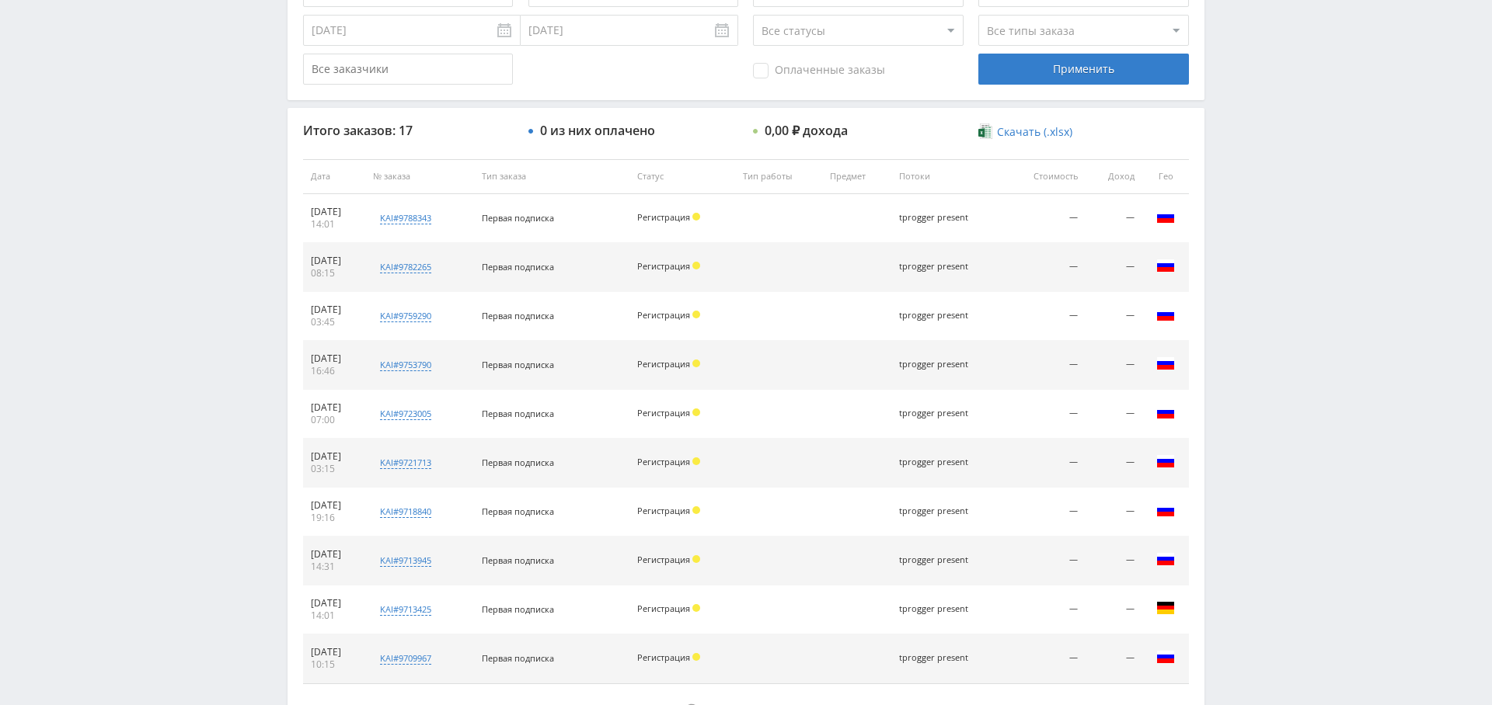
scroll to position [595, 0]
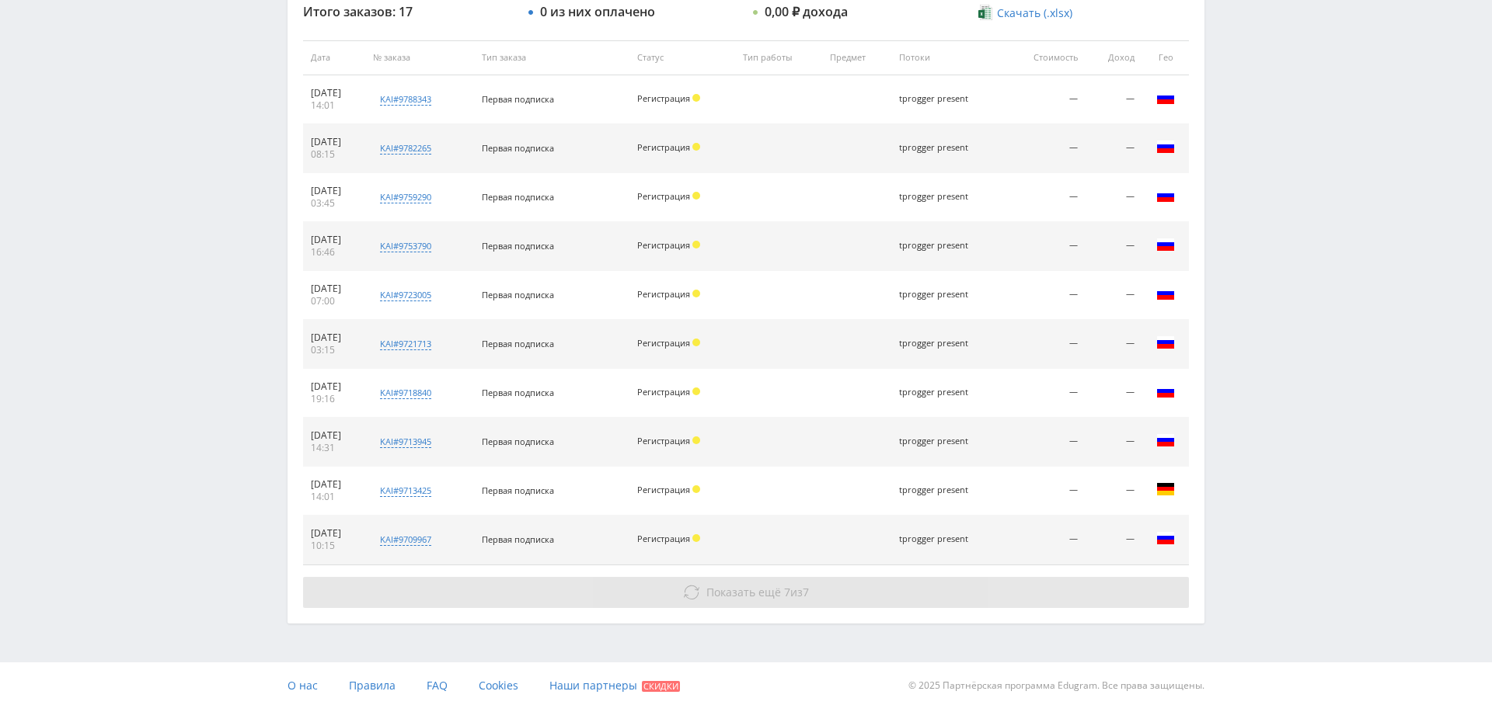
click at [750, 585] on span "Показать ещё" at bounding box center [743, 592] width 75 height 15
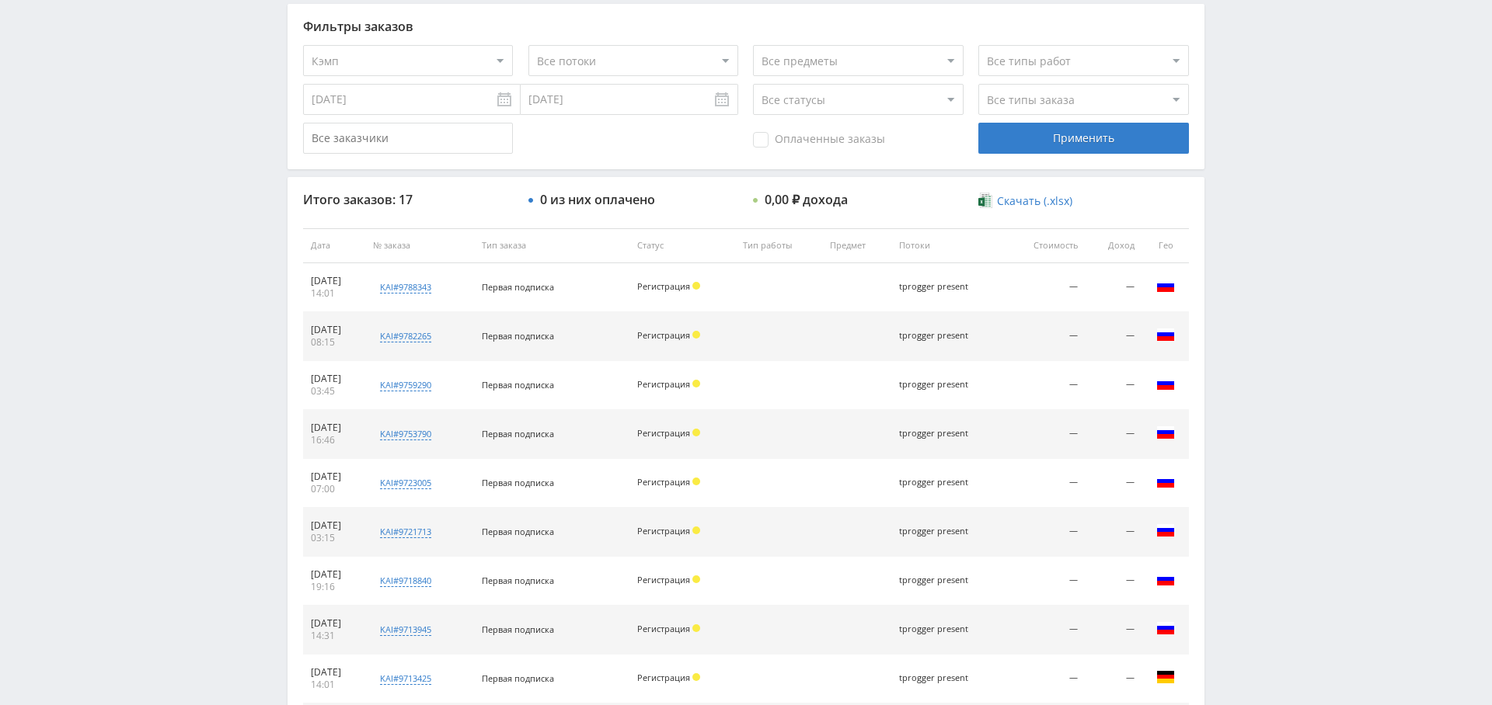
scroll to position [0, 0]
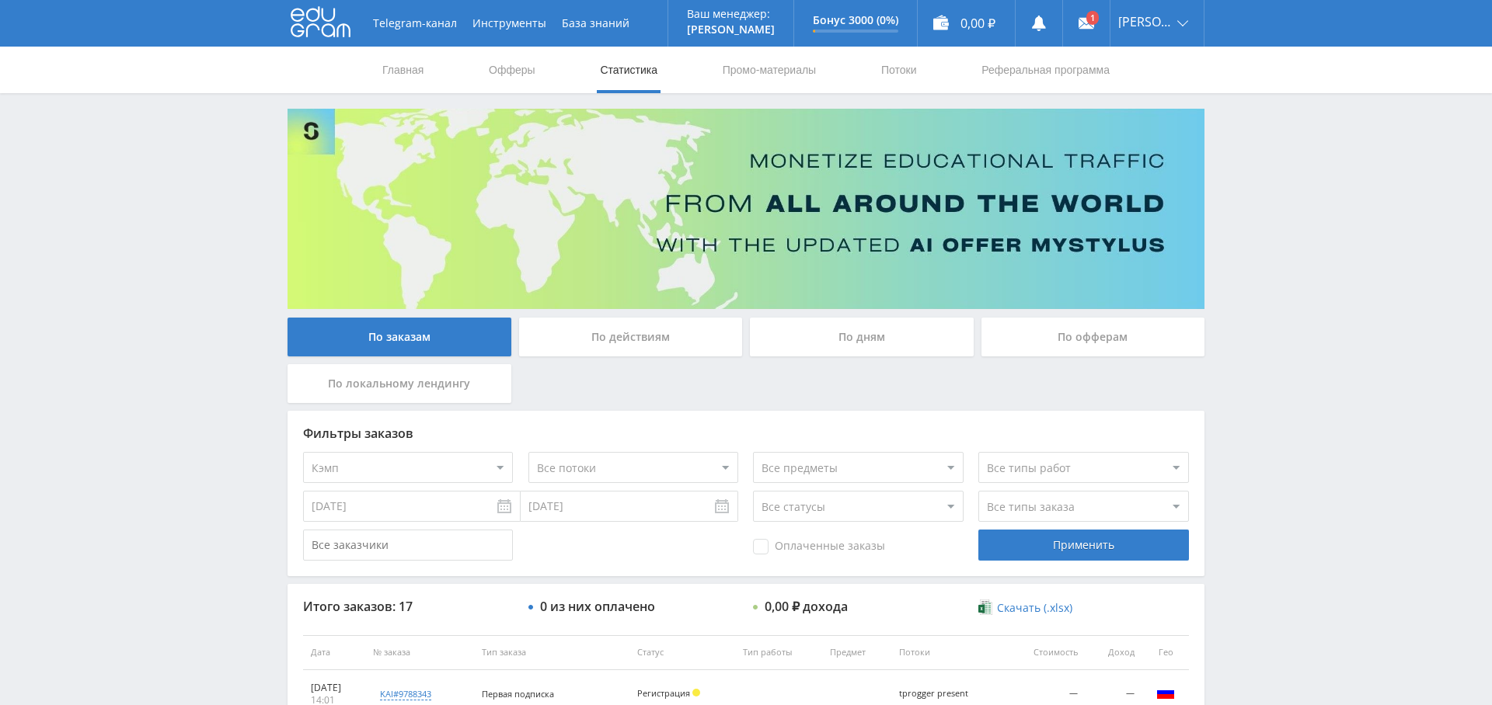
click at [434, 468] on select "Все офферы MyStylus MyStylus - Revshare Кэмп Studybay Автор24 Studybay [GEOGRAP…" at bounding box center [408, 467] width 210 height 31
click at [1159, 548] on div "Применить" at bounding box center [1083, 545] width 210 height 31
click at [852, 347] on div "По дням" at bounding box center [862, 337] width 224 height 39
click at [0, 0] on input "По дням" at bounding box center [0, 0] width 0 height 0
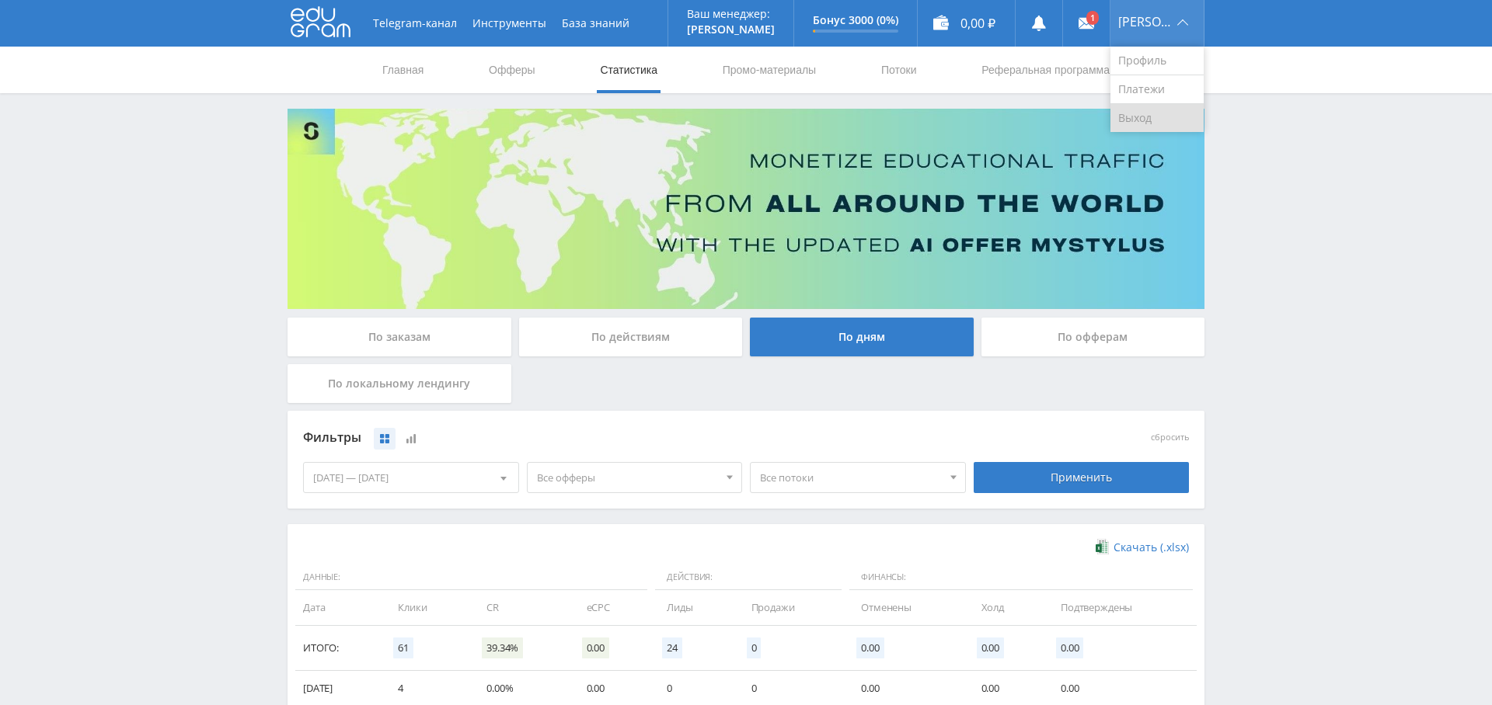
click at [1161, 119] on link "Выход" at bounding box center [1156, 118] width 93 height 28
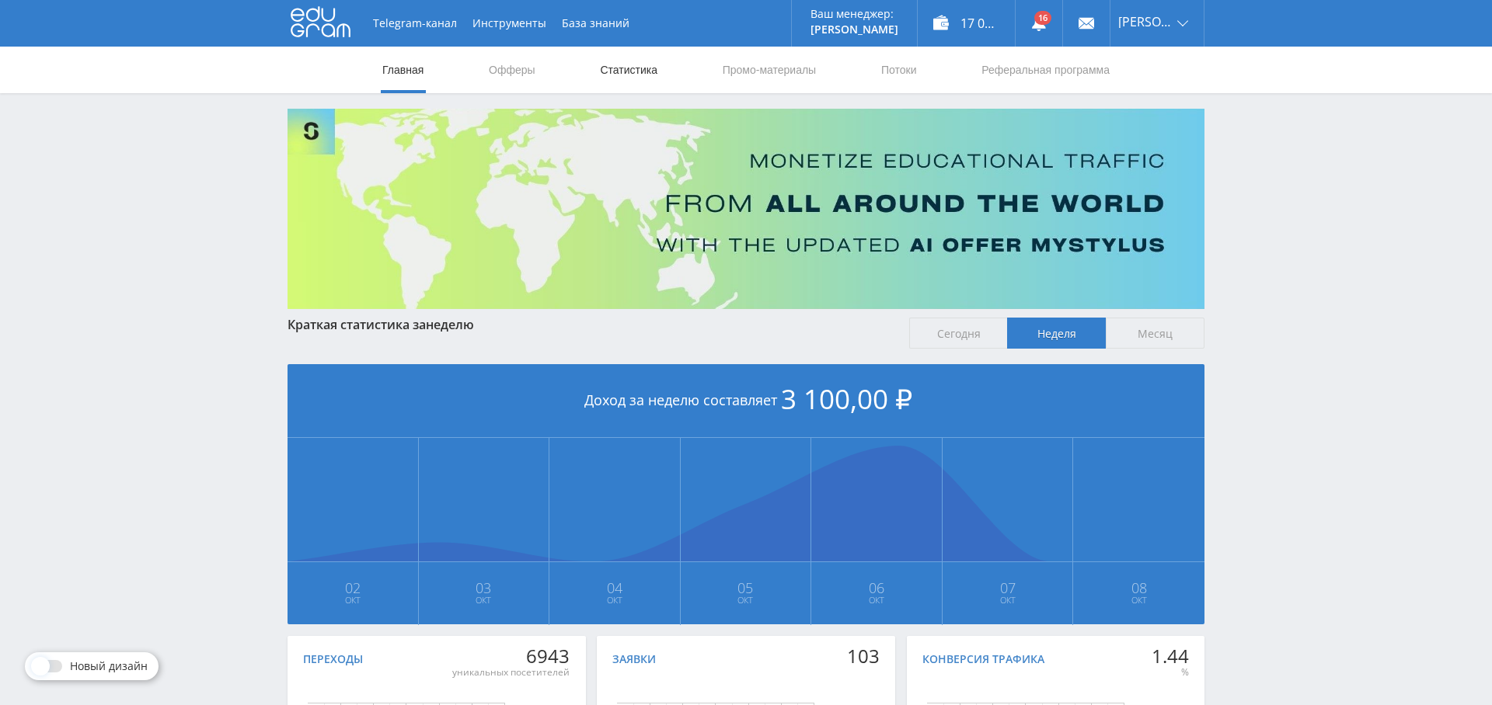
click at [640, 78] on link "Статистика" at bounding box center [628, 70] width 61 height 47
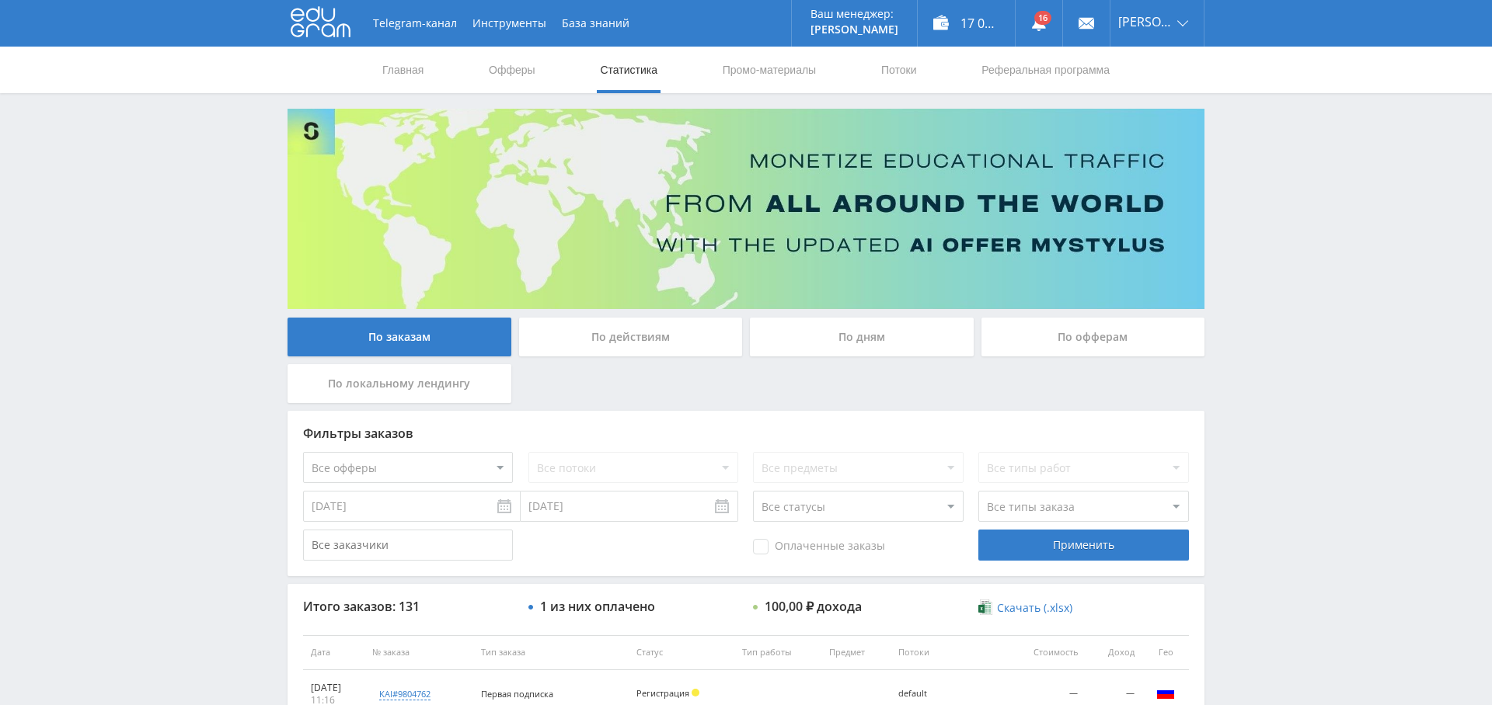
click at [895, 342] on div "По дням" at bounding box center [862, 337] width 224 height 39
click at [0, 0] on input "По дням" at bounding box center [0, 0] width 0 height 0
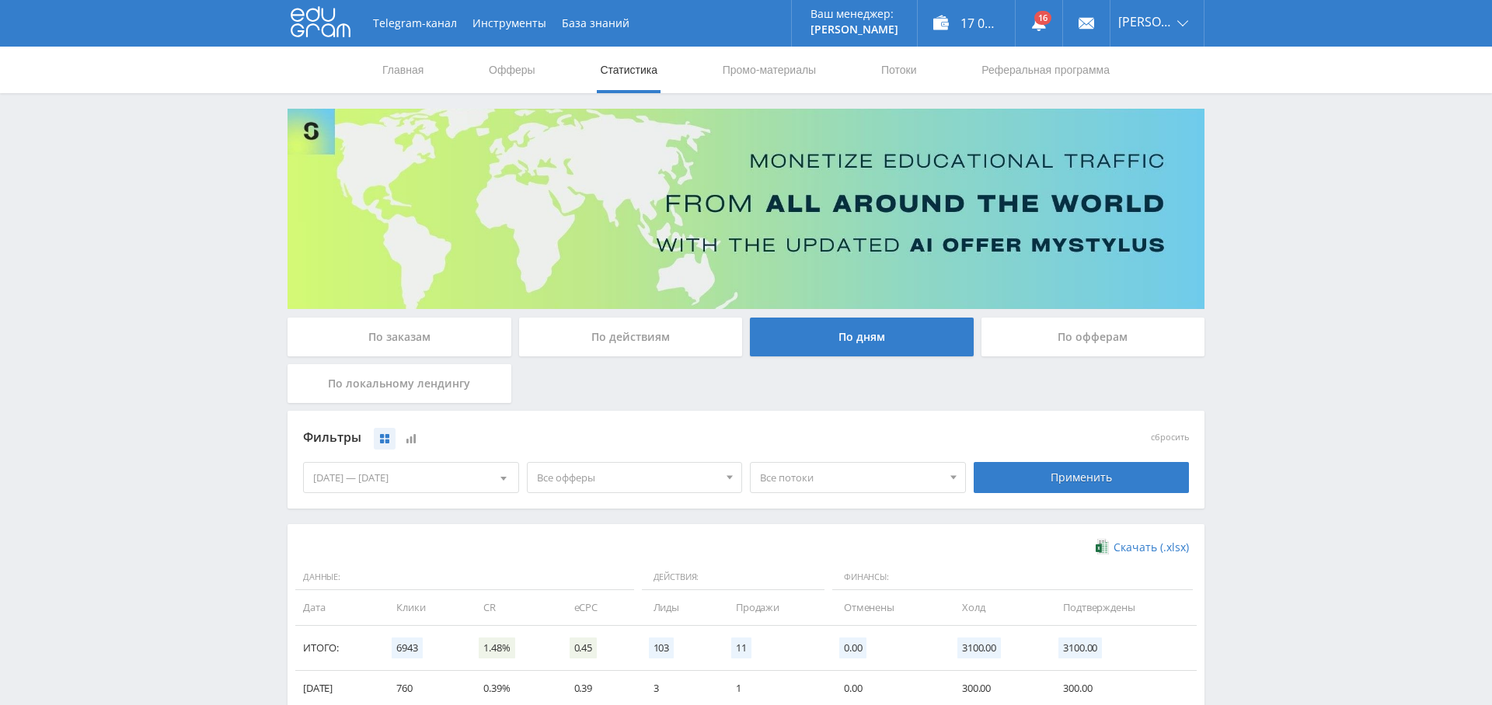
click at [625, 477] on span "Все офферы" at bounding box center [628, 478] width 182 height 30
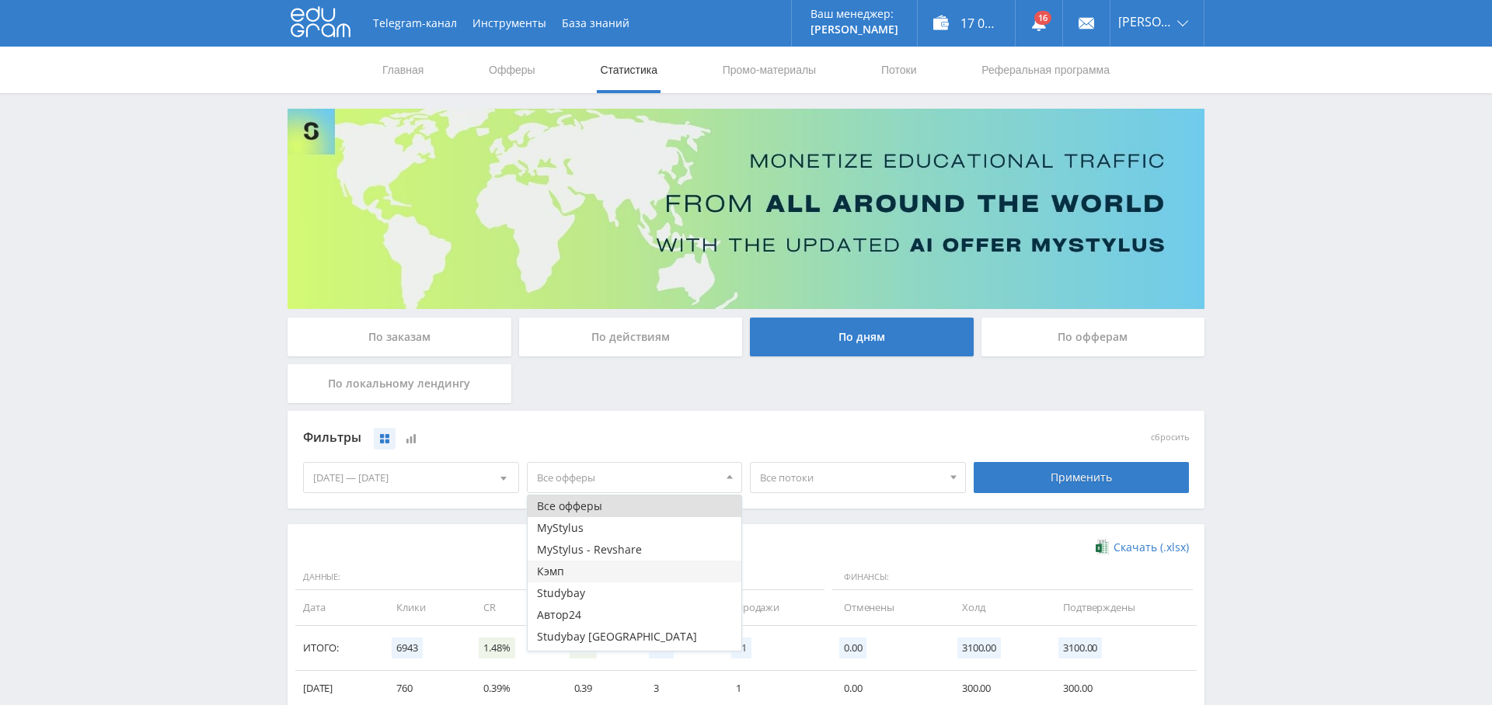
click at [604, 580] on button "Кэмп" at bounding box center [635, 572] width 214 height 22
click at [824, 475] on span "Все потоки" at bounding box center [851, 478] width 182 height 30
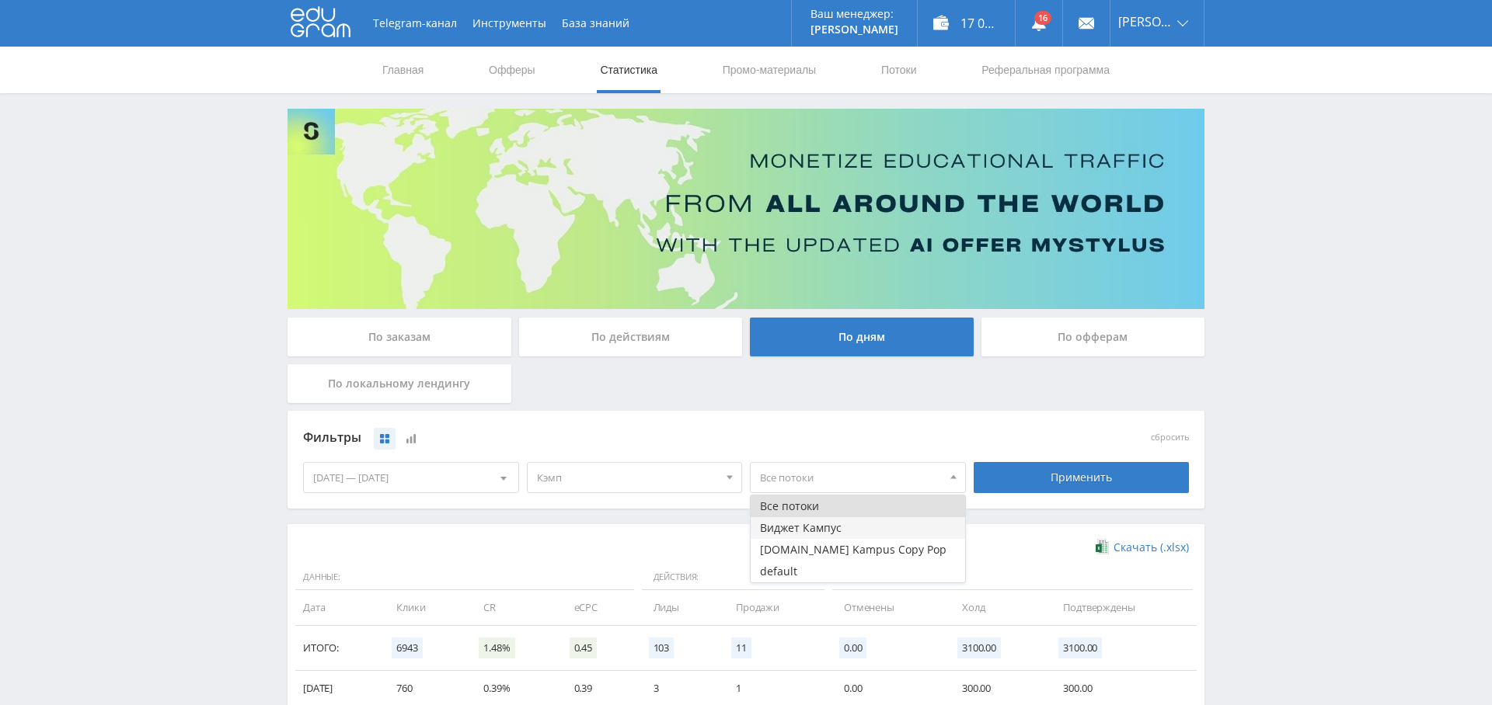
click at [844, 528] on button "Виджет Кампус" at bounding box center [857, 528] width 214 height 22
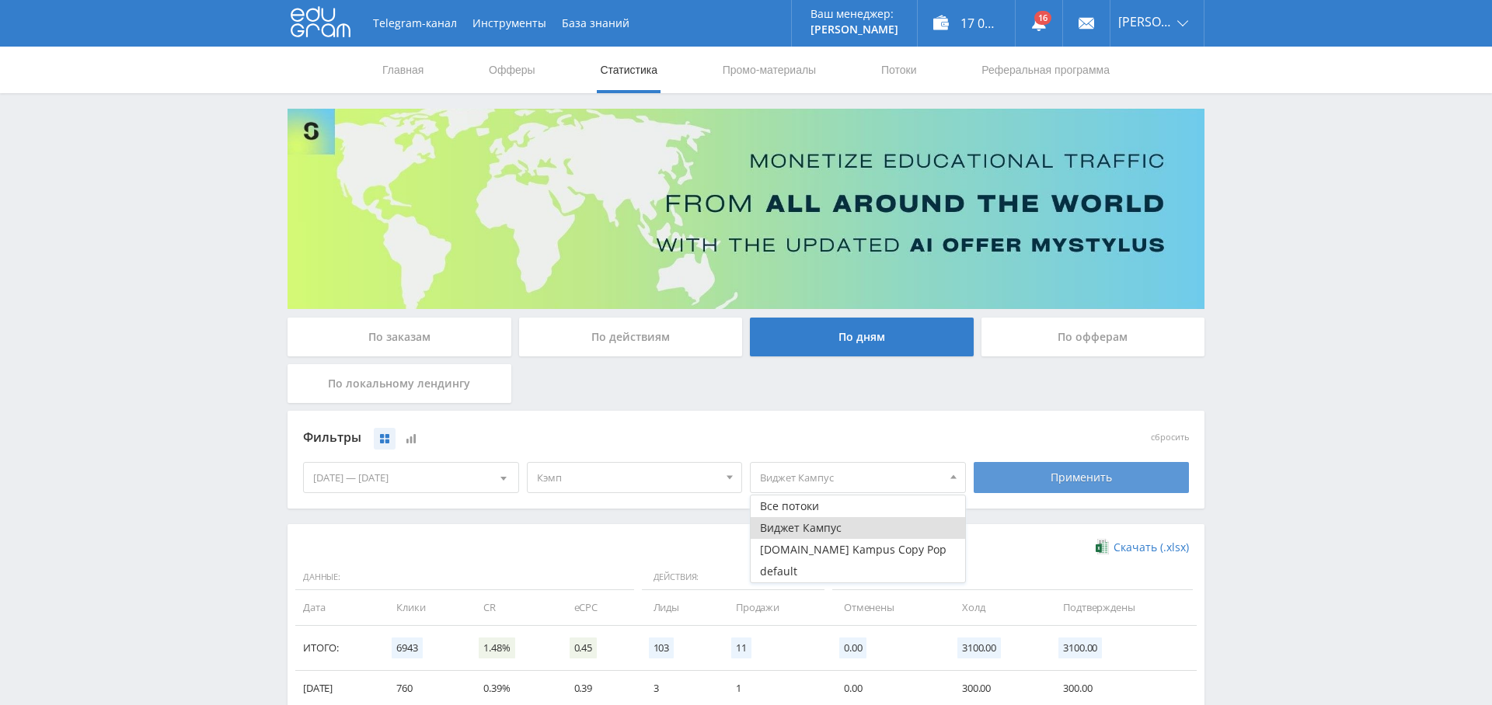
click at [1095, 474] on div "Применить" at bounding box center [1081, 477] width 216 height 31
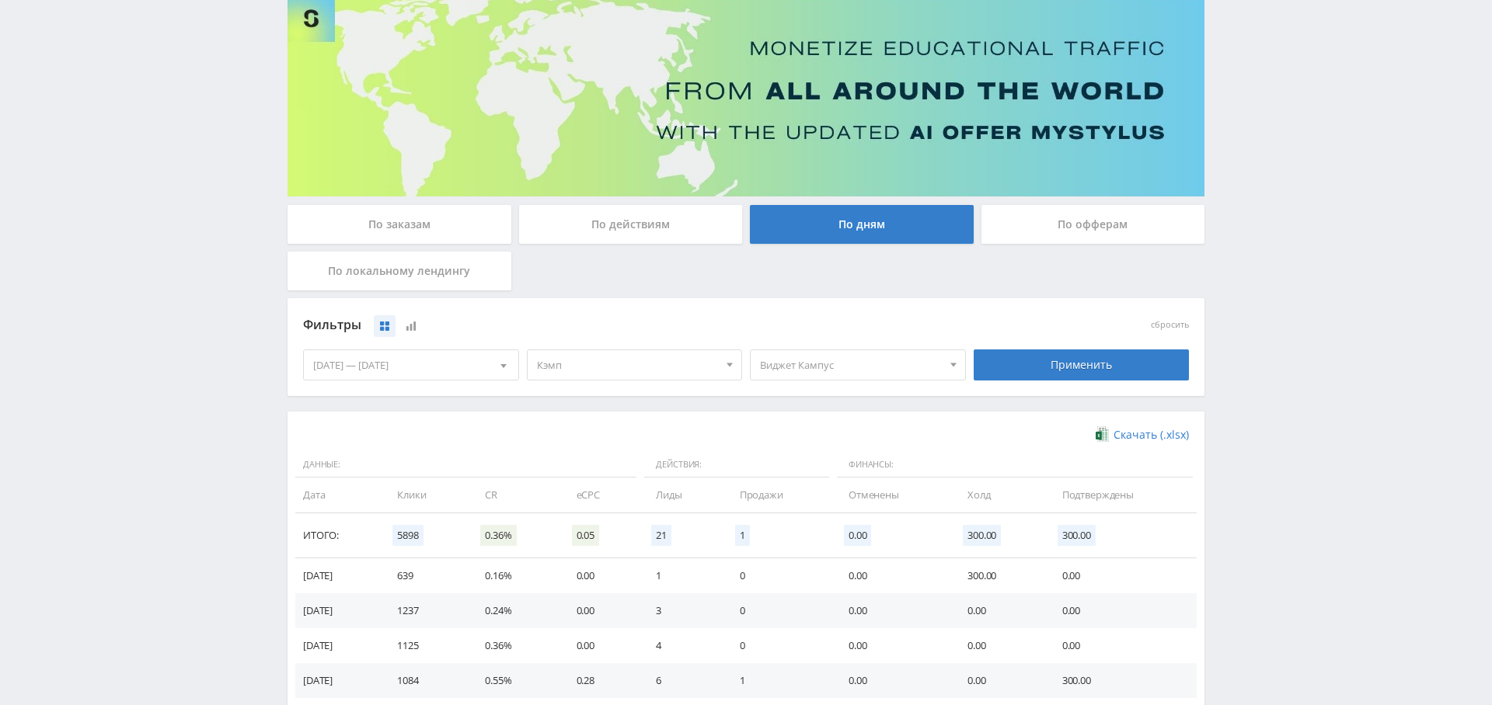
scroll to position [134, 0]
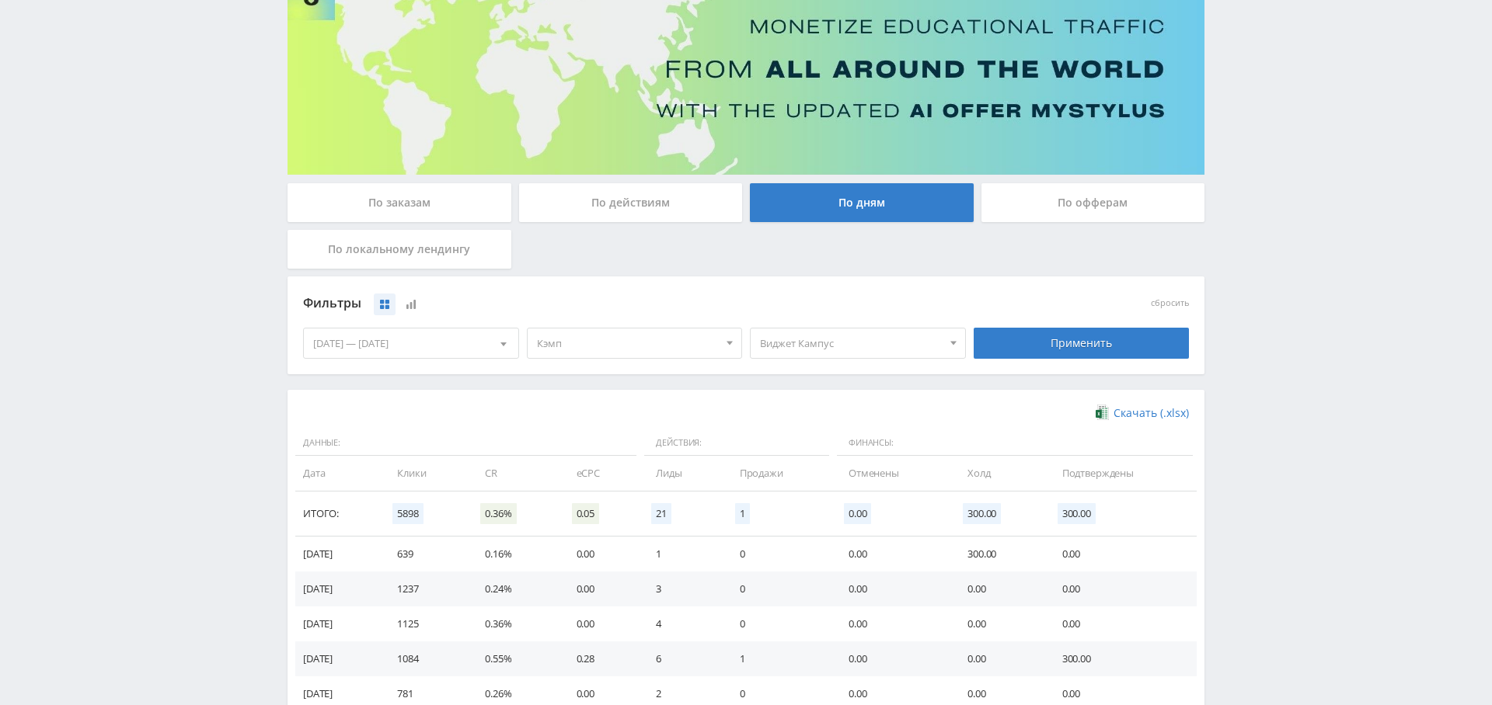
click at [416, 347] on div "[DATE] — [DATE]" at bounding box center [411, 344] width 214 height 30
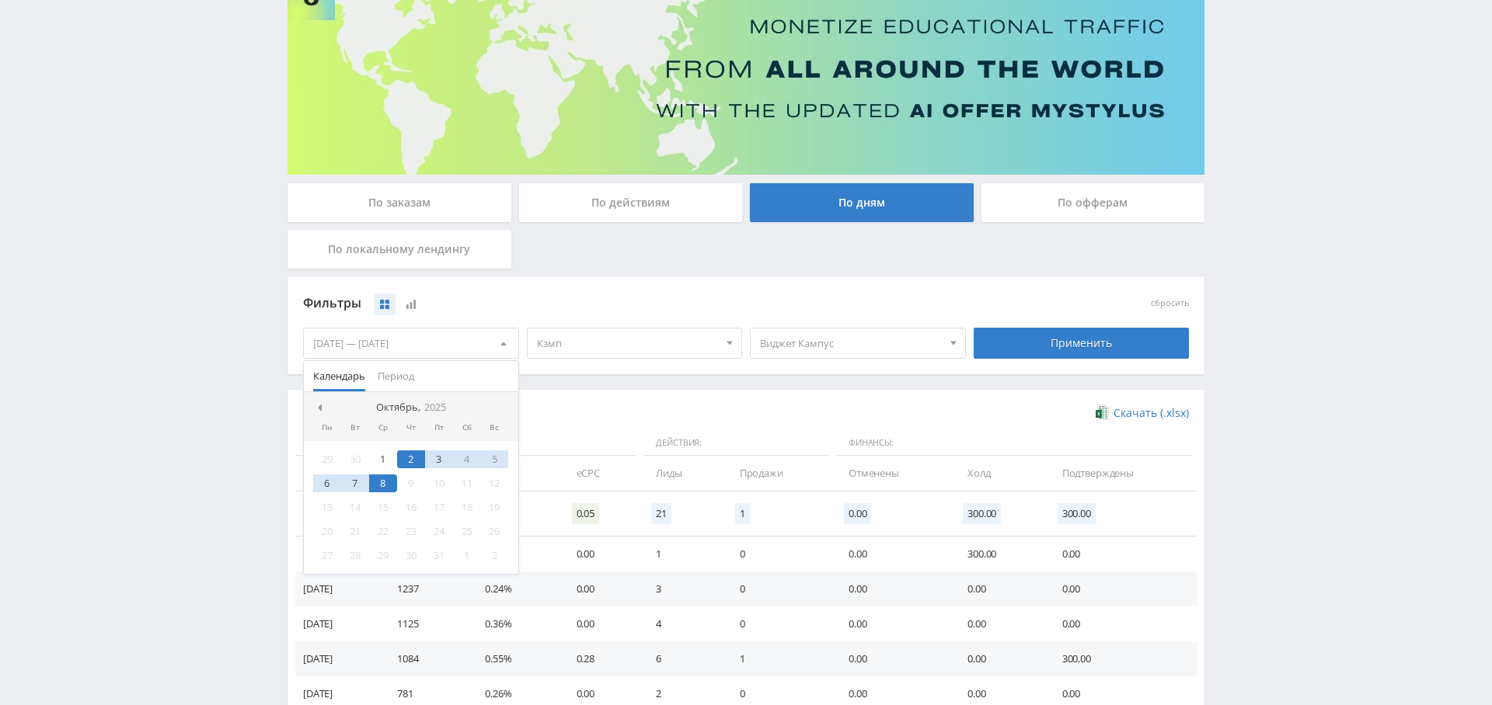
drag, startPoint x: 319, startPoint y: 401, endPoint x: 357, endPoint y: 447, distance: 60.2
click at [319, 402] on div at bounding box center [319, 408] width 12 height 12
drag, startPoint x: 329, startPoint y: 461, endPoint x: 386, endPoint y: 446, distance: 58.6
click at [329, 461] on div "1" at bounding box center [327, 460] width 28 height 18
click at [501, 406] on span at bounding box center [501, 408] width 8 height 8
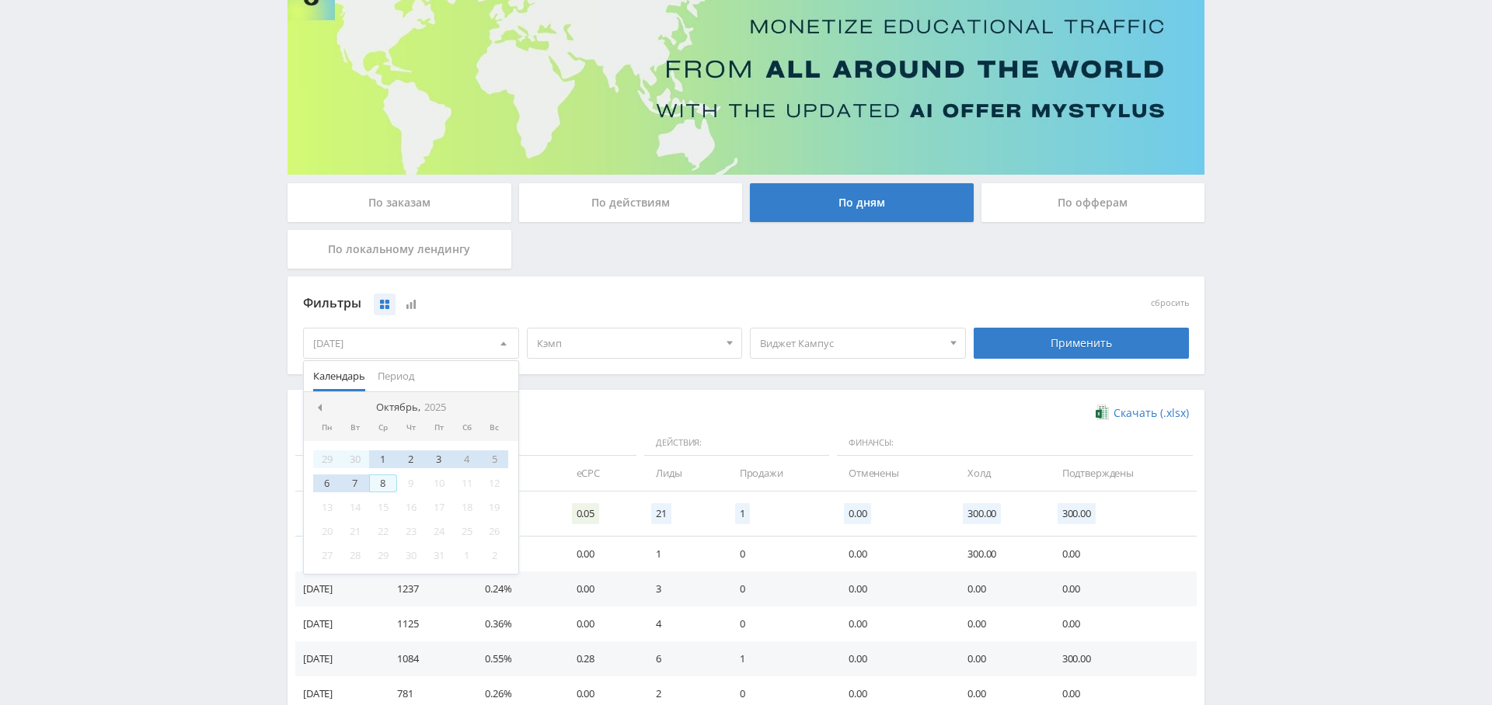
click at [389, 485] on div "8" at bounding box center [383, 484] width 28 height 18
click at [629, 384] on div "Фильтры сбросить 01.09.2025 — 08.10.2025 Календарь Период Октябрь, 2025 Пн Вт С…" at bounding box center [745, 333] width 917 height 113
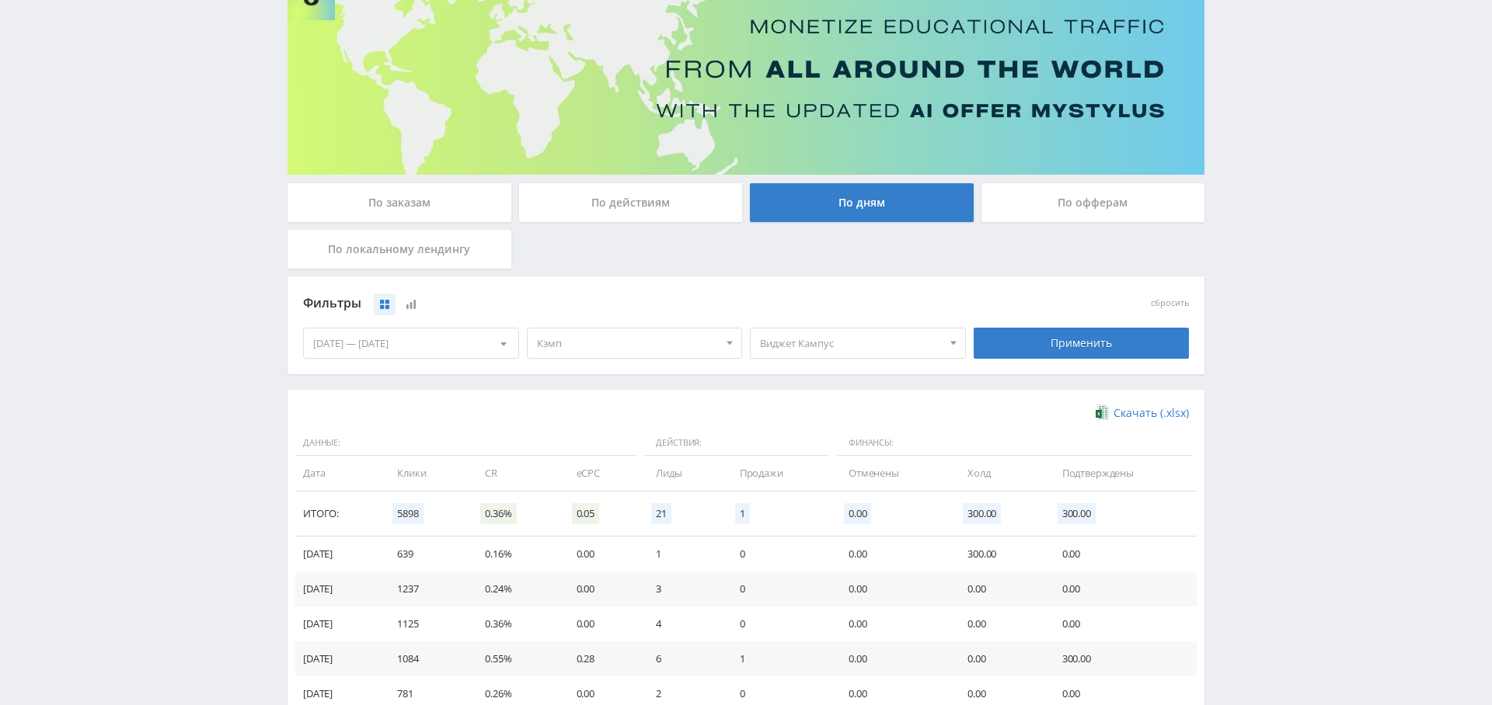
click at [1079, 350] on div "Применить" at bounding box center [1081, 343] width 216 height 31
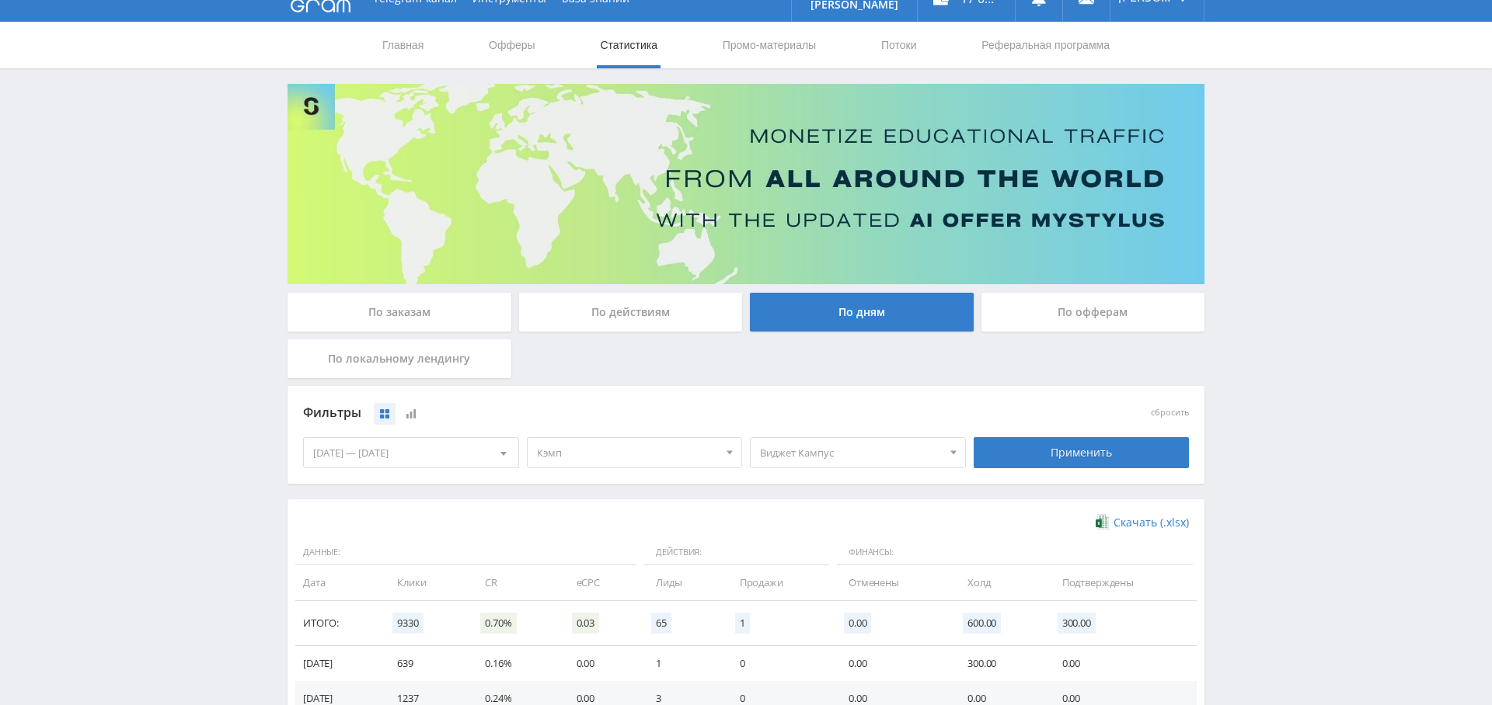
scroll to position [0, 0]
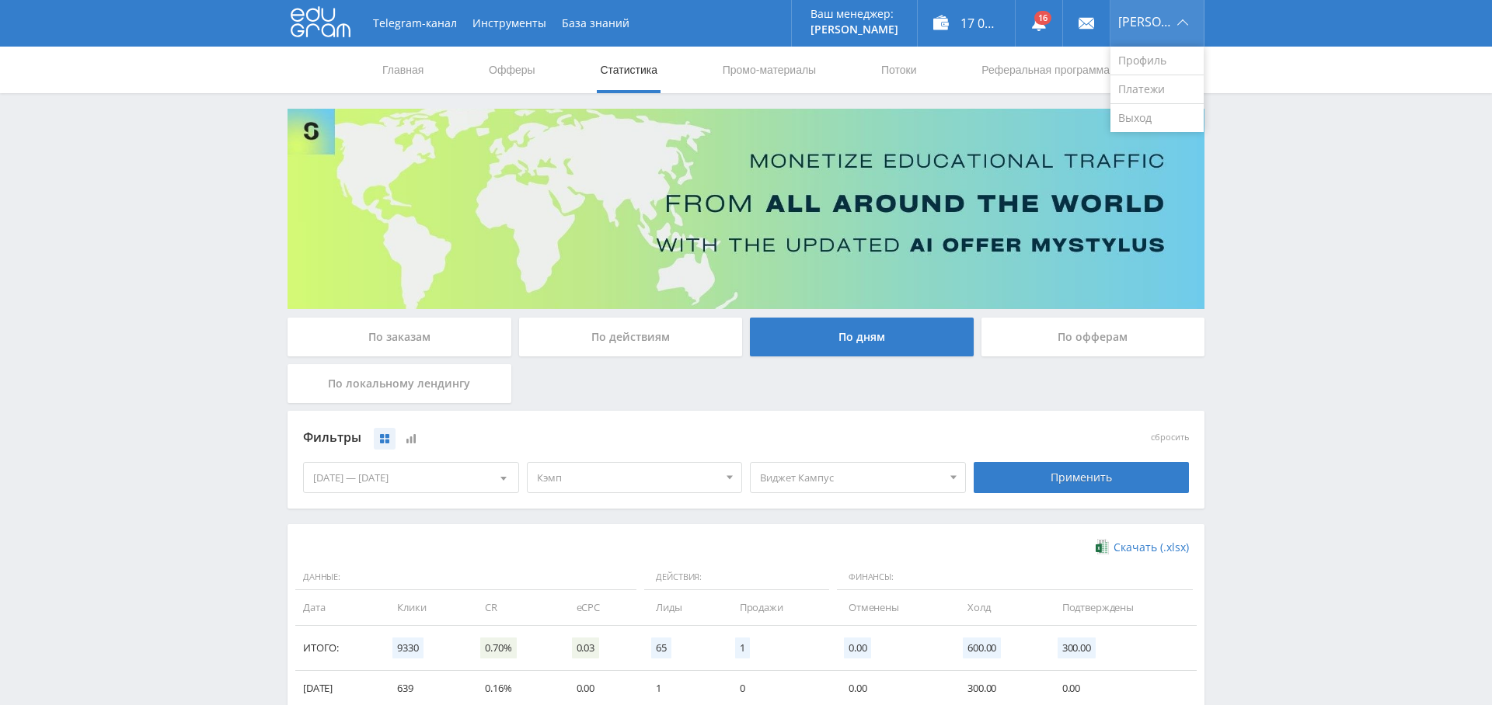
click at [1153, 28] on div "Александр" at bounding box center [1156, 23] width 93 height 47
click at [780, 475] on span "Виджет Кампус" at bounding box center [851, 478] width 182 height 30
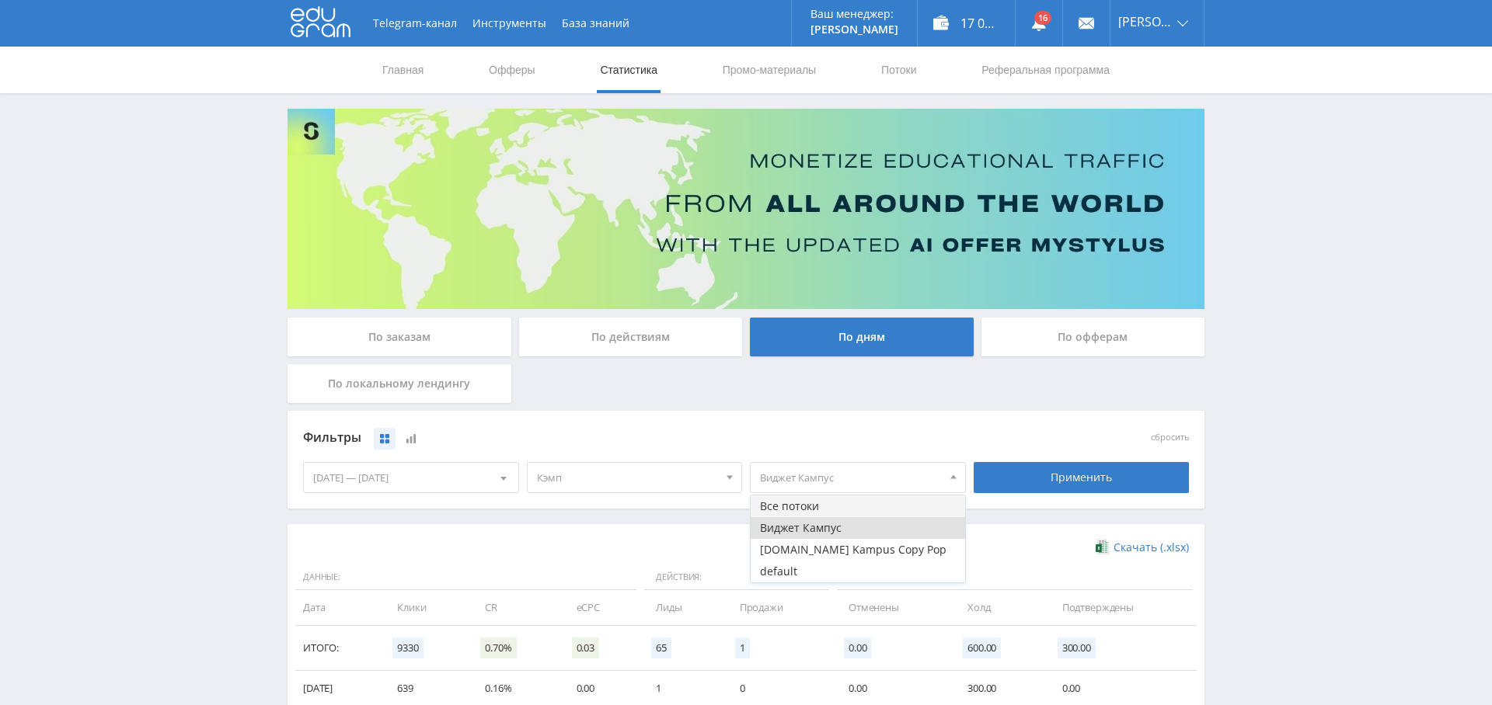
click at [810, 510] on button "Все потоки" at bounding box center [857, 507] width 214 height 22
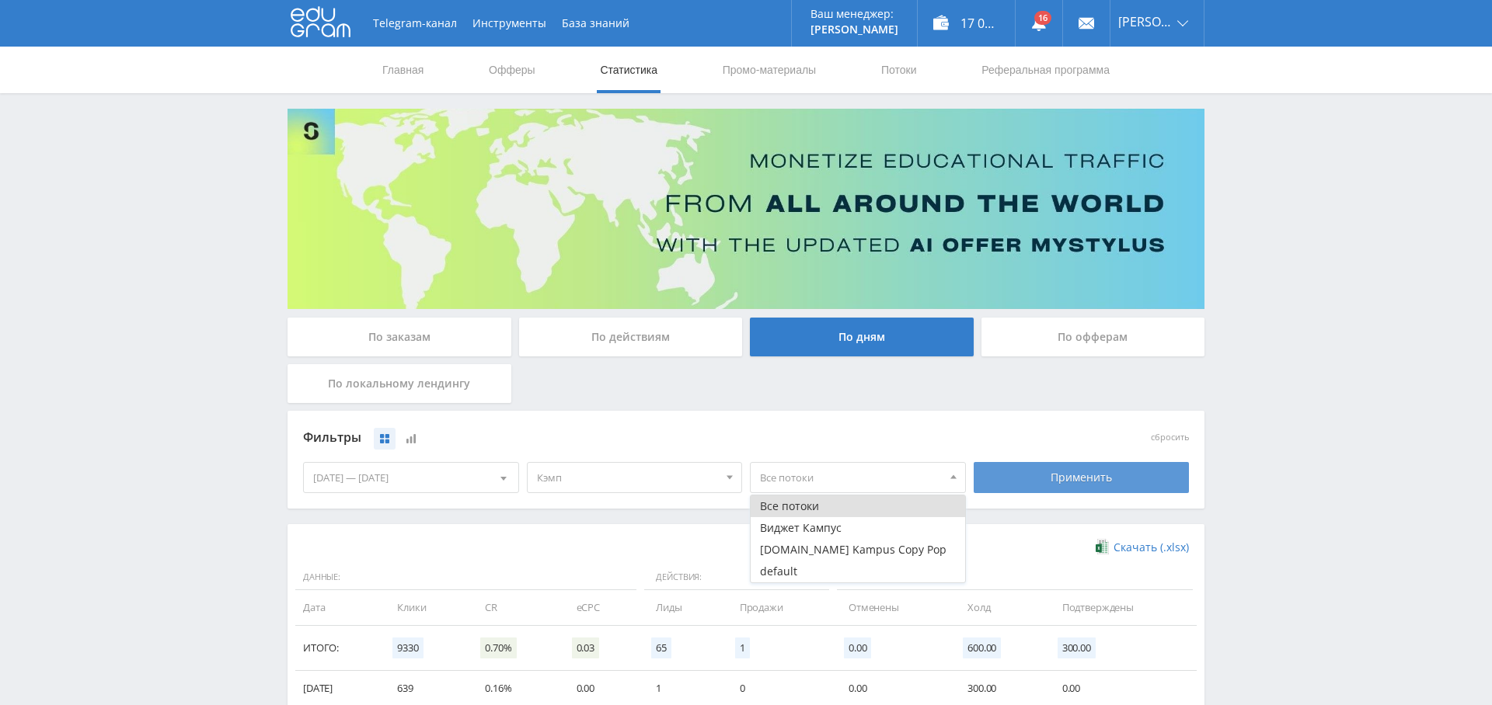
click at [1075, 479] on div "Применить" at bounding box center [1081, 477] width 216 height 31
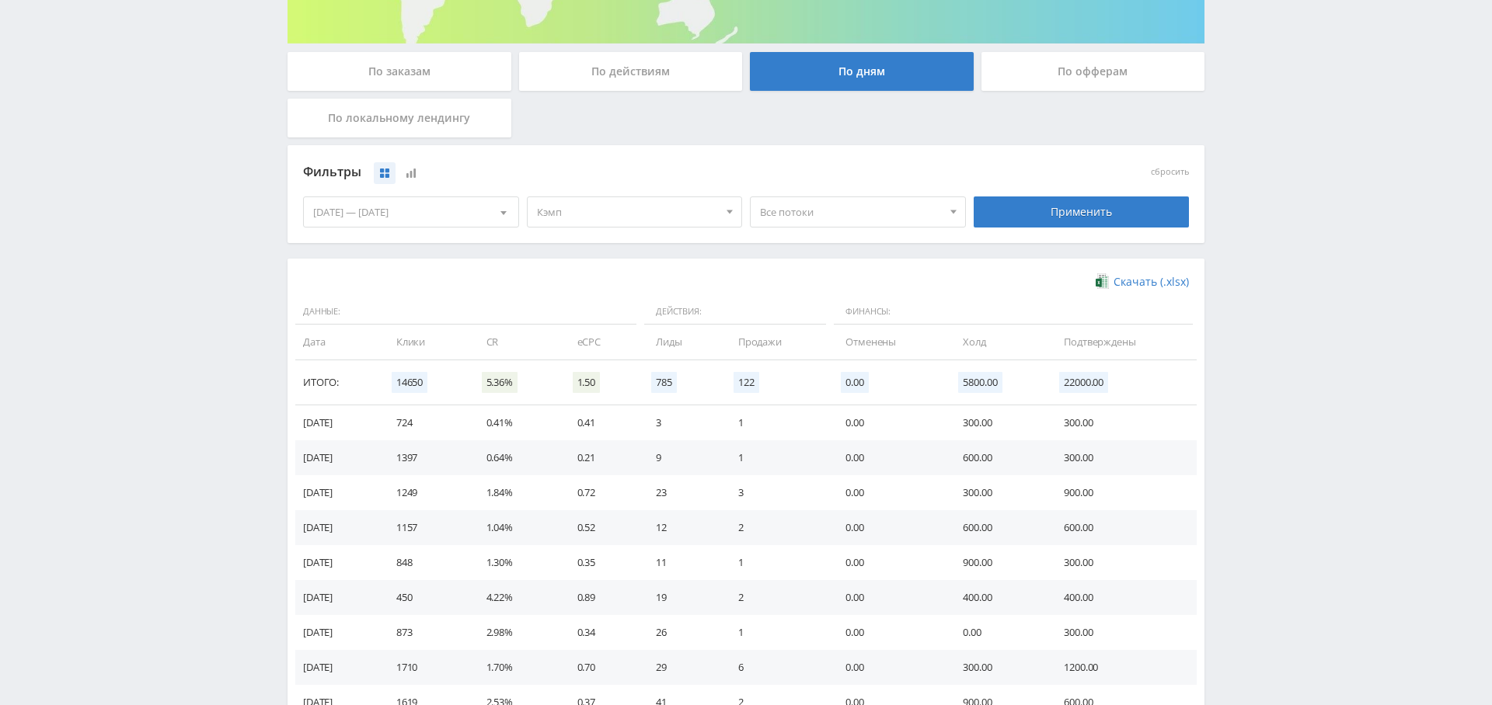
scroll to position [263, 0]
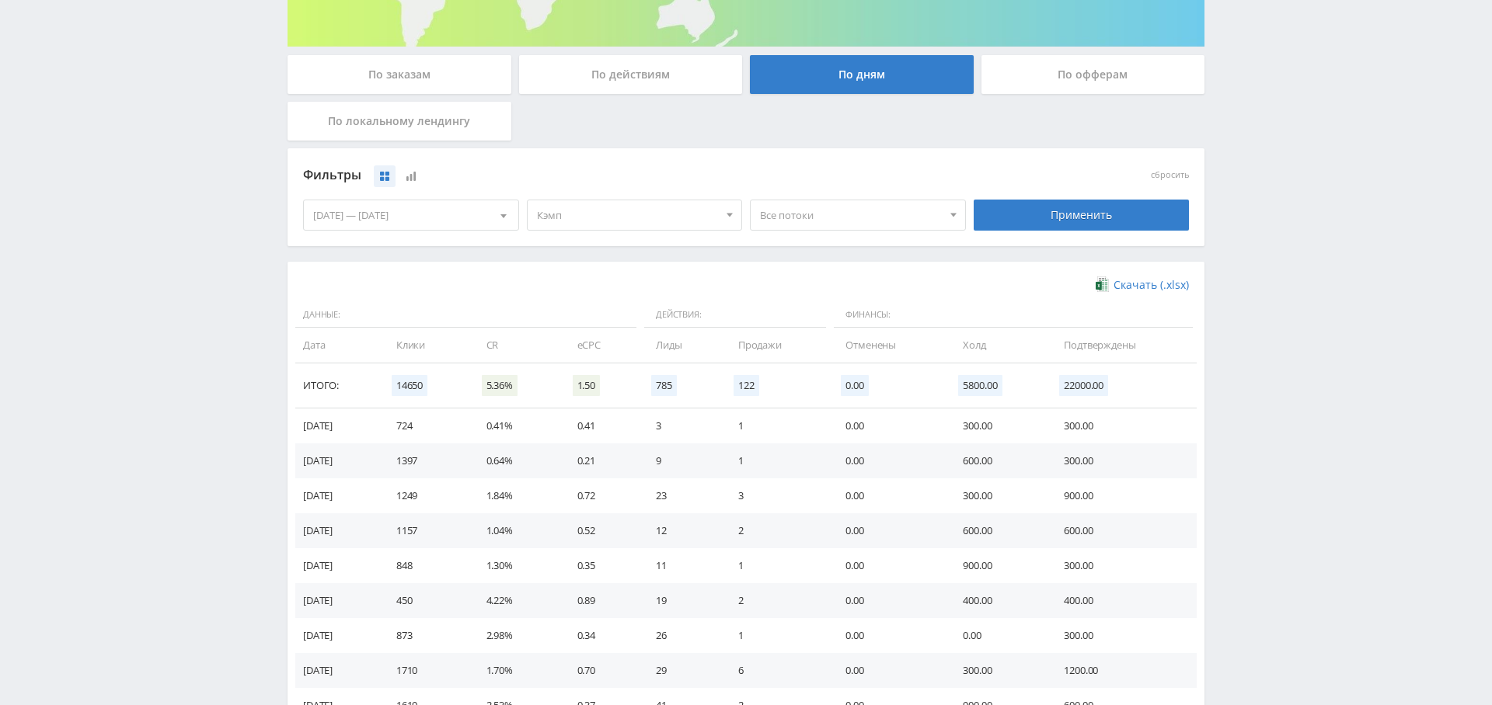
click at [846, 218] on span "Все потоки" at bounding box center [851, 215] width 182 height 30
click at [838, 263] on button "Виджет Кампус" at bounding box center [857, 266] width 214 height 22
drag, startPoint x: 1068, startPoint y: 218, endPoint x: 1060, endPoint y: 221, distance: 8.1
click at [1068, 218] on div "Применить" at bounding box center [1081, 215] width 216 height 31
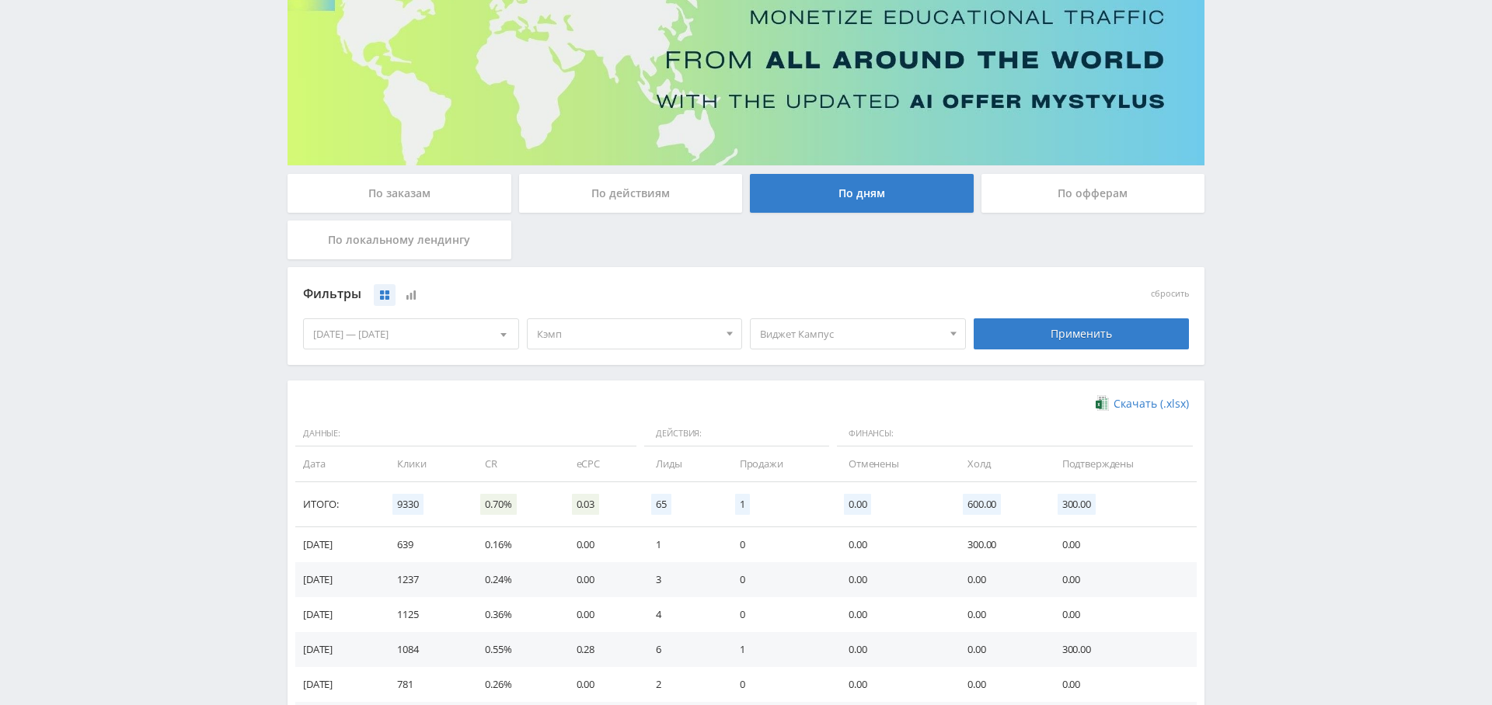
scroll to position [140, 0]
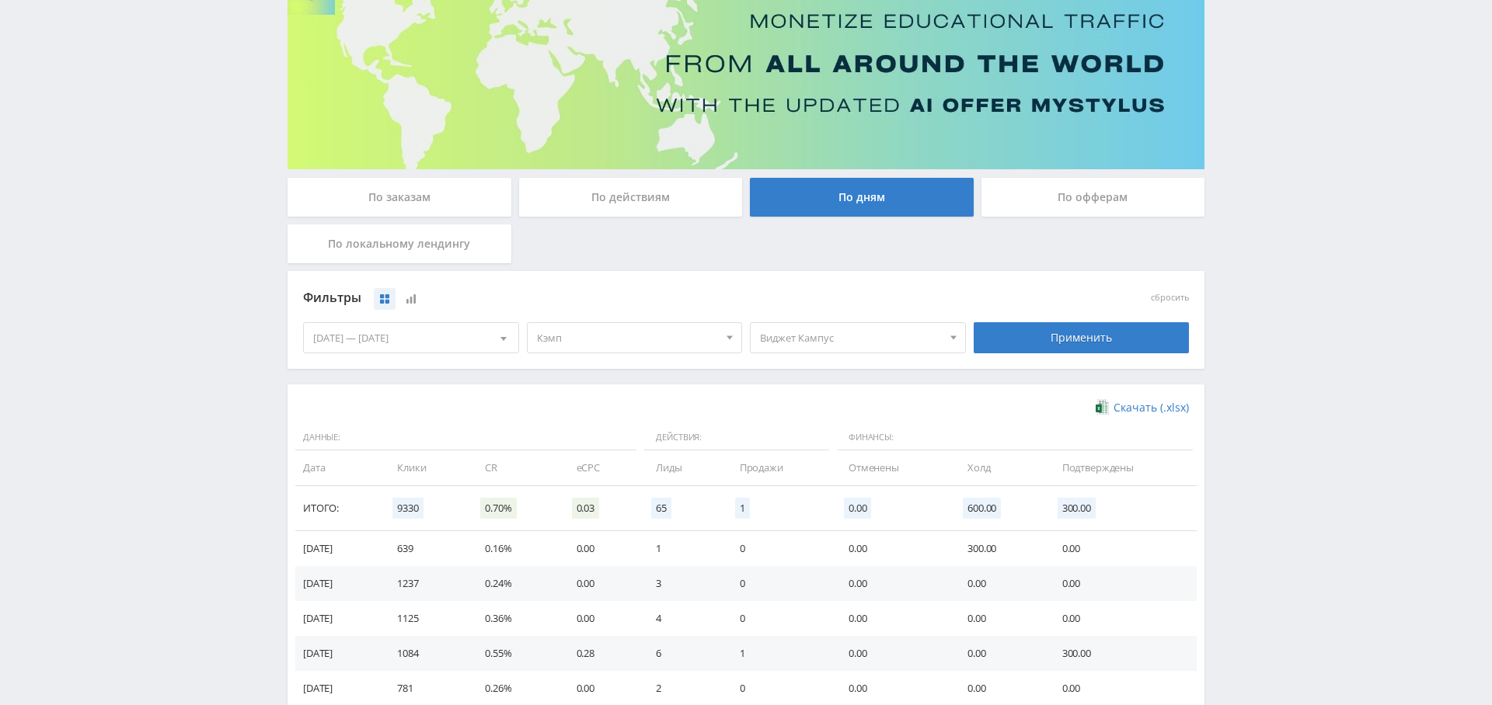
click at [826, 346] on span "Виджет Кампус" at bounding box center [851, 338] width 182 height 30
click at [832, 385] on button "Виджет Кампус" at bounding box center [857, 389] width 214 height 22
click at [809, 384] on button "Виджет Кампус" at bounding box center [857, 389] width 214 height 22
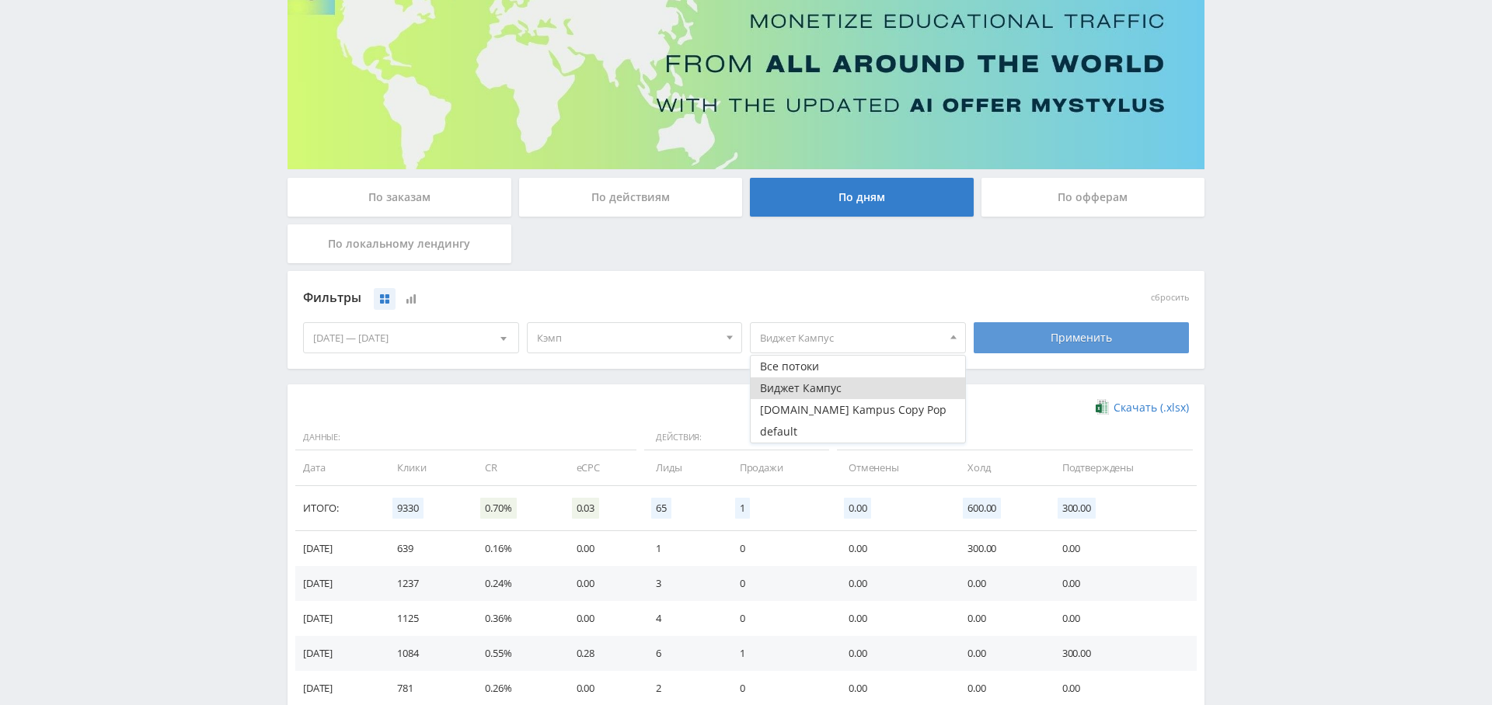
drag, startPoint x: 1012, startPoint y: 357, endPoint x: 1028, endPoint y: 351, distance: 16.7
click at [1012, 357] on div "Применить" at bounding box center [1082, 338] width 224 height 44
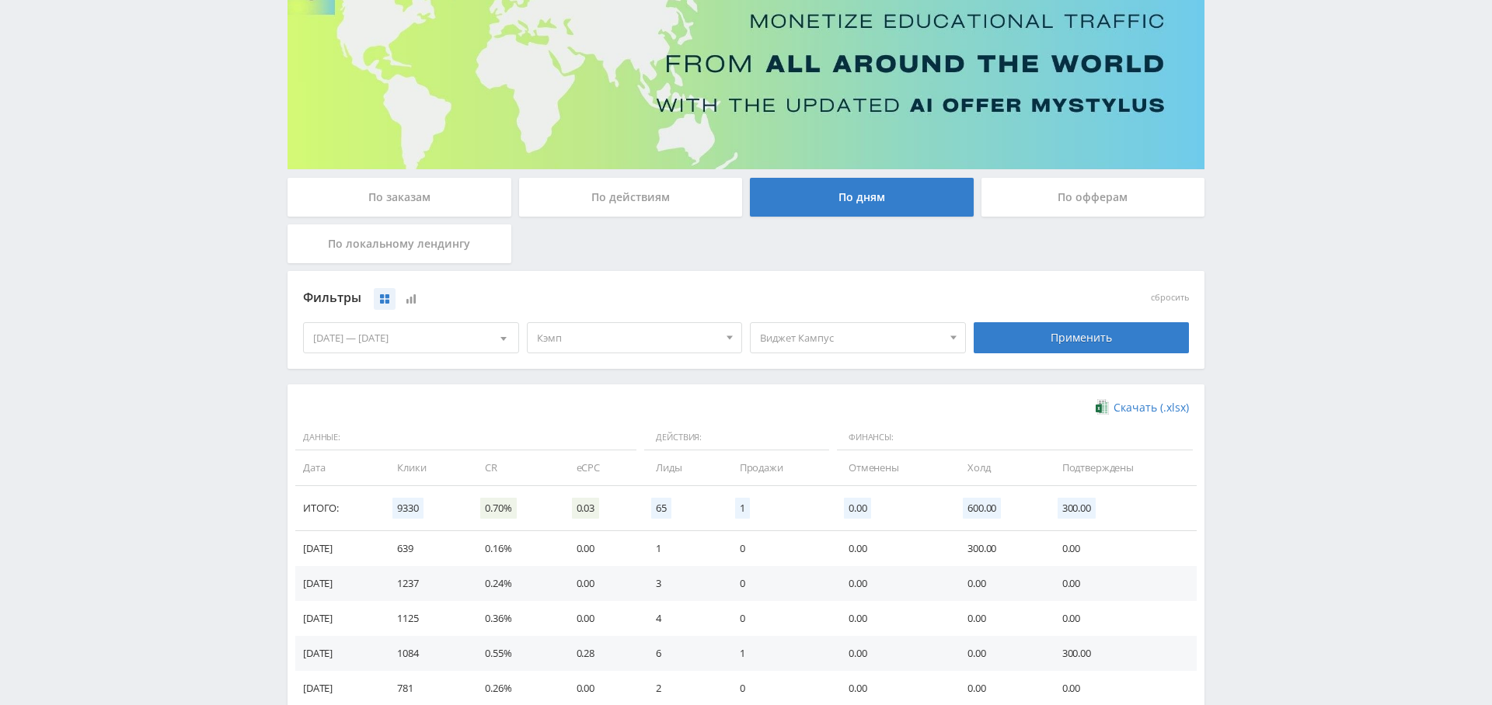
click at [1034, 347] on div "Применить" at bounding box center [1081, 337] width 216 height 31
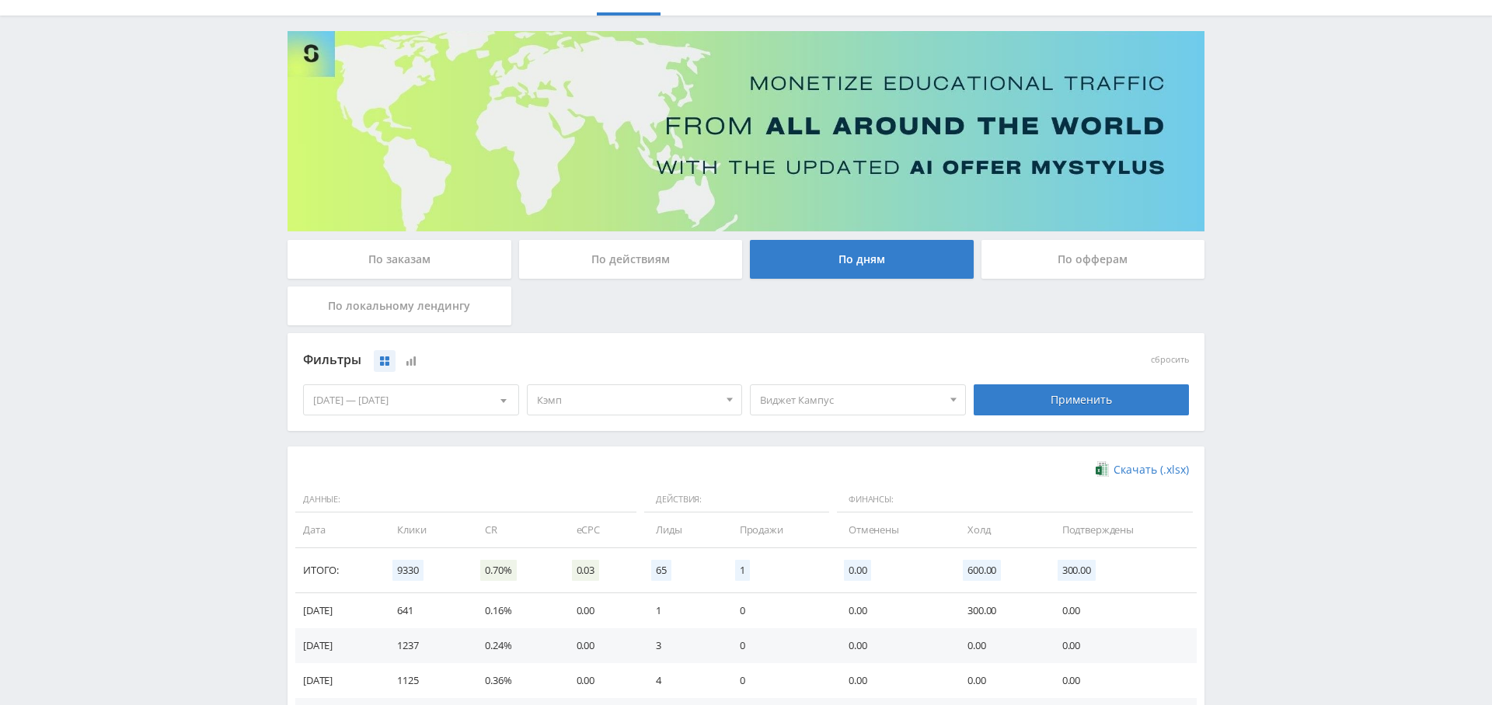
scroll to position [0, 0]
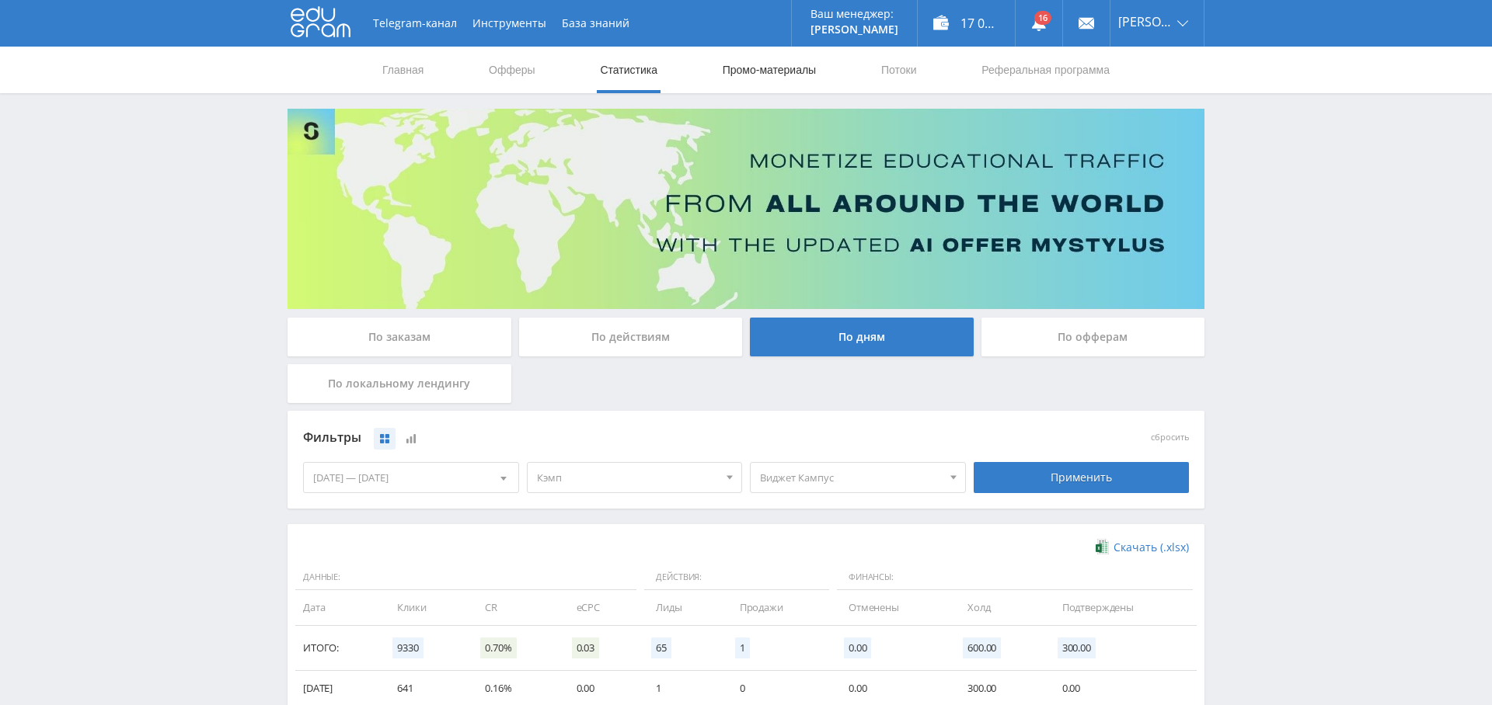
click at [784, 49] on link "Промо-материалы" at bounding box center [769, 70] width 96 height 47
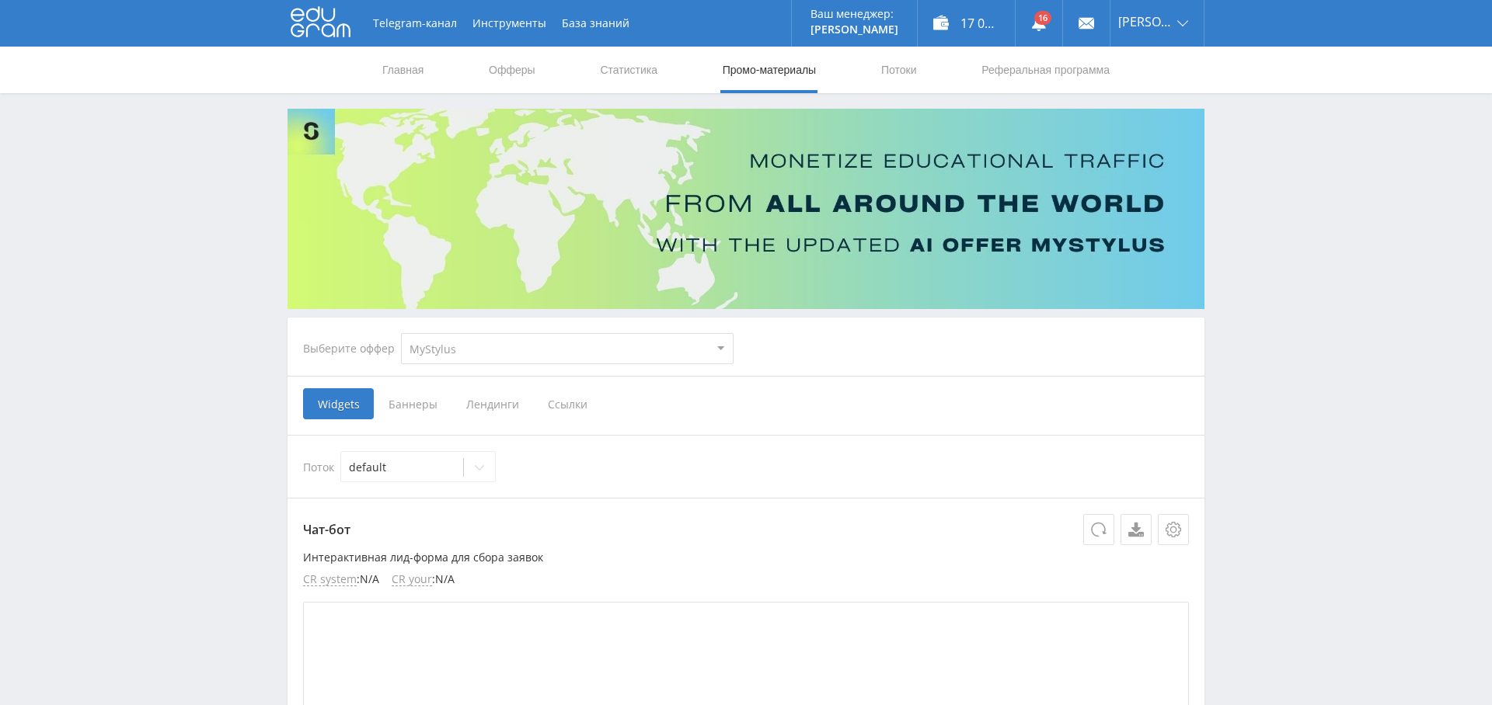
click at [574, 338] on select "MyStylus MyStylus - Revshare Кэмп Studybay Автор24 Studybay Brazil Автор24 - Мо…" at bounding box center [567, 348] width 333 height 31
select select "340"
click at [401, 333] on select "MyStylus MyStylus - Revshare Кэмп Studybay Автор24 Studybay Brazil Автор24 - Мо…" at bounding box center [567, 348] width 333 height 31
select select "340"
click at [465, 474] on div at bounding box center [479, 467] width 32 height 31
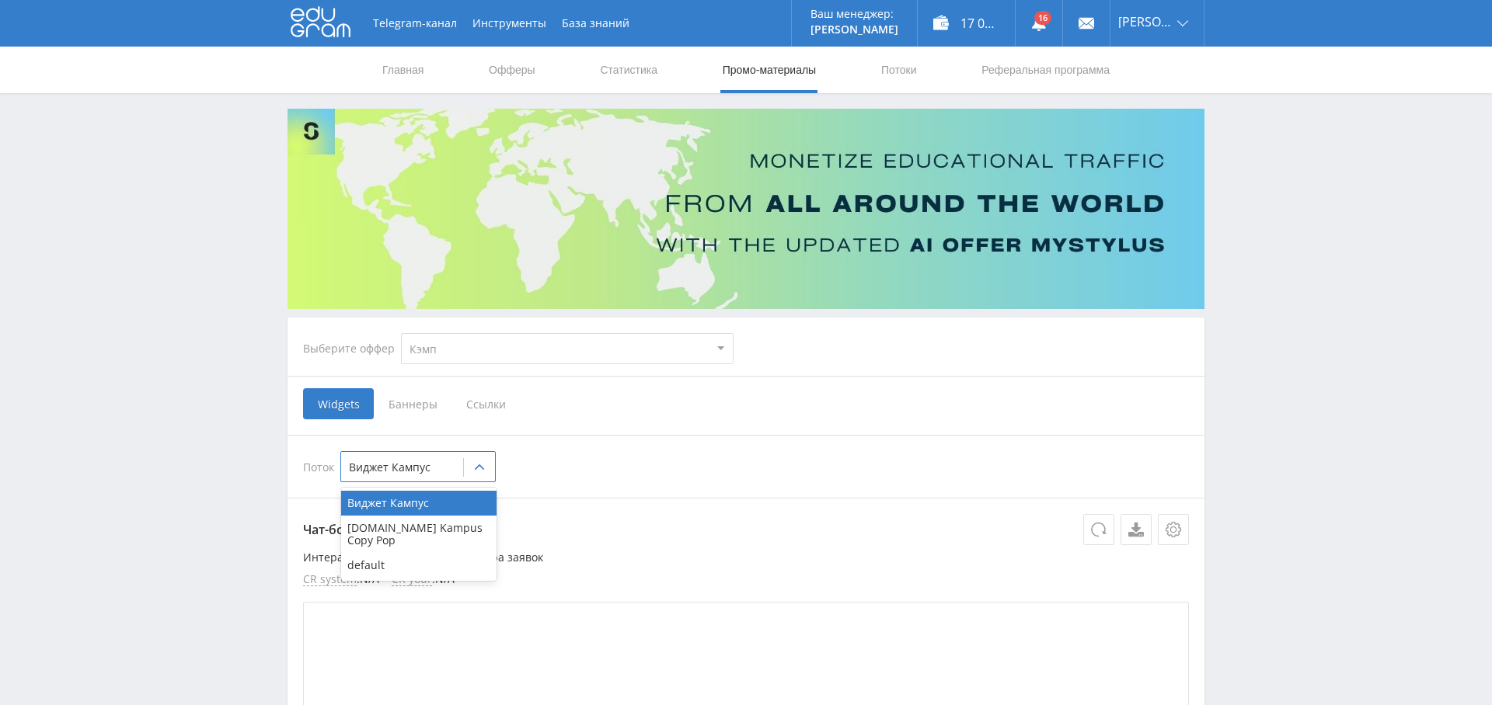
click at [741, 469] on div "Поток Виджет Кампус selected, 1 of 3. 3 results available. Use Up and Down to c…" at bounding box center [746, 466] width 886 height 31
click at [493, 402] on span "Ссылки" at bounding box center [485, 403] width 69 height 31
click at [0, 0] on input "Ссылки" at bounding box center [0, 0] width 0 height 0
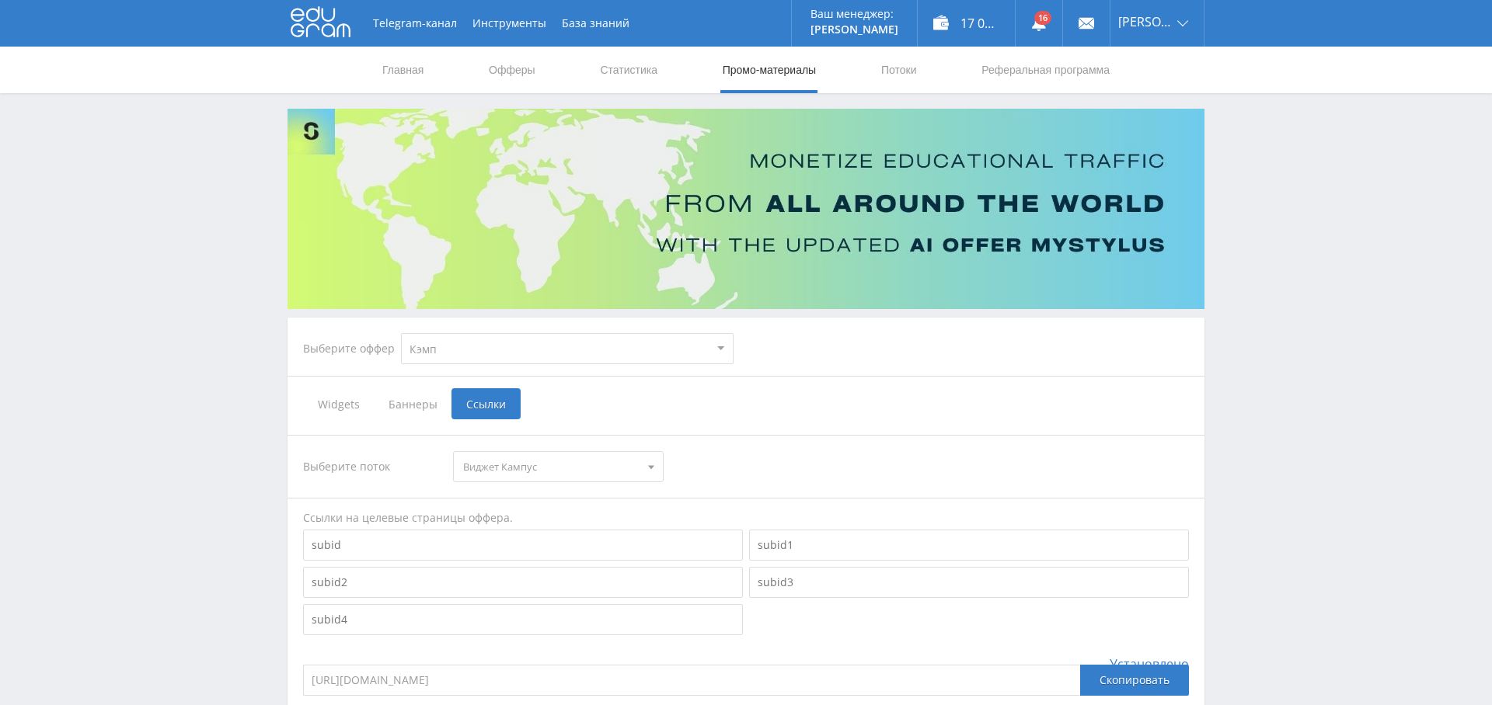
scroll to position [13, 0]
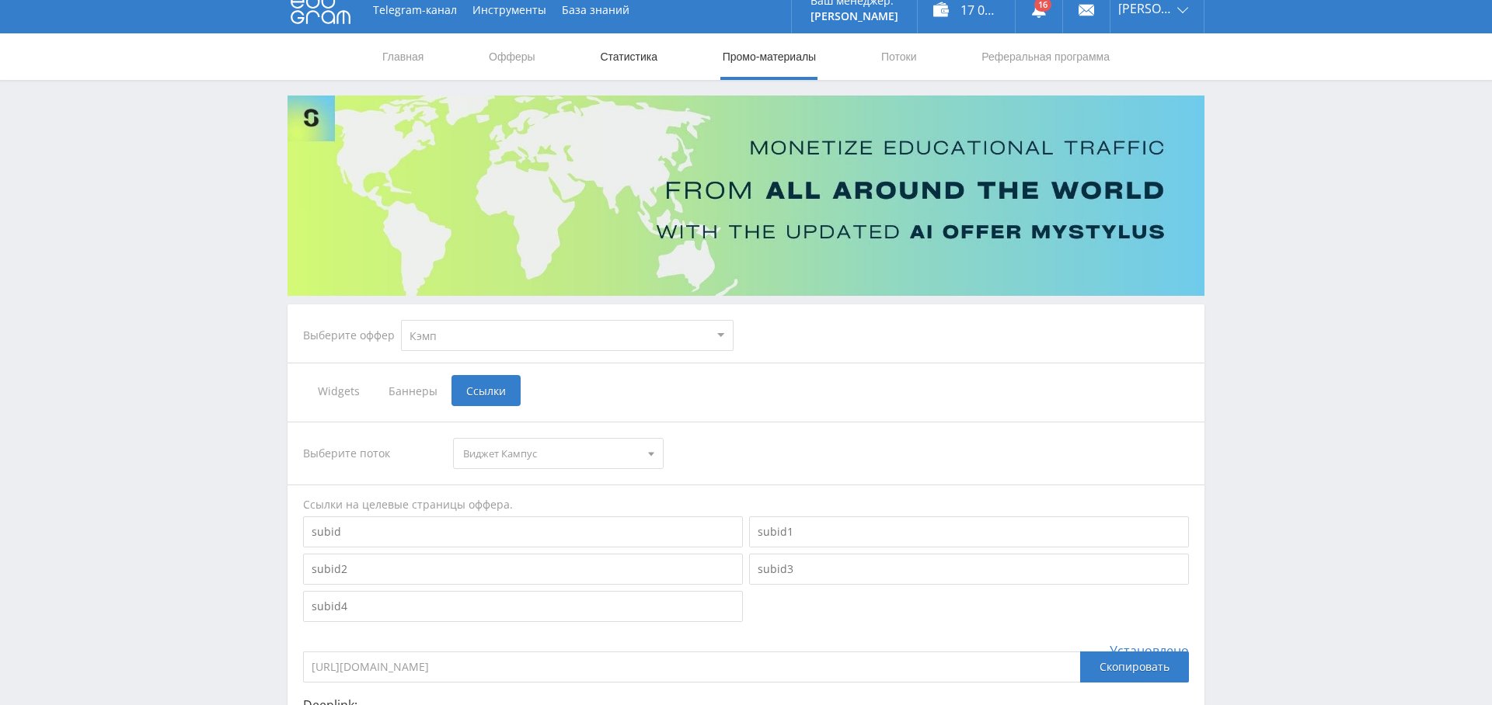
click at [655, 56] on link "Статистика" at bounding box center [628, 56] width 61 height 47
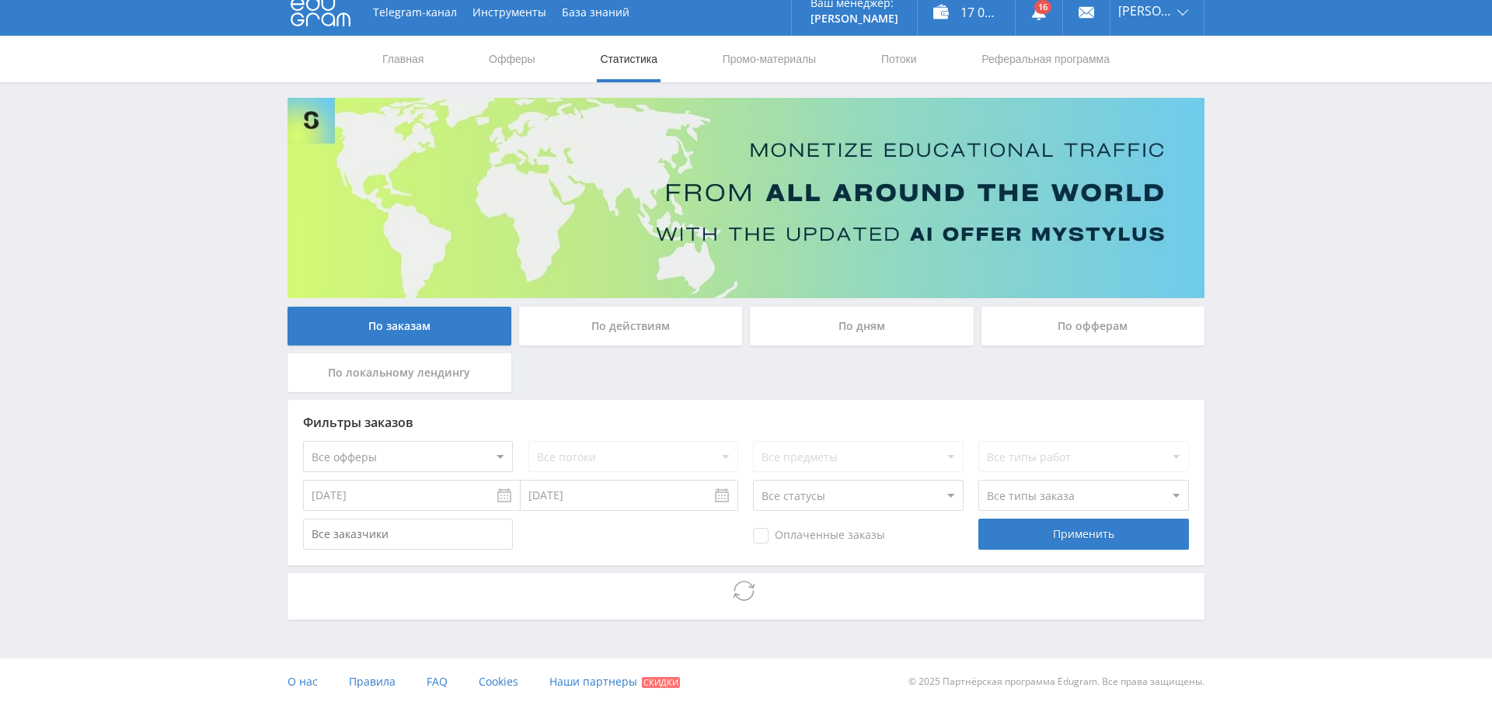
scroll to position [11, 0]
click at [861, 326] on div "По дням" at bounding box center [862, 326] width 224 height 39
click at [0, 0] on input "По дням" at bounding box center [0, 0] width 0 height 0
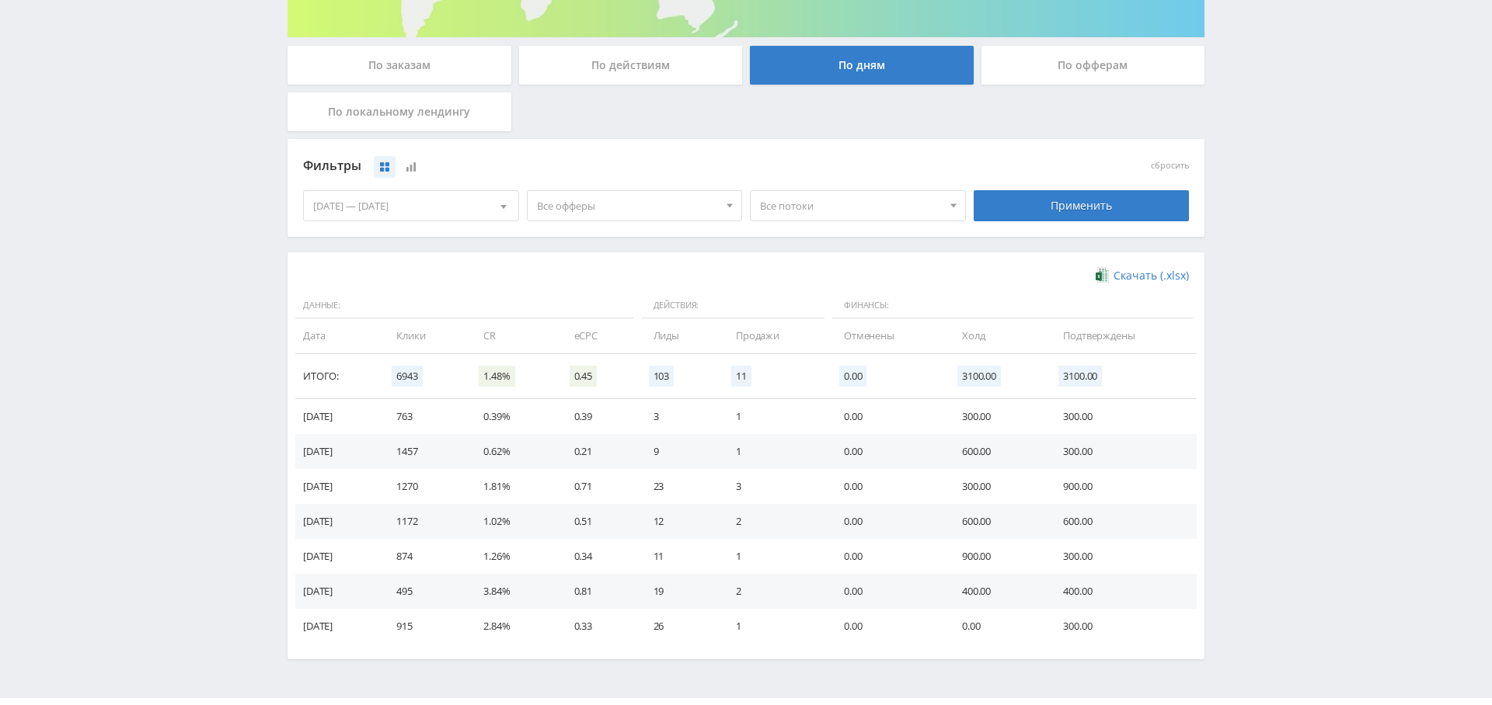
scroll to position [216, 0]
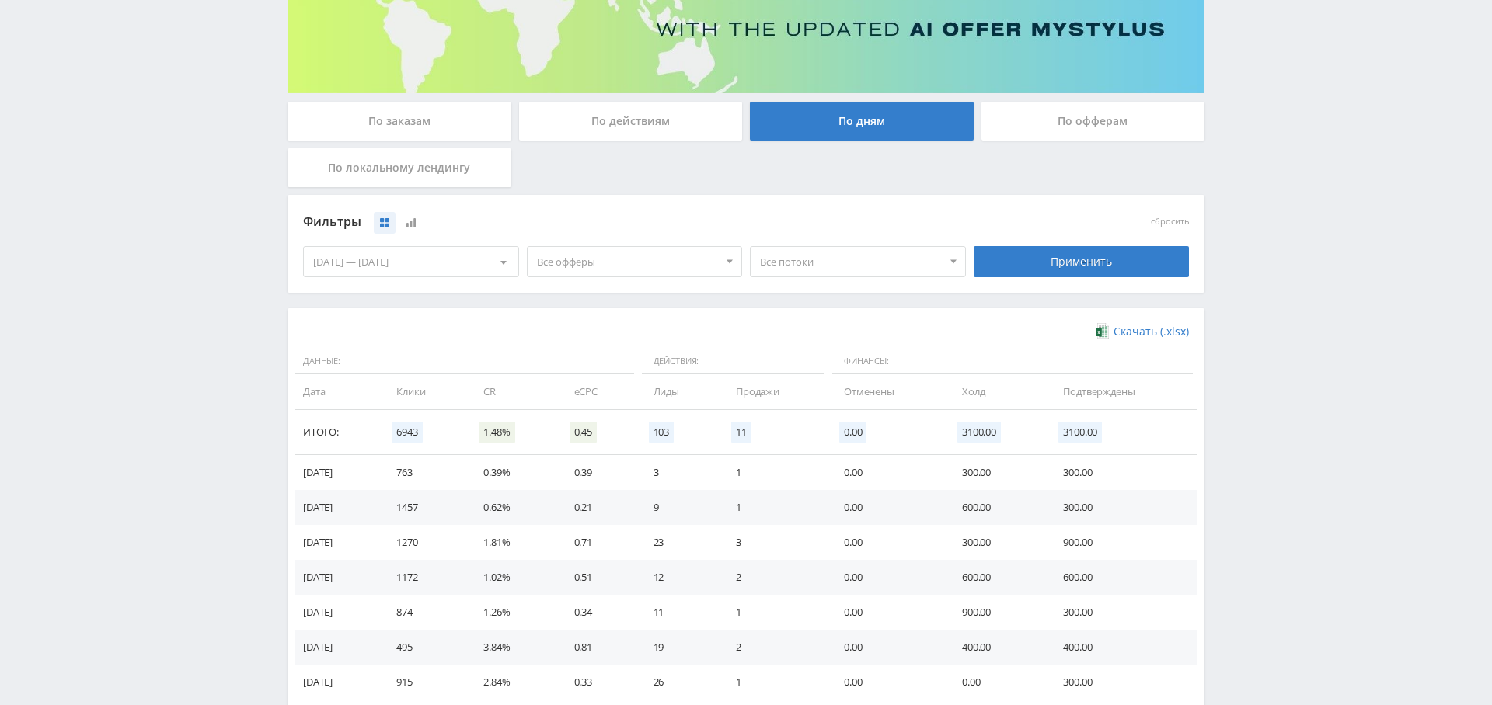
click at [679, 263] on span "Все офферы" at bounding box center [628, 262] width 182 height 30
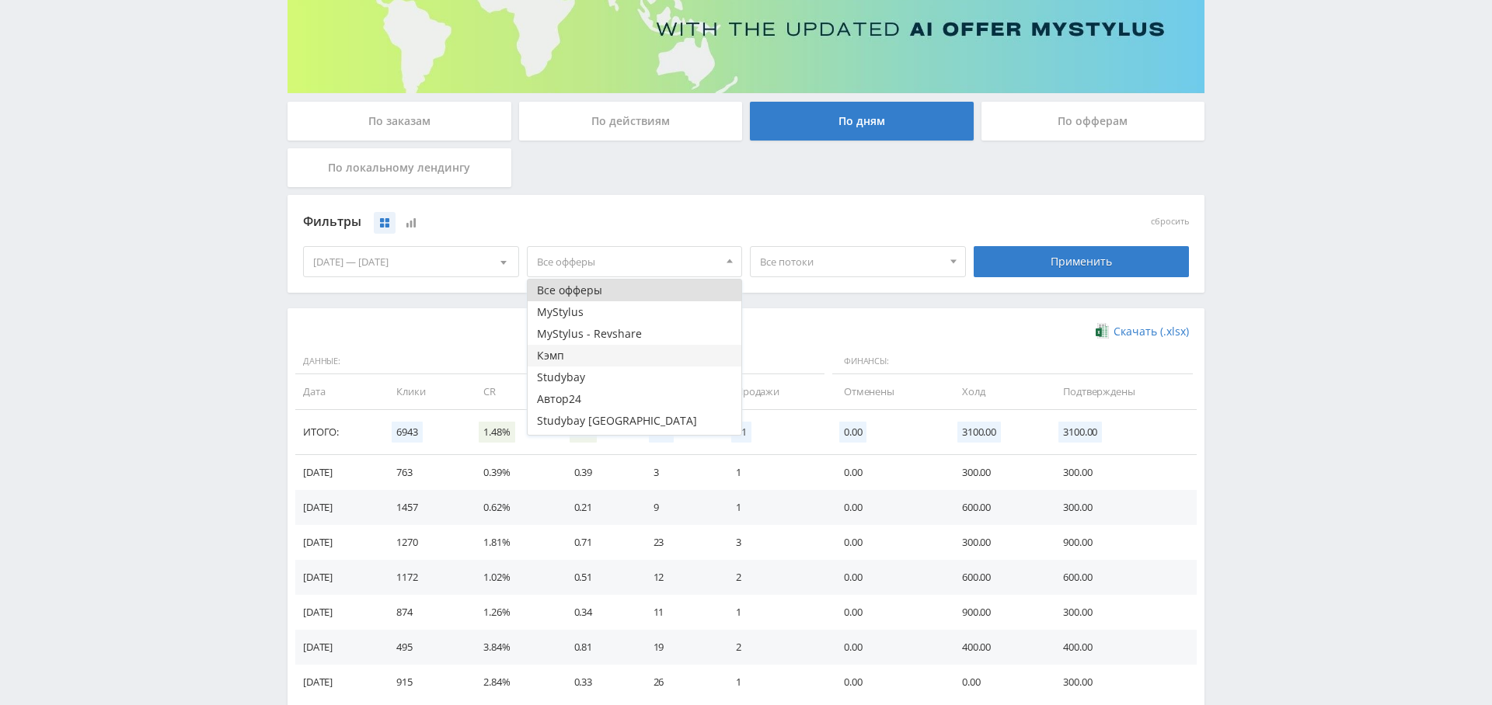
drag, startPoint x: 628, startPoint y: 358, endPoint x: 647, endPoint y: 353, distance: 20.2
click at [627, 358] on button "Кэмп" at bounding box center [635, 356] width 214 height 22
click at [855, 249] on span "Все потоки" at bounding box center [851, 262] width 182 height 30
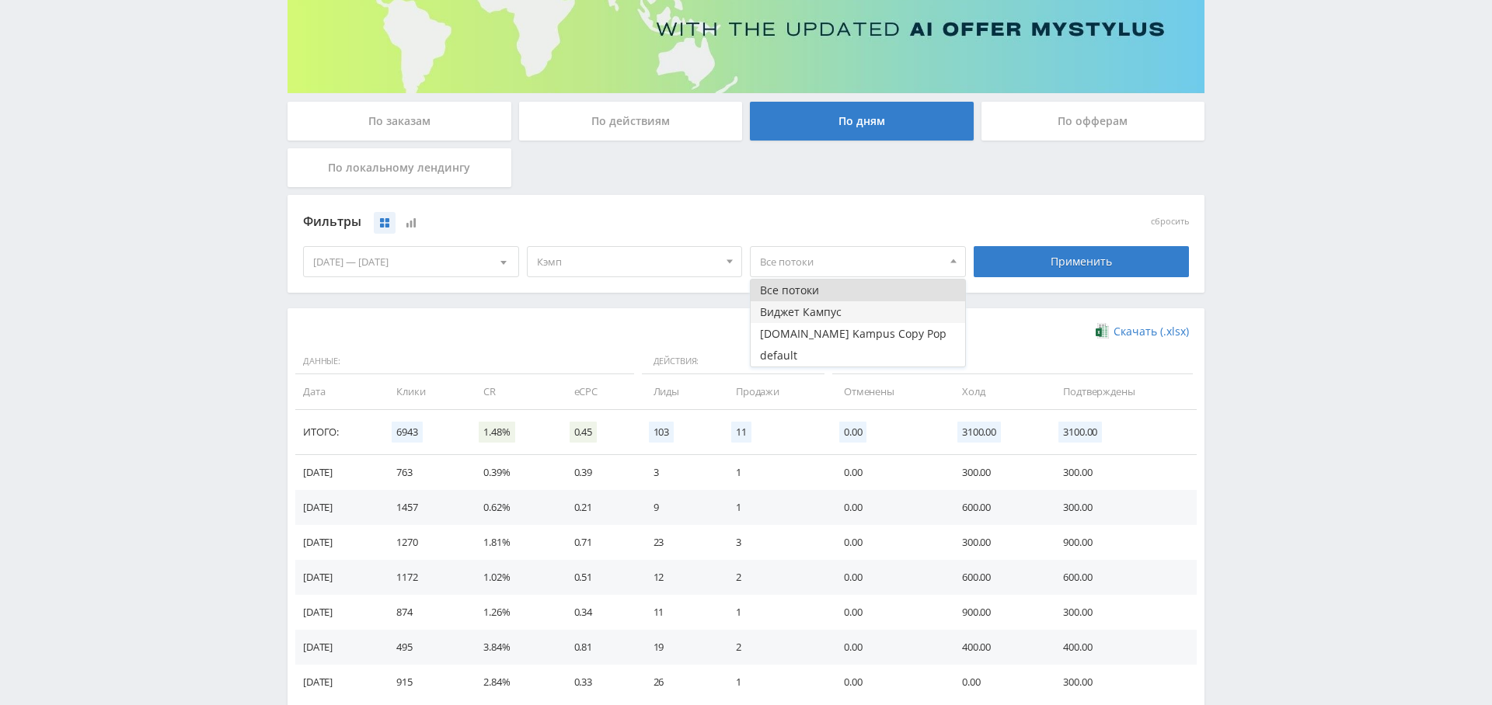
click at [831, 301] on button "Виджет Кампус" at bounding box center [857, 312] width 214 height 22
drag, startPoint x: 1074, startPoint y: 271, endPoint x: 1044, endPoint y: 286, distance: 33.7
click at [1074, 271] on div "Применить" at bounding box center [1081, 261] width 216 height 31
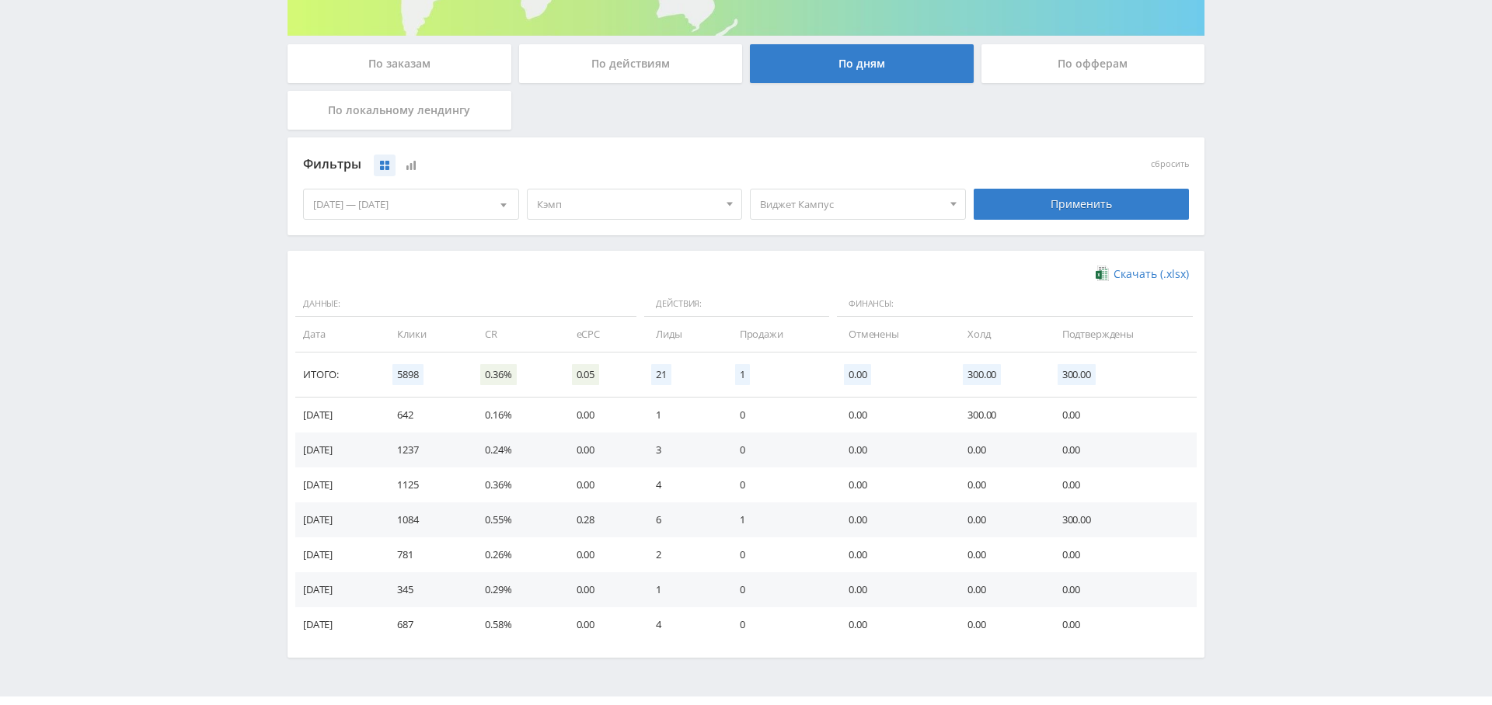
scroll to position [274, 0]
click at [420, 210] on div "[DATE] — [DATE]" at bounding box center [411, 204] width 214 height 30
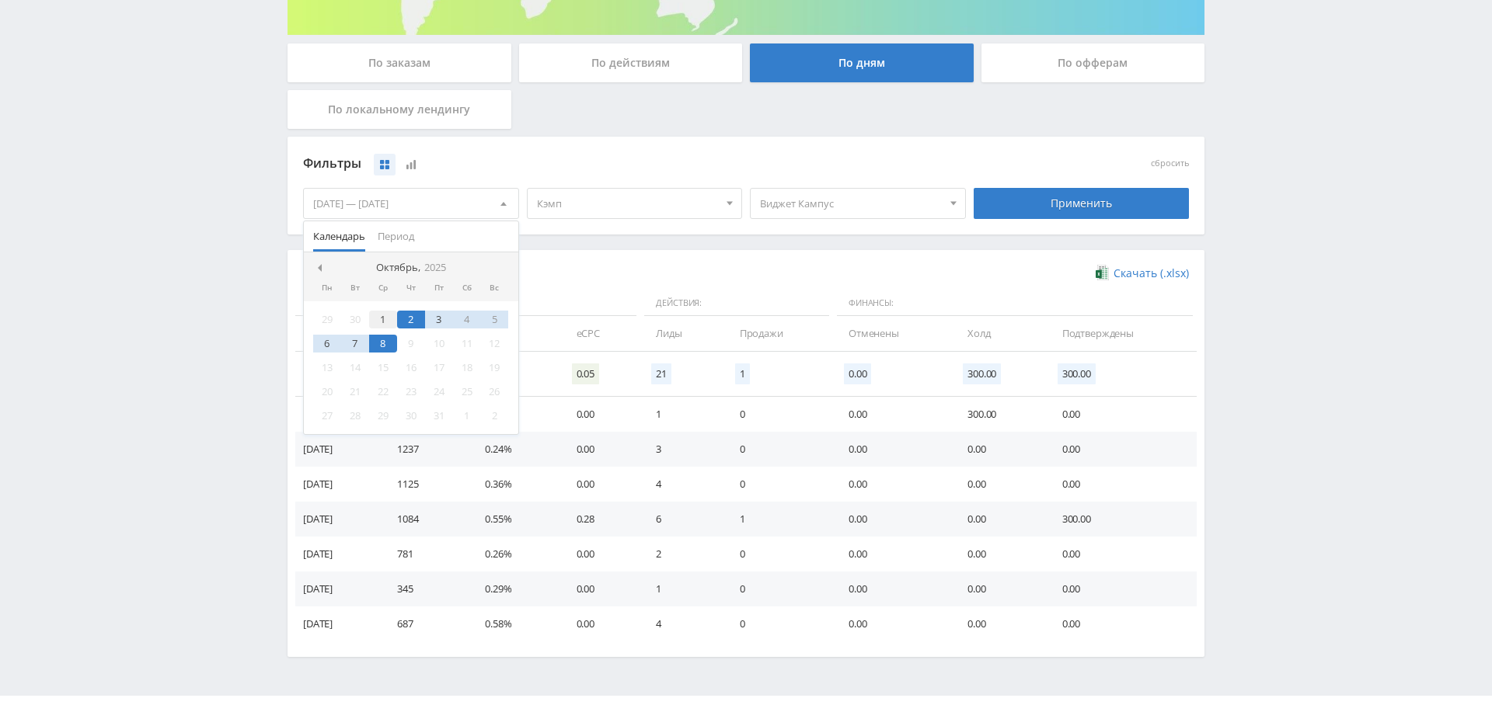
click at [378, 313] on div "1" at bounding box center [383, 320] width 28 height 18
click at [387, 347] on div "8" at bounding box center [383, 344] width 28 height 18
click at [1072, 204] on div "Применить" at bounding box center [1081, 203] width 216 height 31
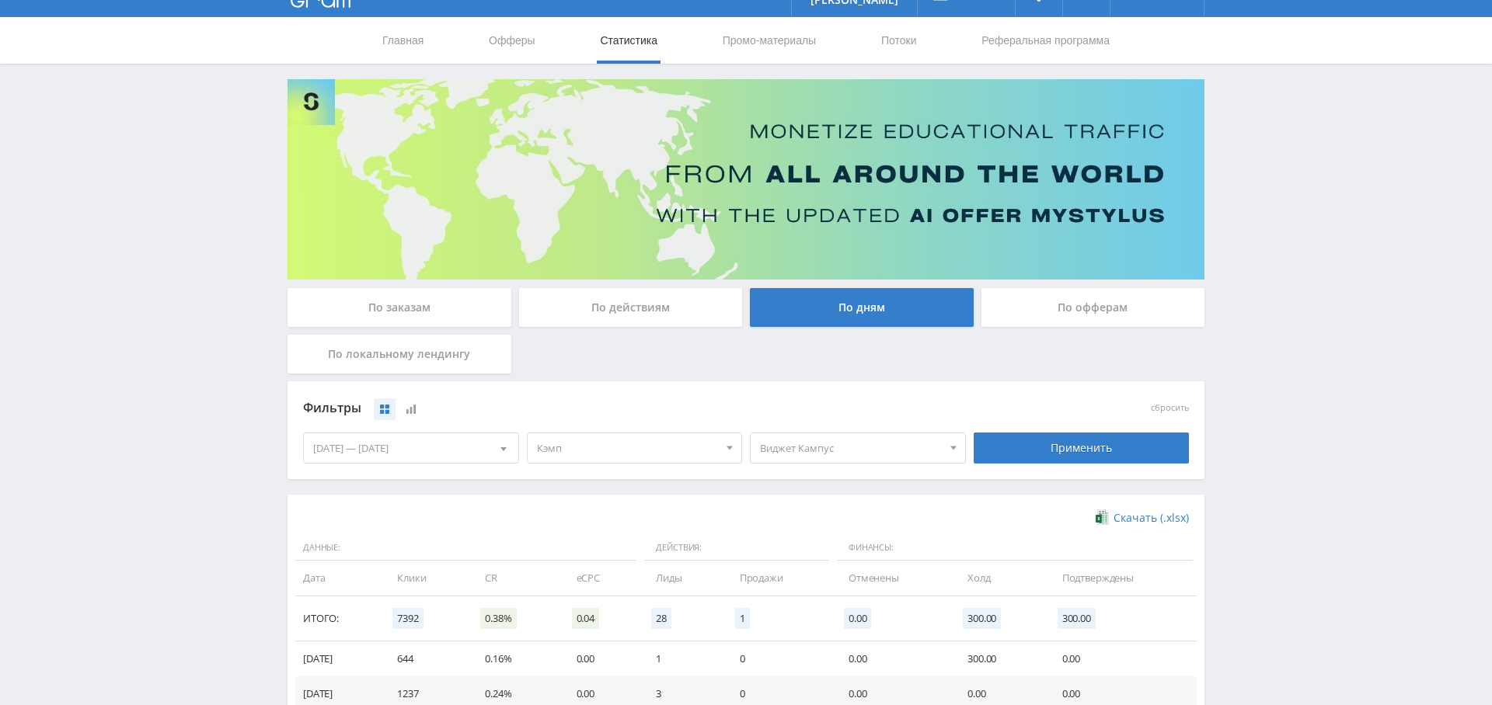
scroll to position [0, 0]
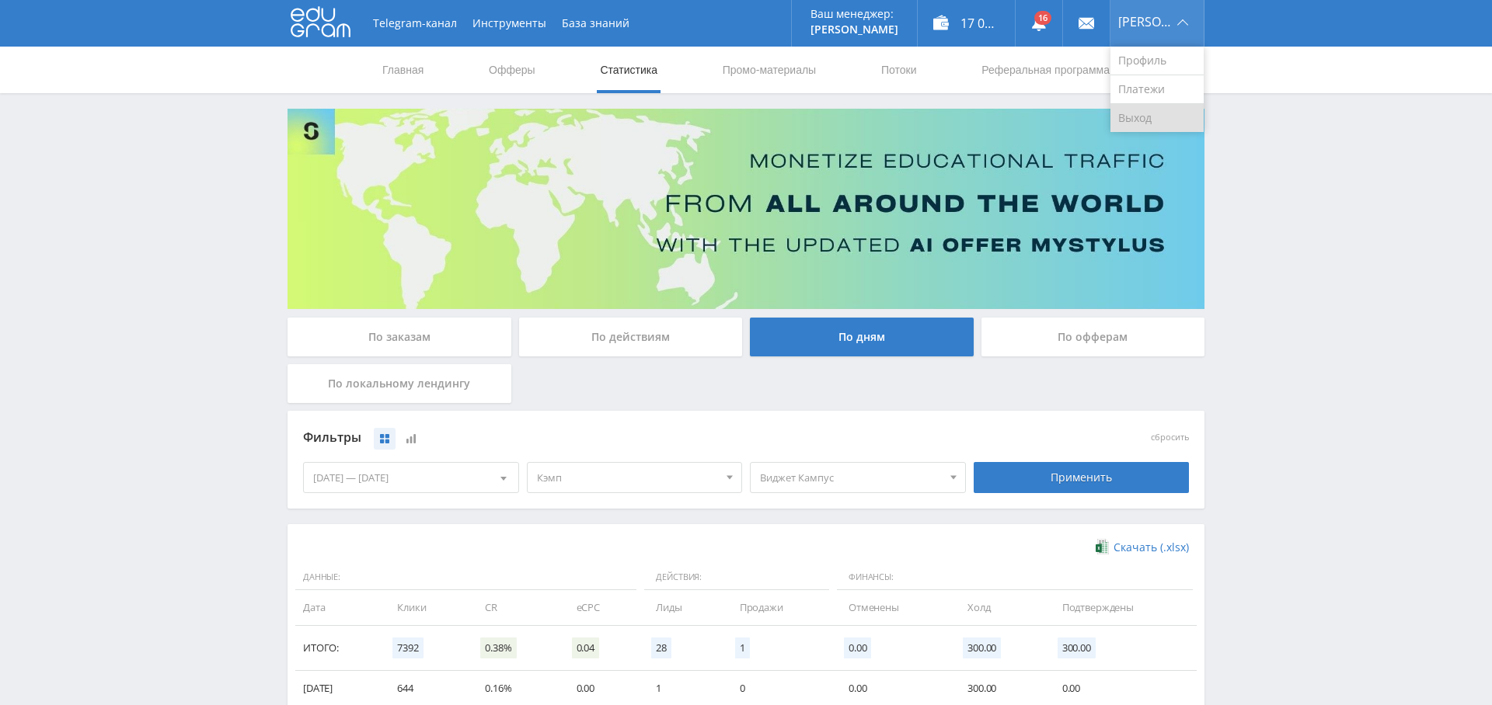
click at [1158, 112] on link "Выход" at bounding box center [1156, 118] width 93 height 28
